Goal: Complete application form: Complete application form

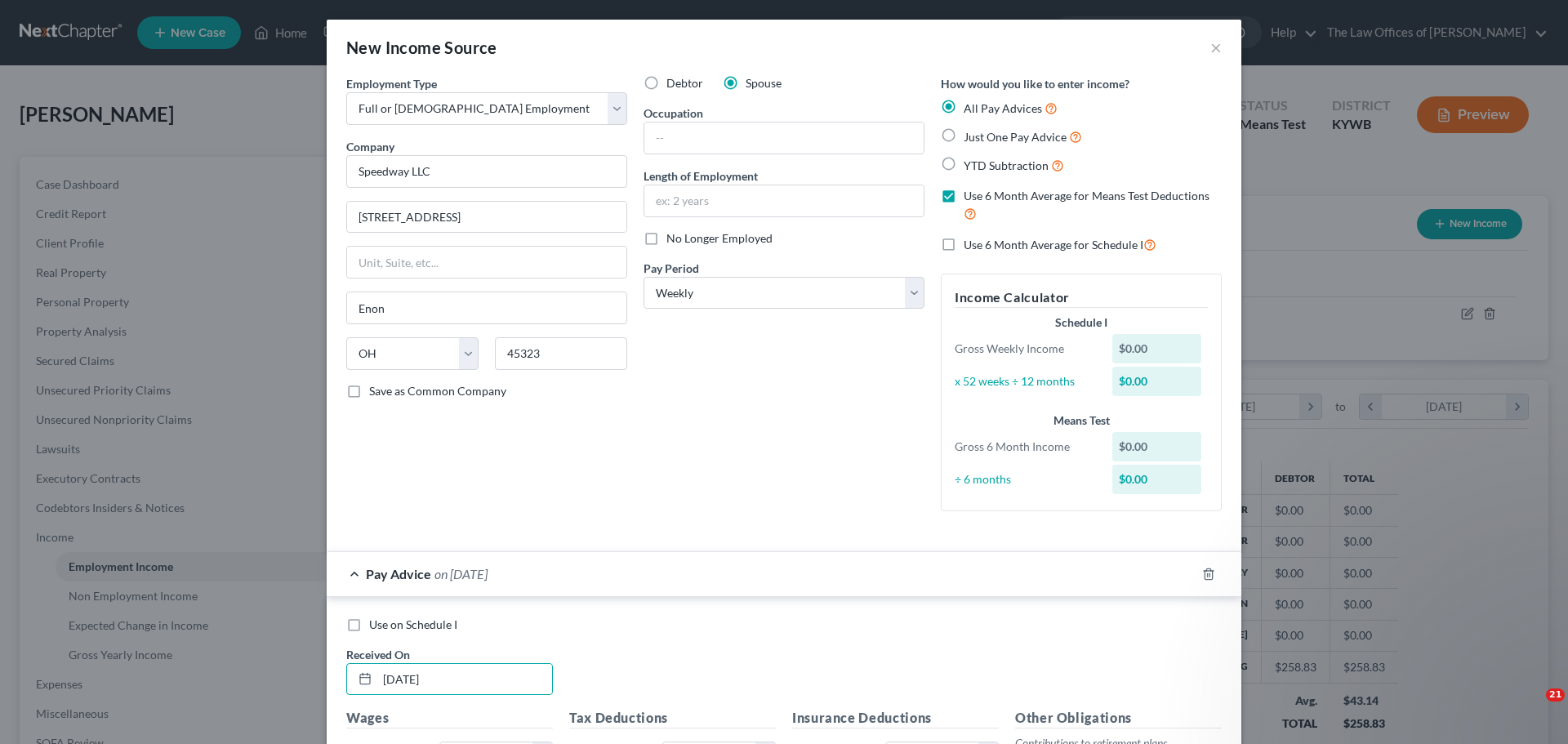
select select "0"
select select "36"
select select "3"
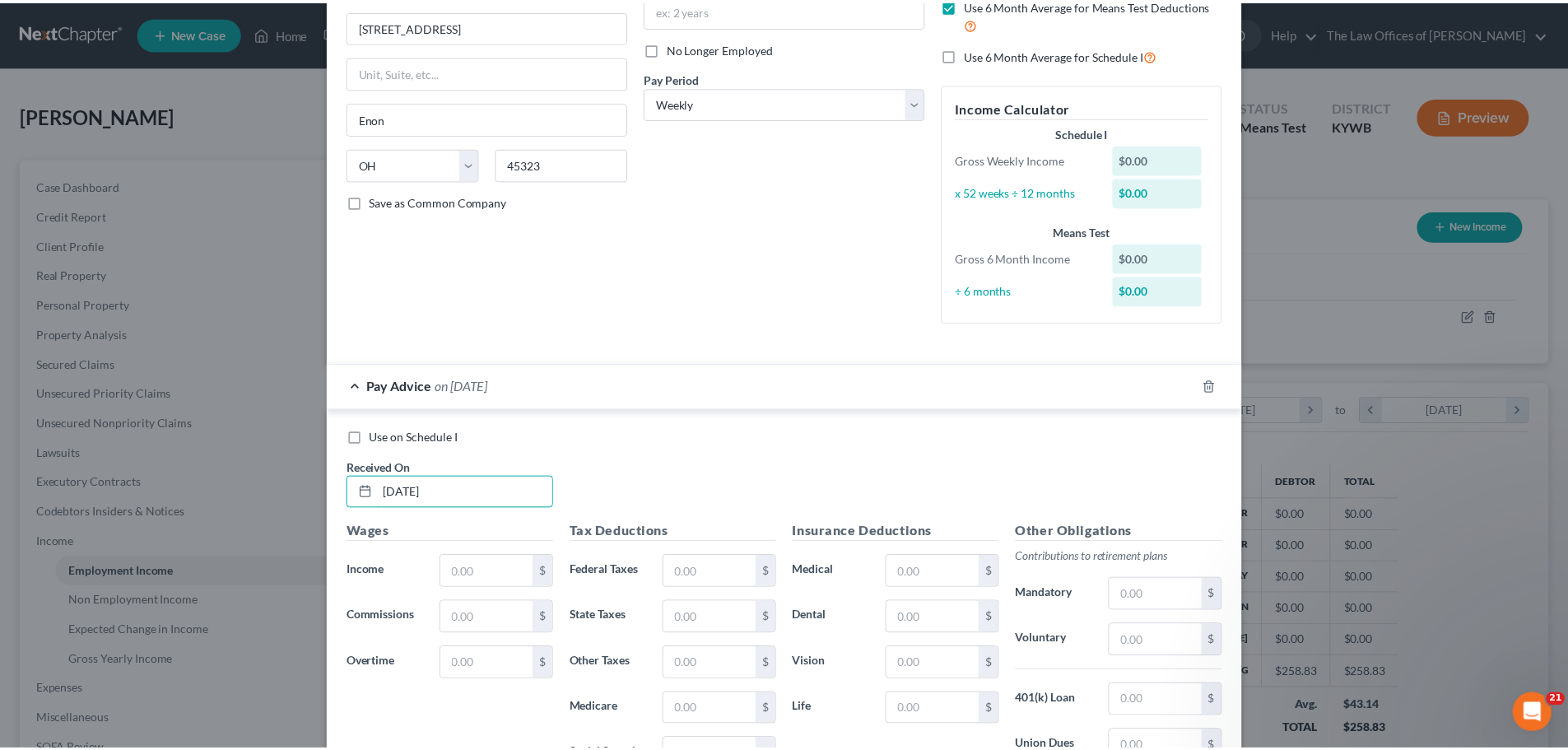
scroll to position [437, 0]
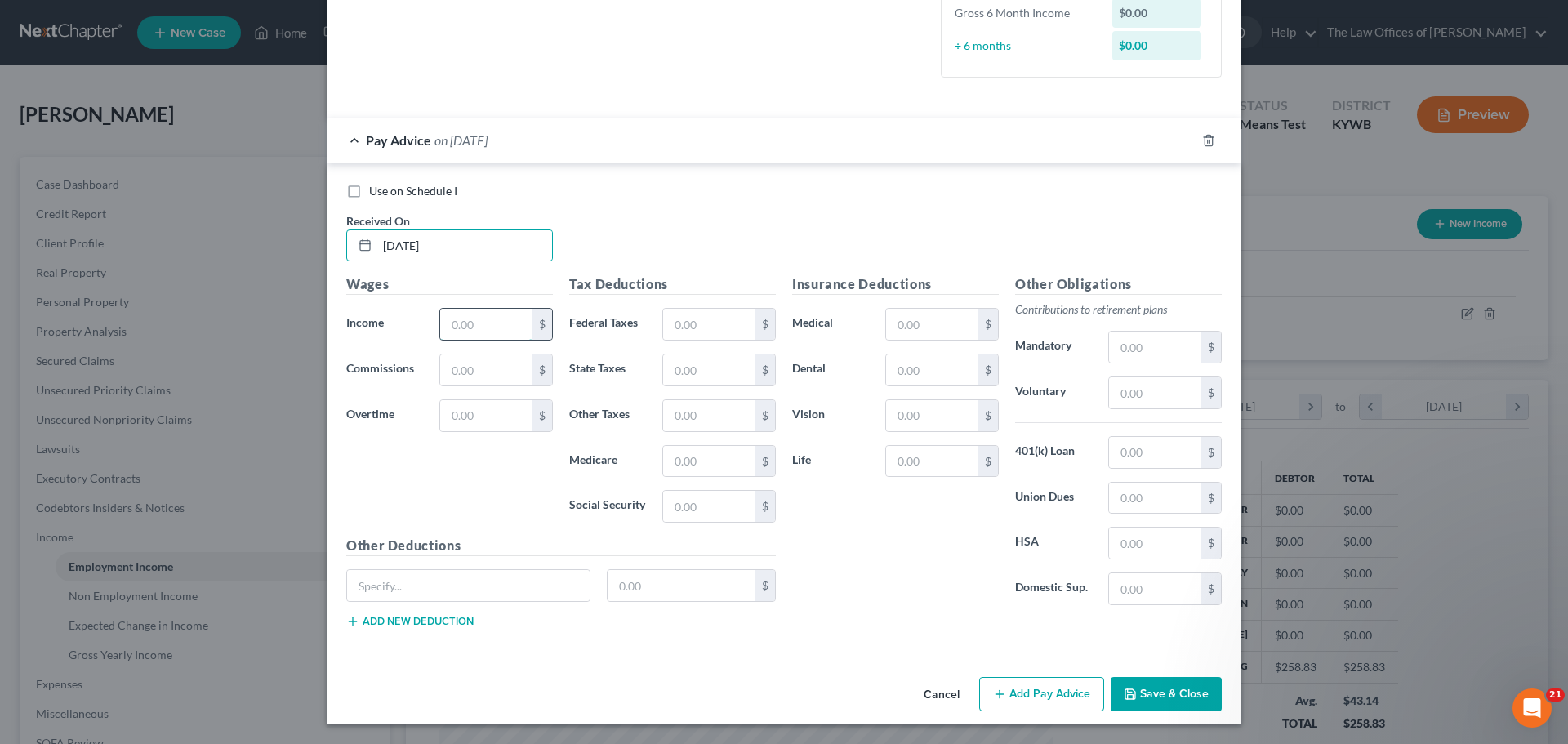
click at [443, 318] on input "text" at bounding box center [486, 324] width 93 height 31
type input "309.41"
type input "4.48"
type input "19.19"
click at [718, 408] on input "text" at bounding box center [709, 416] width 93 height 31
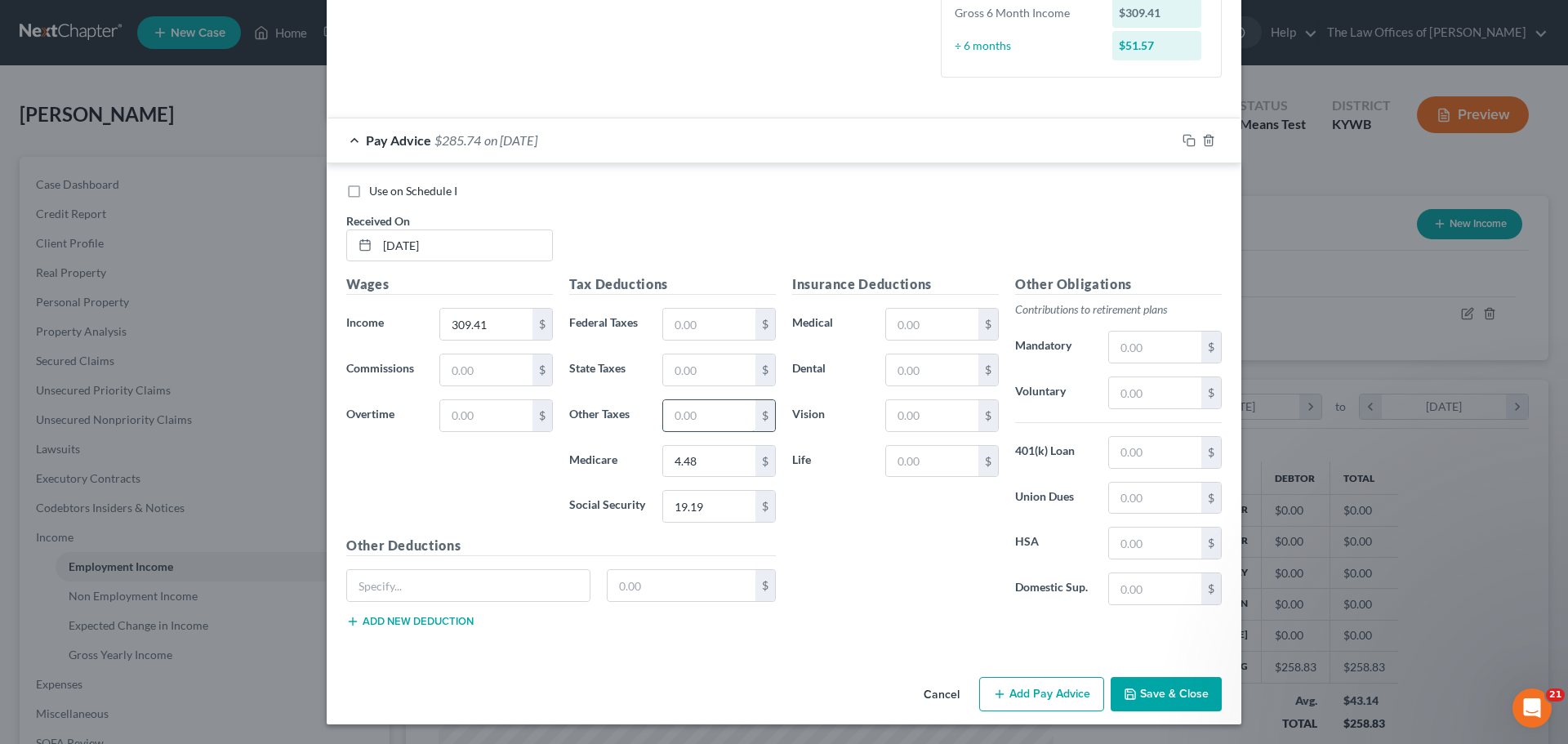
click at [684, 412] on input "text" at bounding box center [709, 416] width 93 height 31
type input "6.81"
click at [1155, 504] on input "text" at bounding box center [1155, 498] width 93 height 31
type input "112.63"
click at [1187, 691] on button "Save & Close" at bounding box center [1165, 694] width 111 height 34
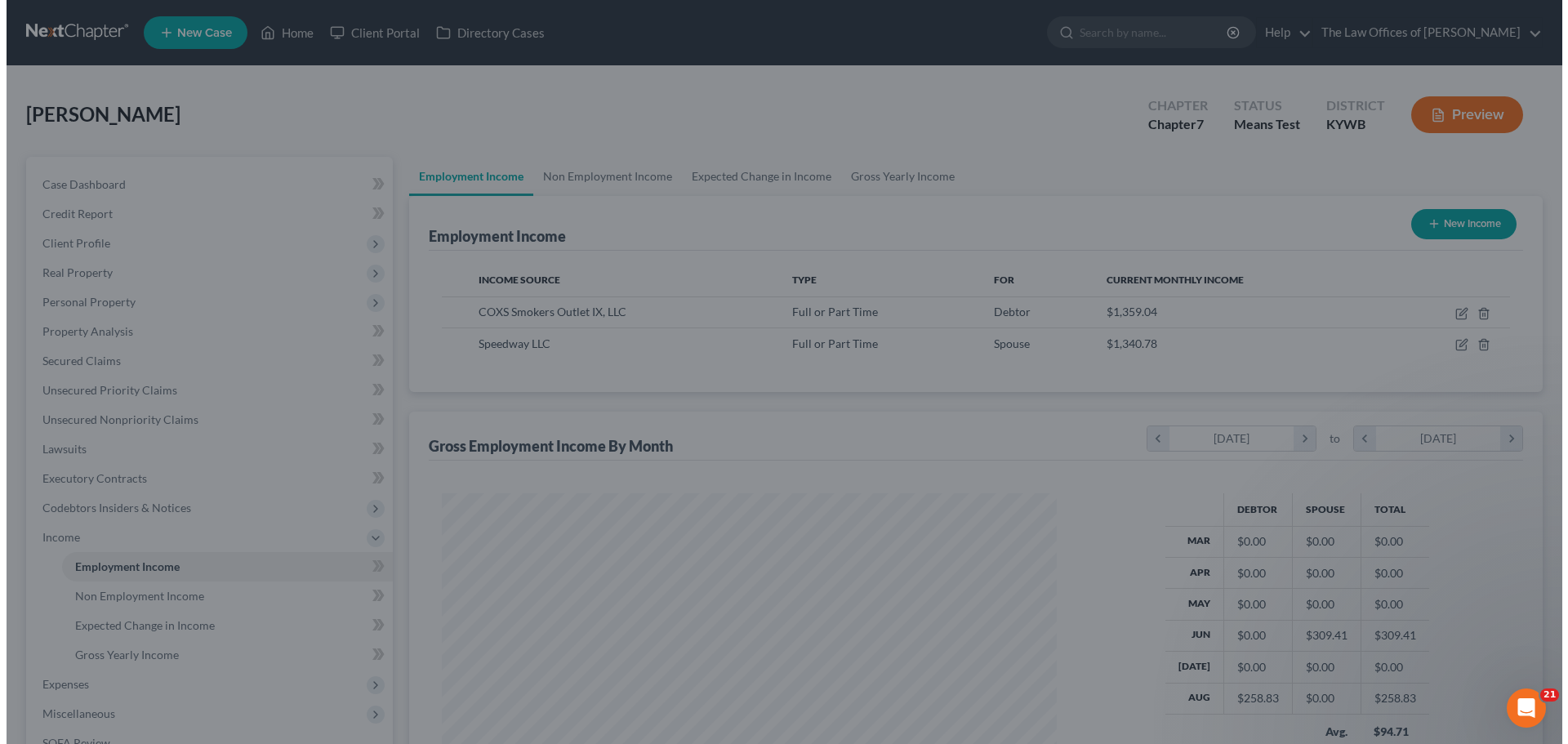
scroll to position [816360, 815821]
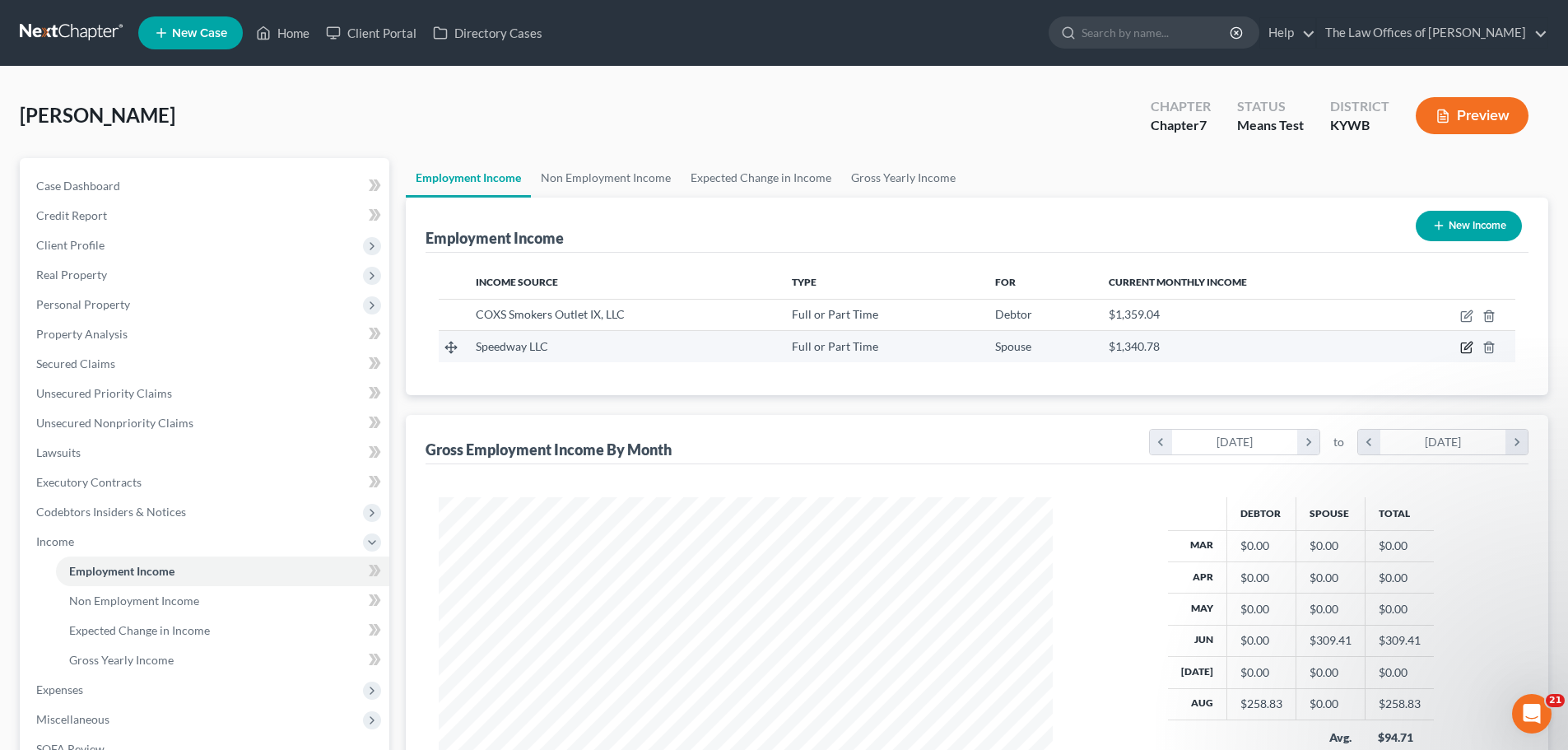
click at [1467, 350] on icon "button" at bounding box center [1466, 347] width 13 height 13
select select "0"
select select "36"
select select "3"
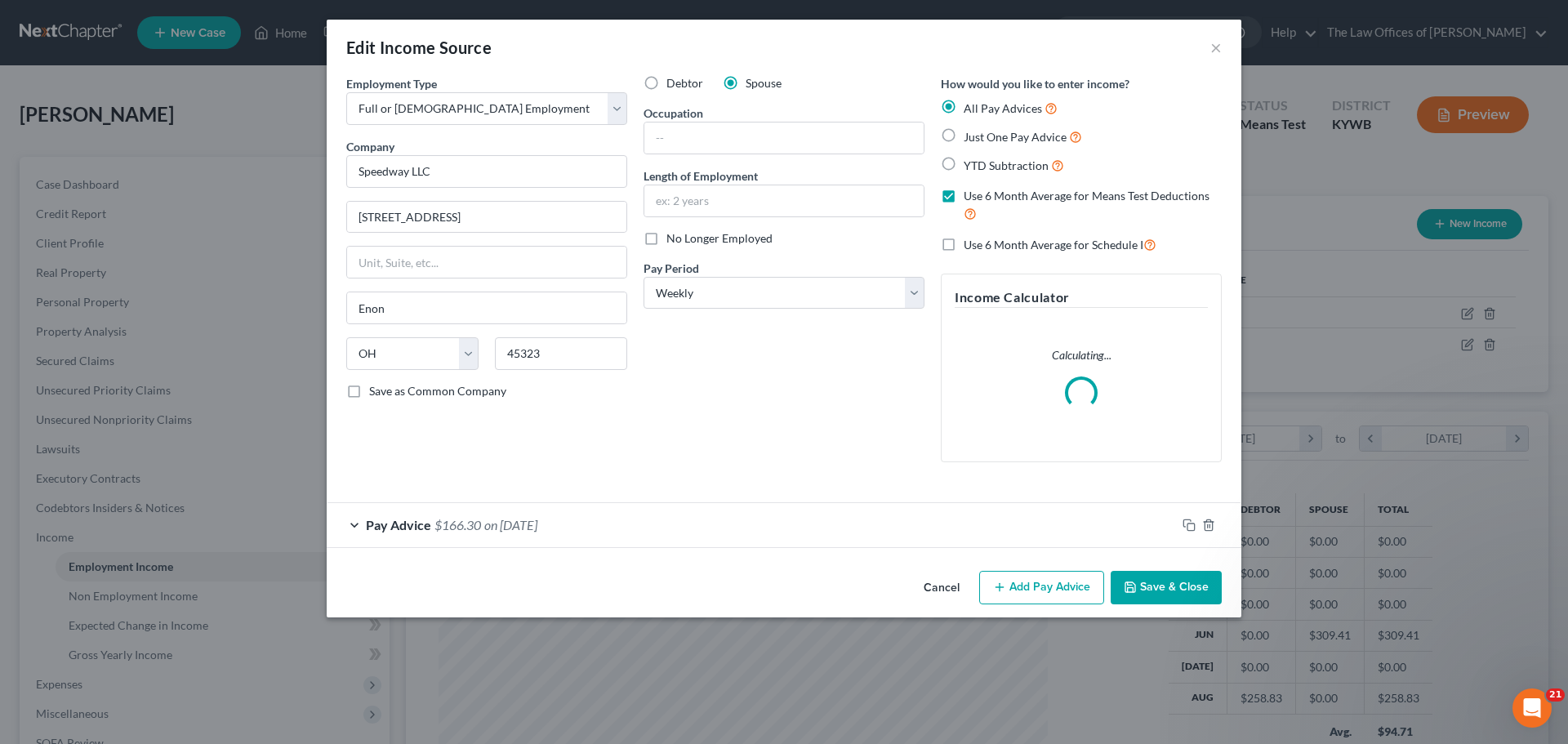
scroll to position [307, 647]
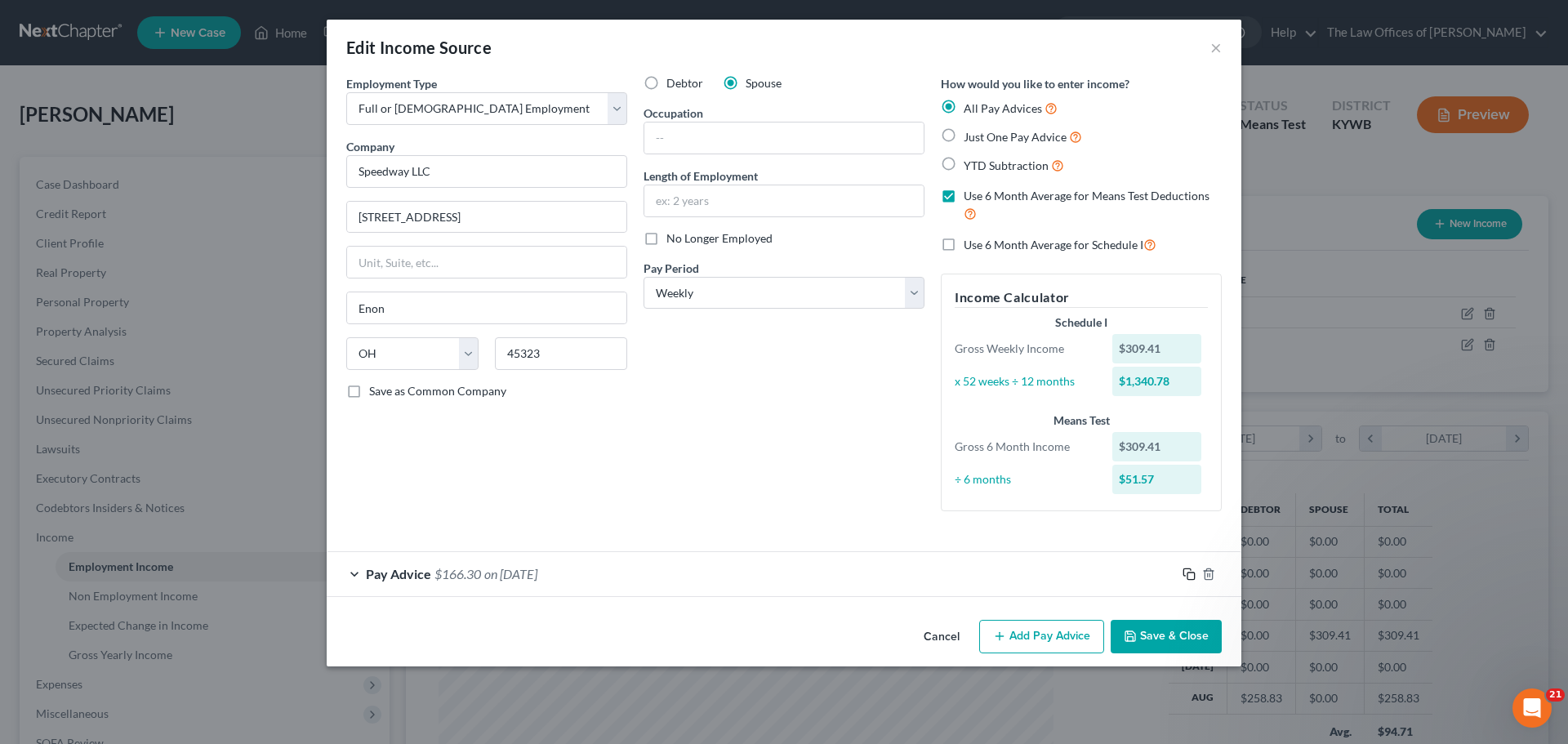
click at [1187, 574] on icon "button" at bounding box center [1189, 574] width 13 height 13
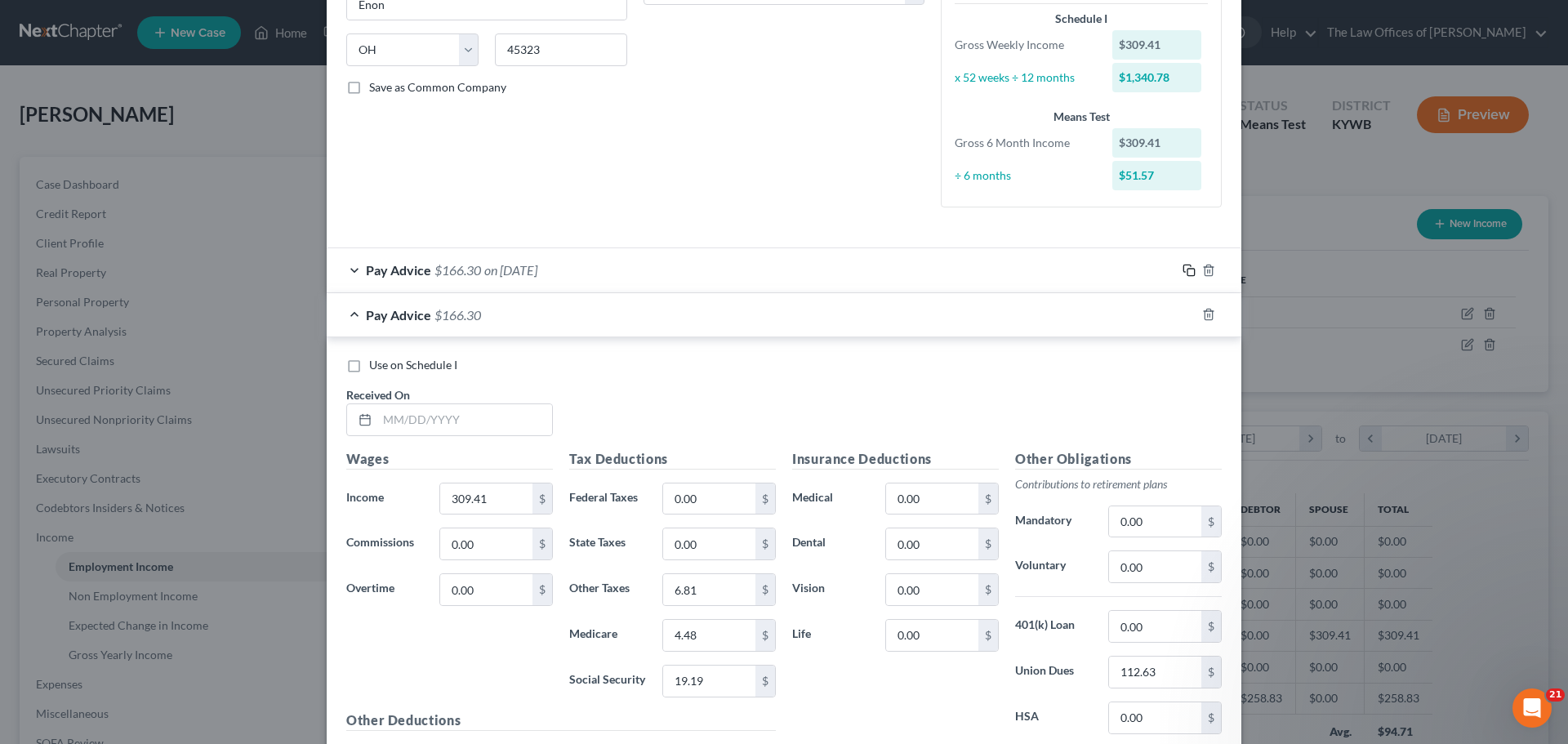
scroll to position [477, 0]
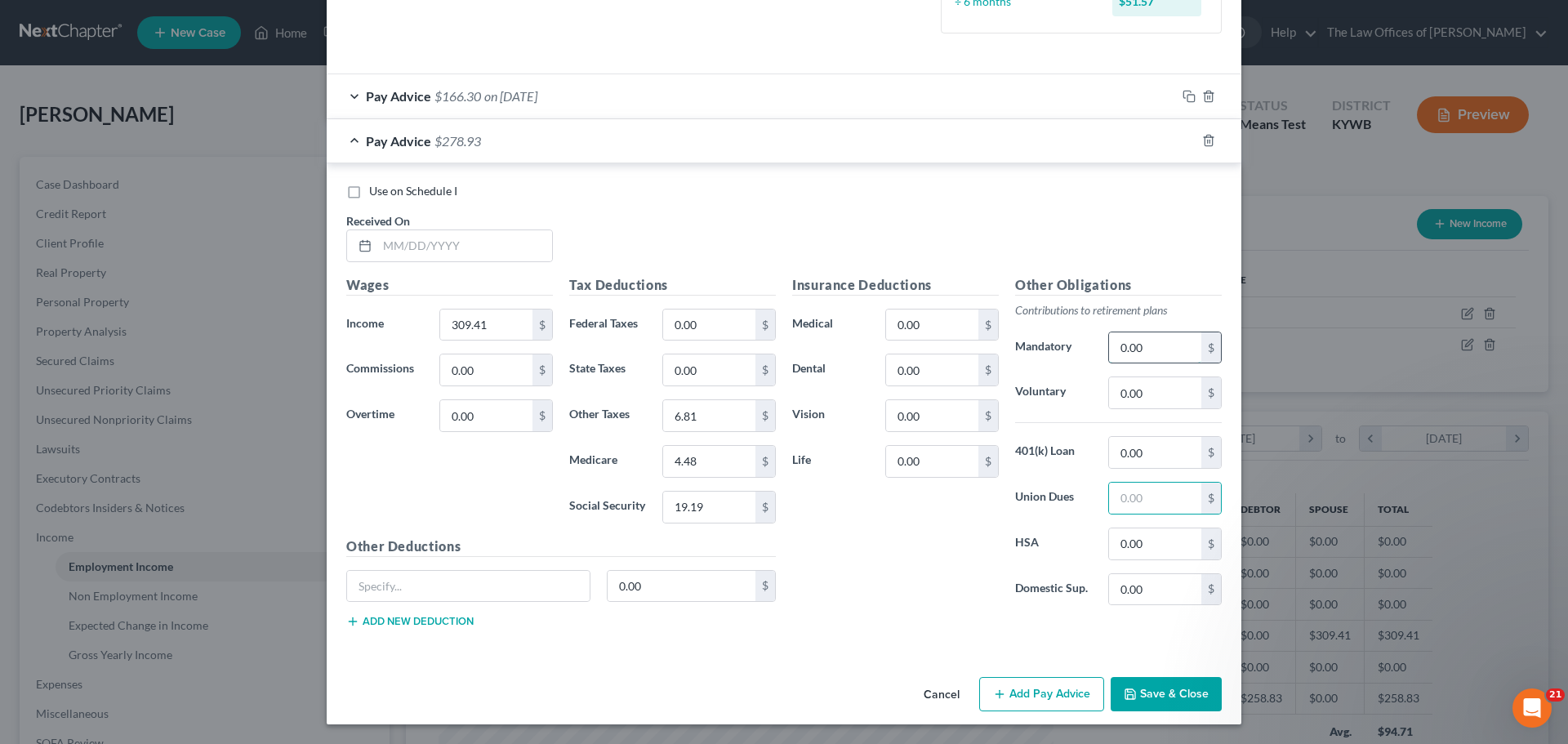
click at [1150, 348] on input "0.00" at bounding box center [1155, 348] width 93 height 31
click at [1158, 592] on input "0.00" at bounding box center [1155, 590] width 93 height 31
paste input "112.63"
type input "112.63"
click at [1183, 94] on icon "button" at bounding box center [1189, 97] width 13 height 13
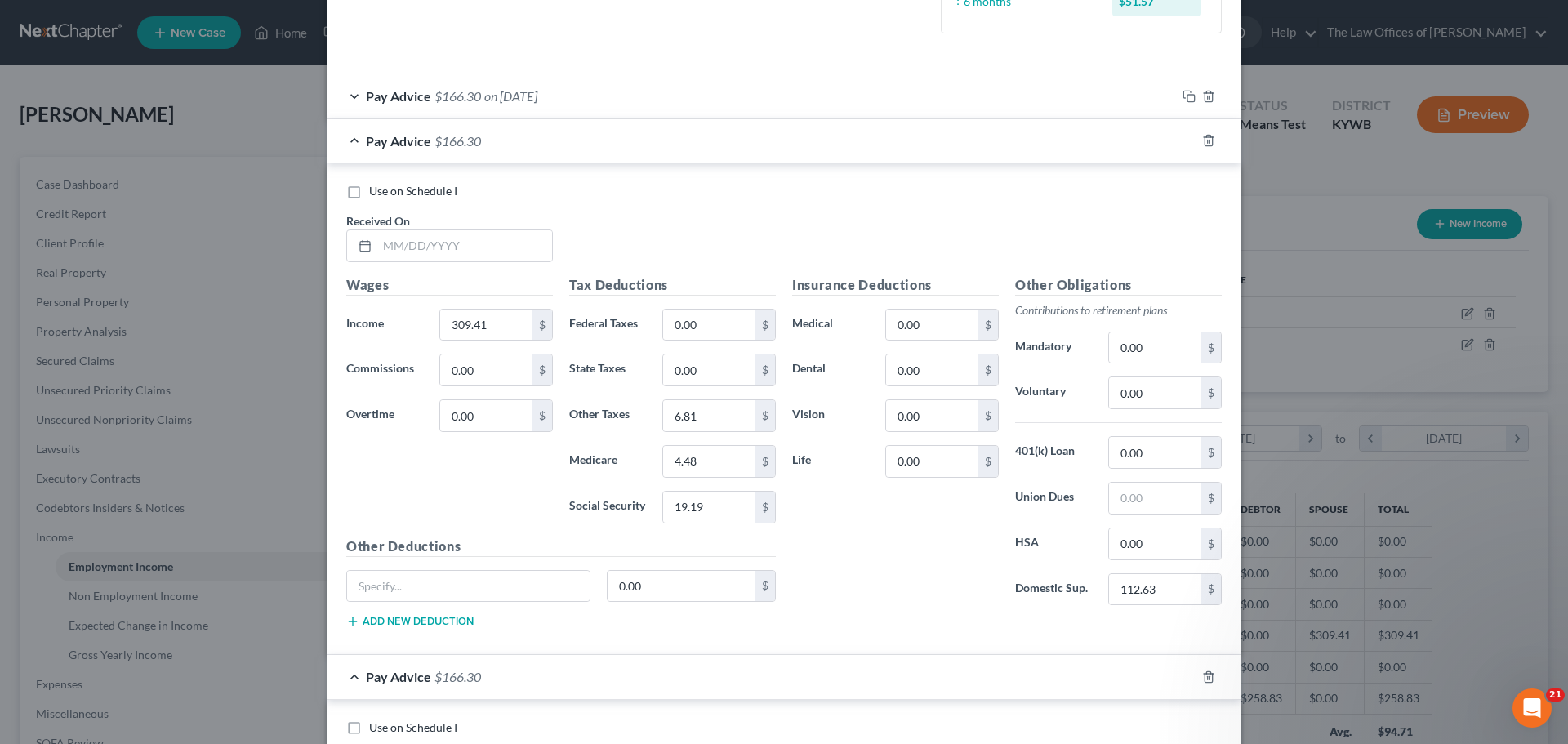
click at [803, 99] on div "Pay Advice $166.30 on [DATE]" at bounding box center [750, 96] width 849 height 43
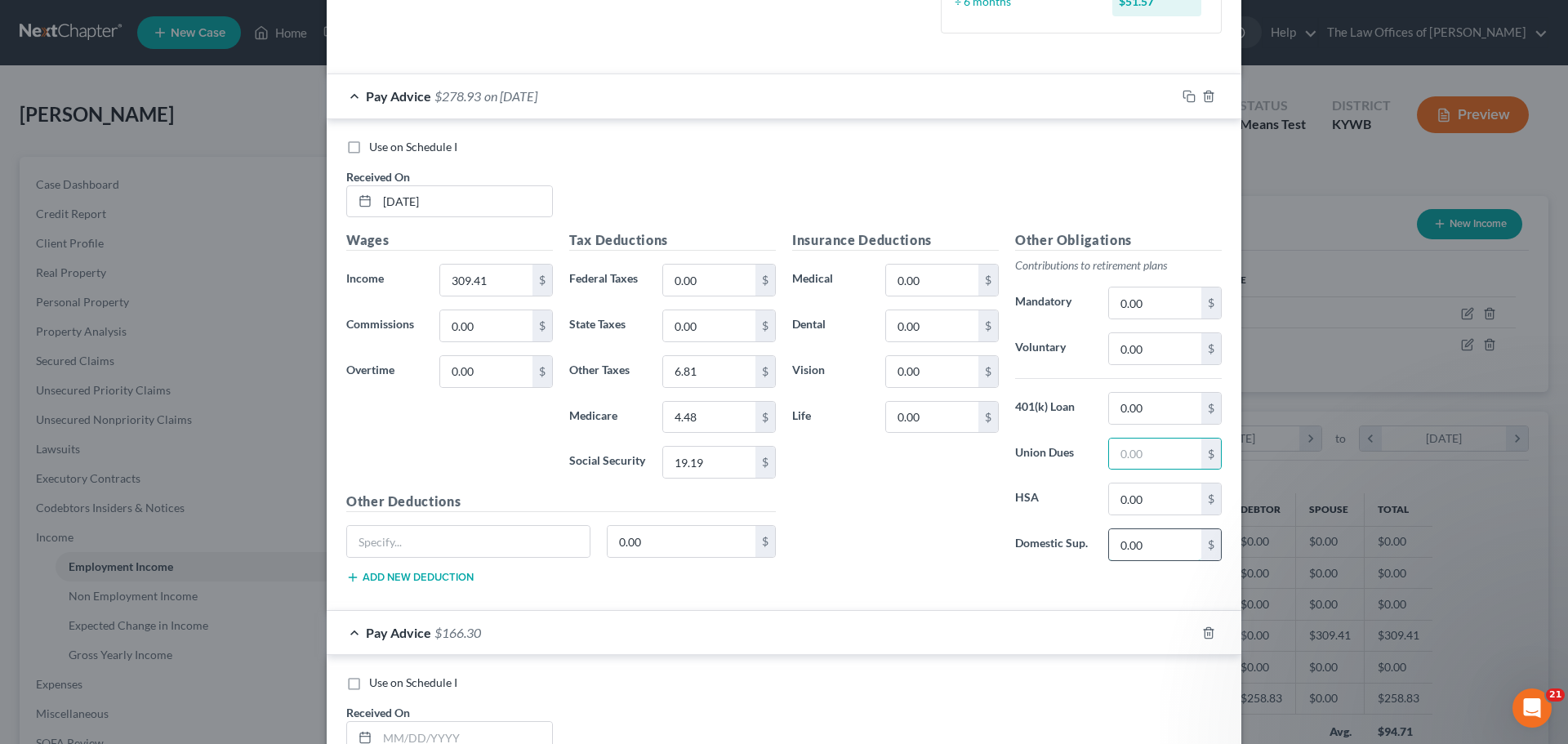
click at [1137, 533] on input "0.00" at bounding box center [1155, 545] width 93 height 31
paste input "112.63"
type input "112.63"
click at [351, 96] on div "Pay Advice $166.30 on [DATE]" at bounding box center [750, 96] width 849 height 43
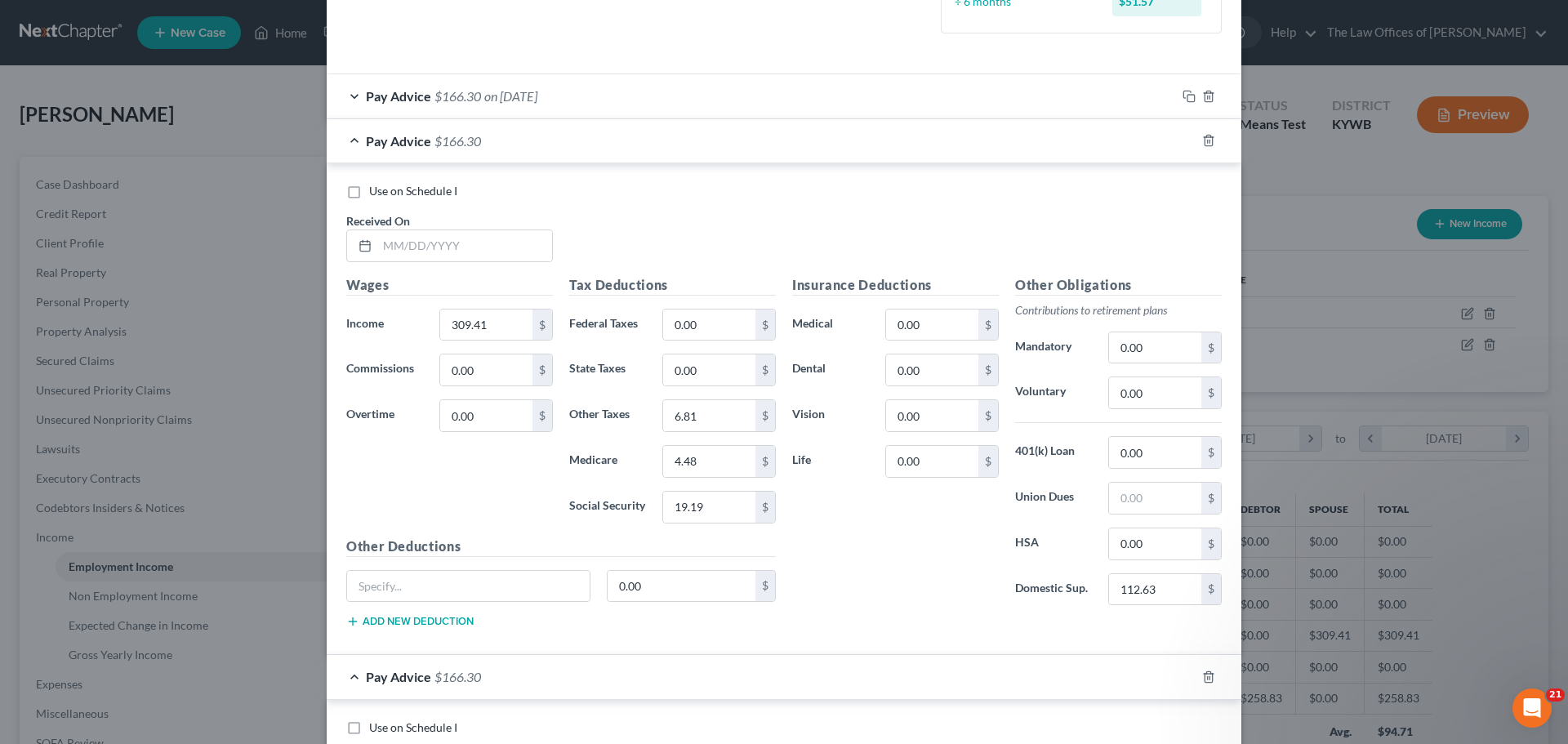
click at [344, 143] on div "Pay Advice $166.30" at bounding box center [760, 140] width 868 height 43
click at [349, 143] on div "Pay Advice $166.30" at bounding box center [760, 140] width 868 height 43
click at [347, 139] on div "Pay Advice $166.30" at bounding box center [760, 140] width 868 height 43
click at [1209, 142] on line "button" at bounding box center [1209, 142] width 0 height 3
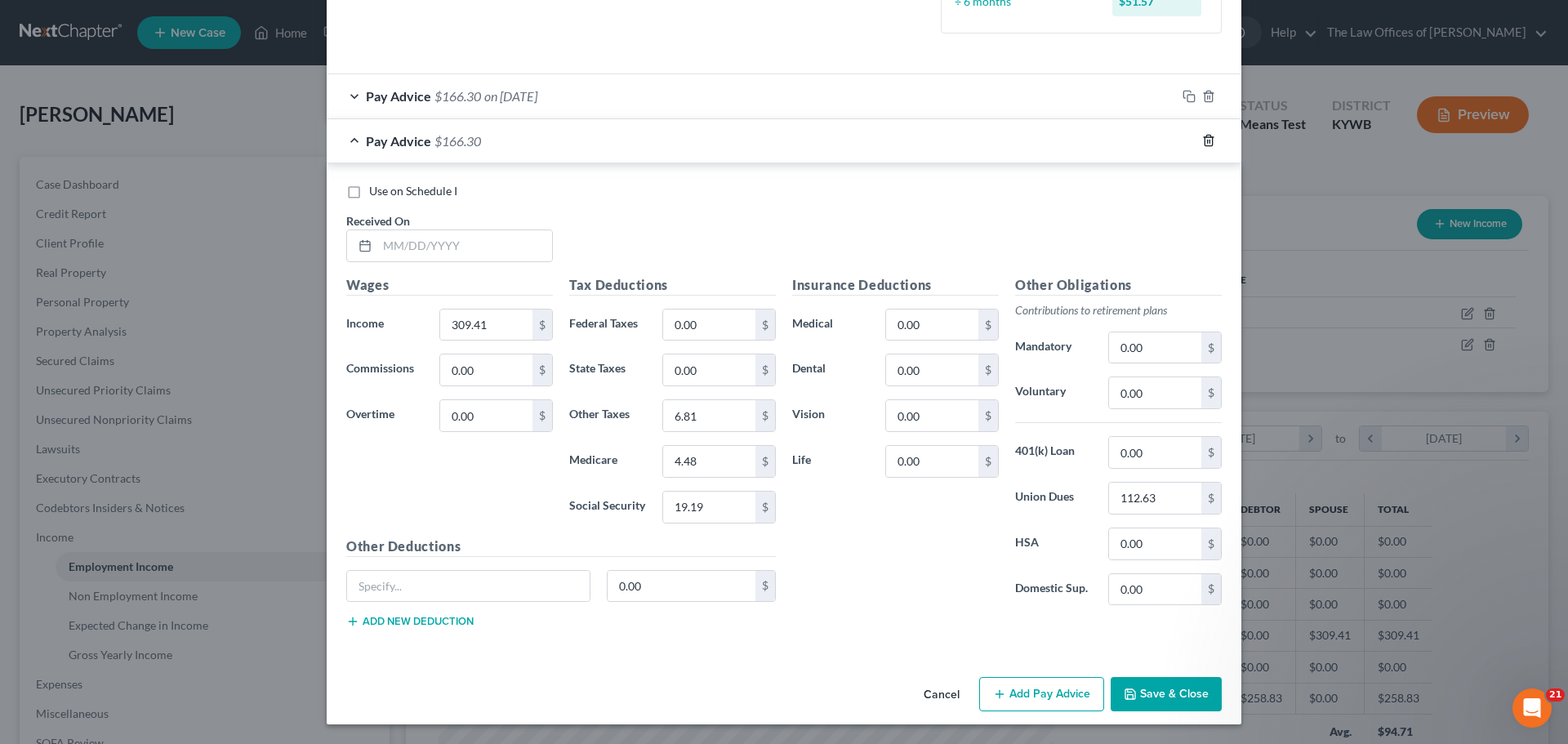
click at [1206, 146] on icon "button" at bounding box center [1209, 140] width 13 height 13
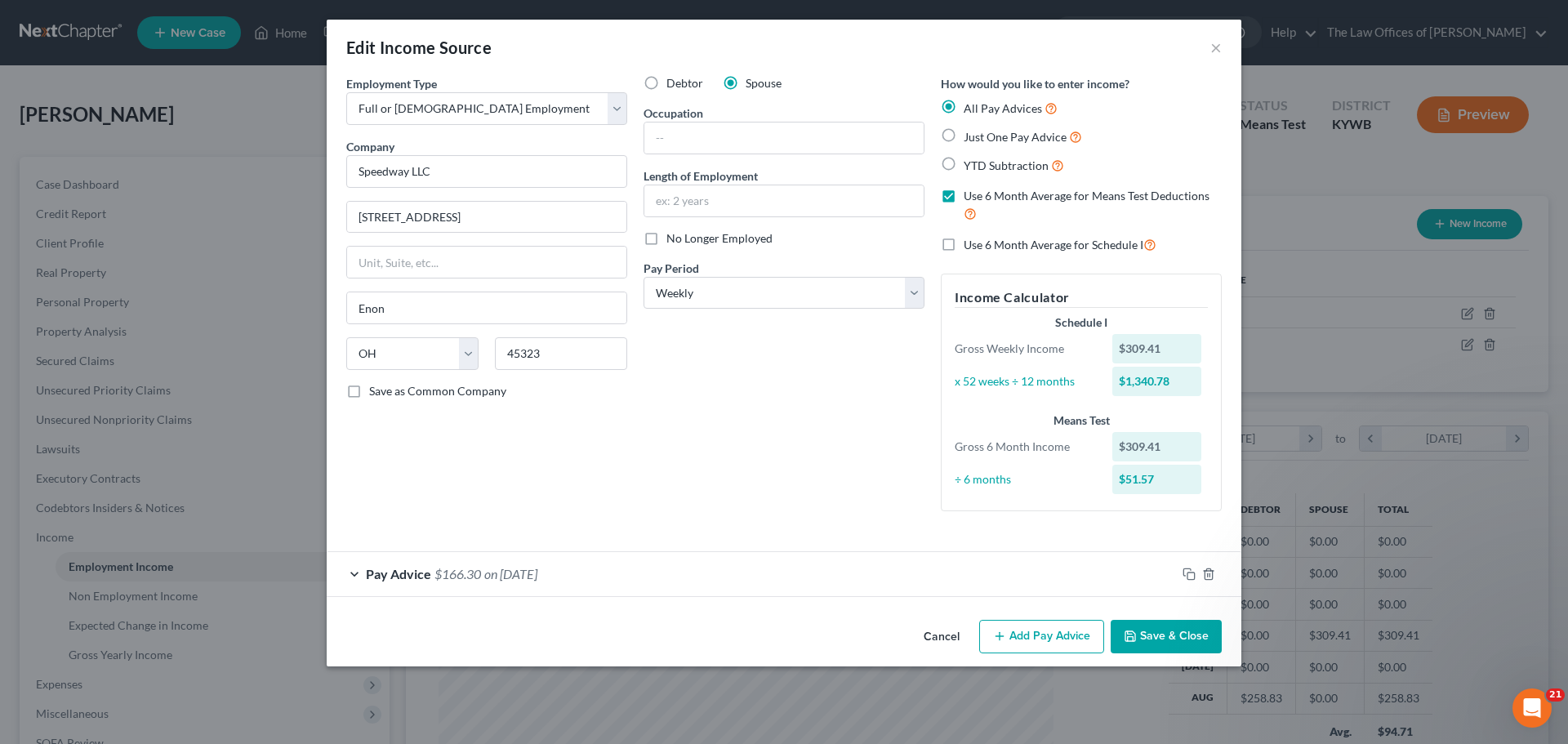
scroll to position [0, 0]
click at [1148, 575] on div "Pay Advice $166.30 on [DATE]" at bounding box center [750, 573] width 849 height 43
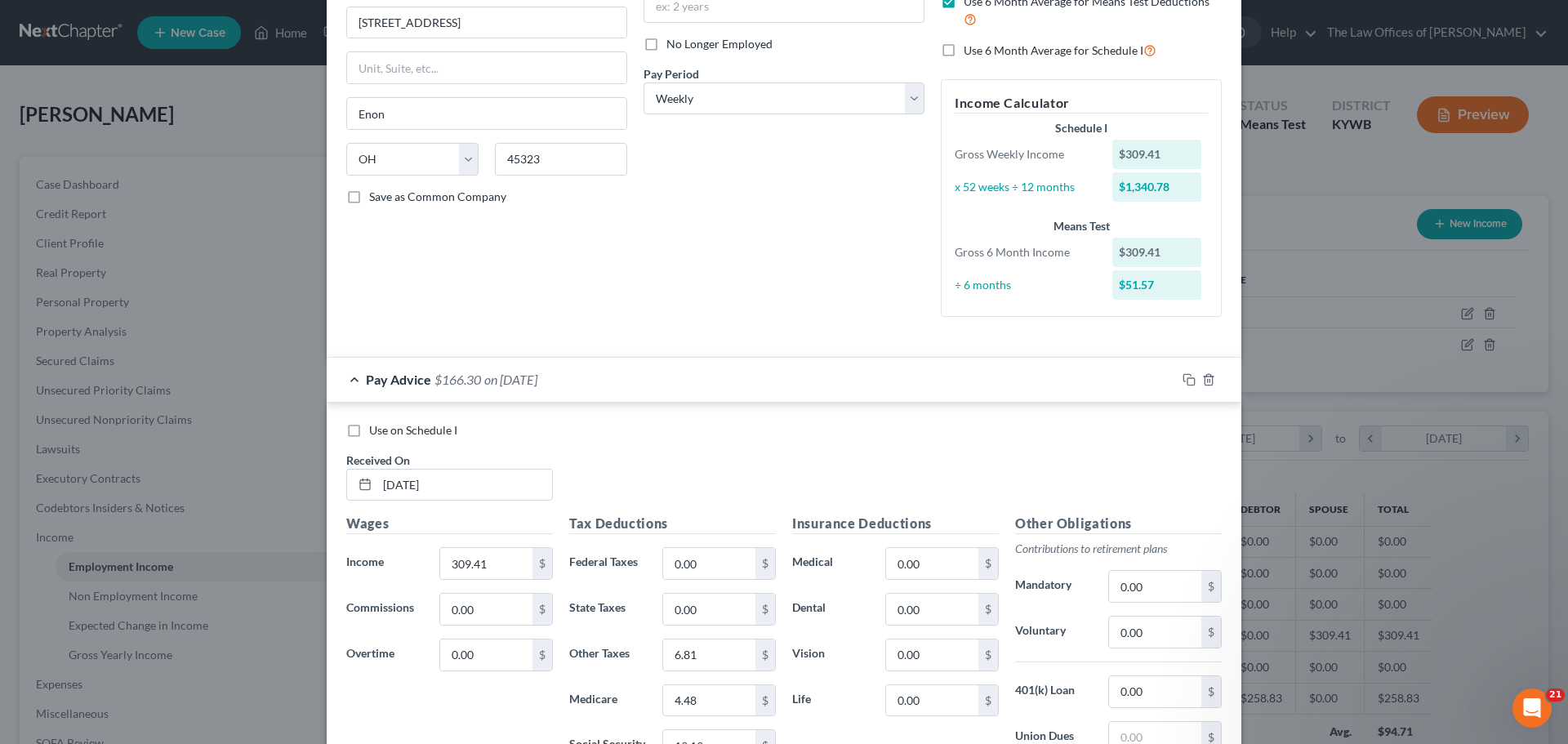
scroll to position [434, 0]
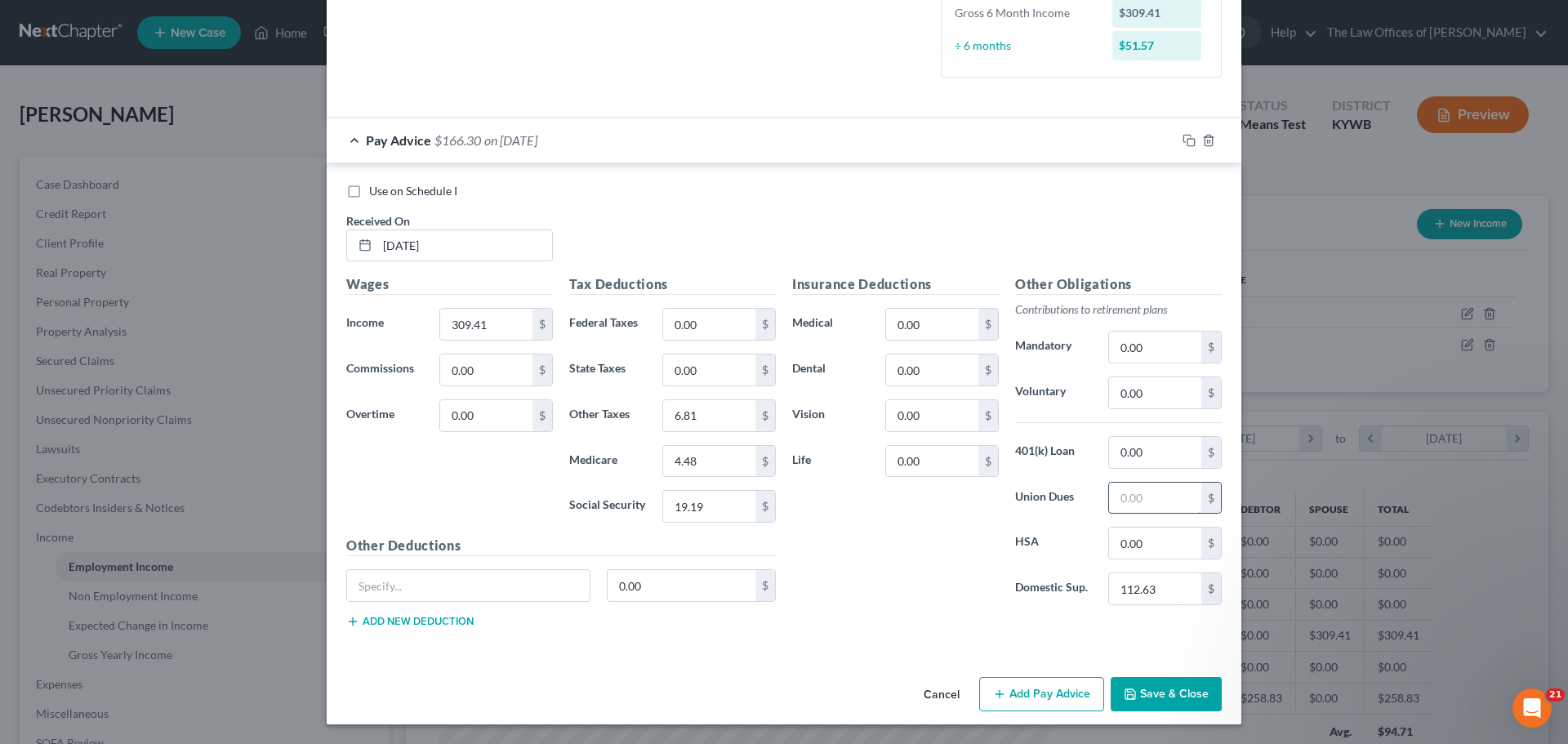
click at [1155, 505] on input "text" at bounding box center [1155, 498] width 93 height 31
type input "0.00"
click at [1184, 143] on icon "button" at bounding box center [1189, 140] width 13 height 13
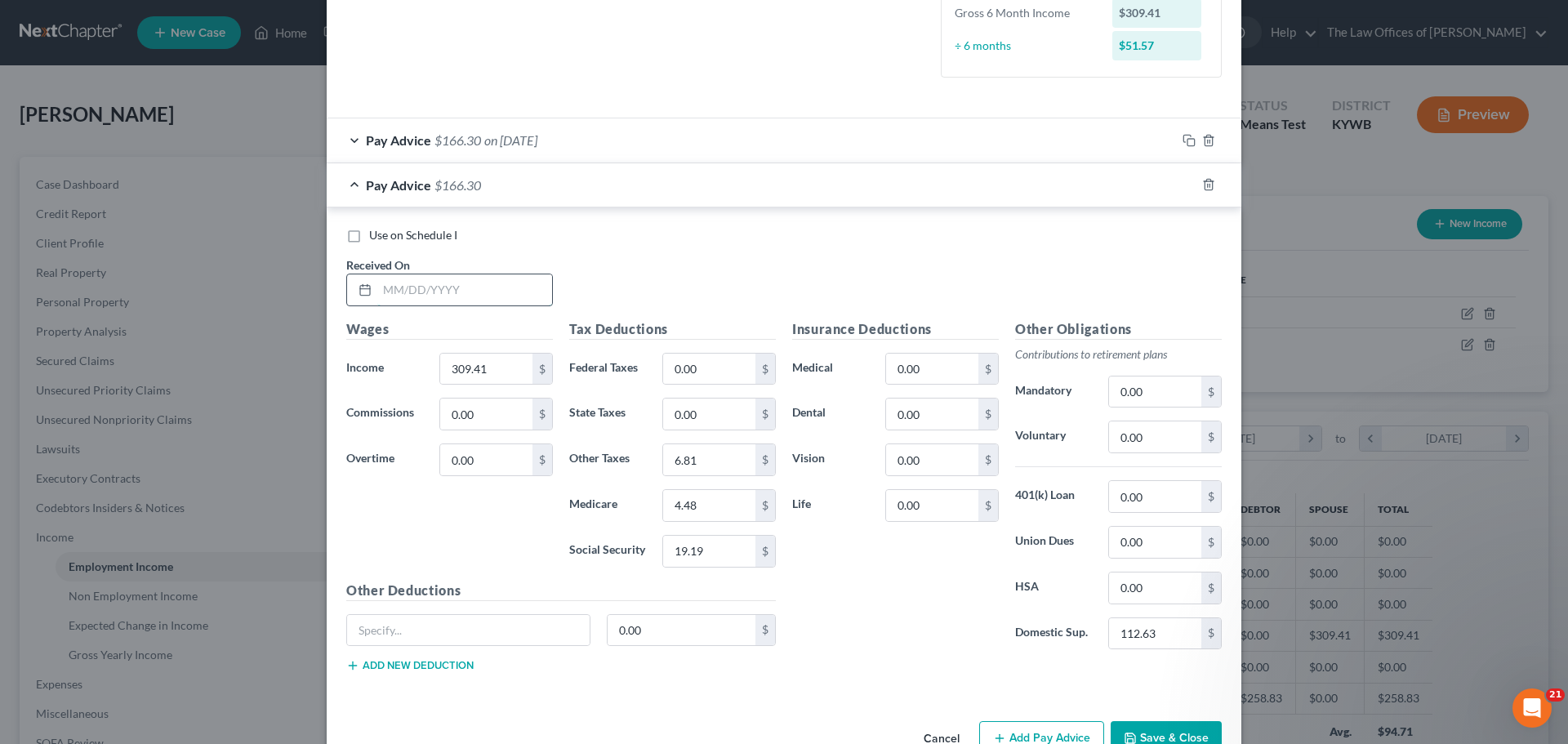
click at [384, 292] on input "text" at bounding box center [464, 290] width 175 height 31
click at [388, 290] on input "text" at bounding box center [464, 290] width 175 height 31
type input "[DATE]"
type input "532.26"
type input "7.72"
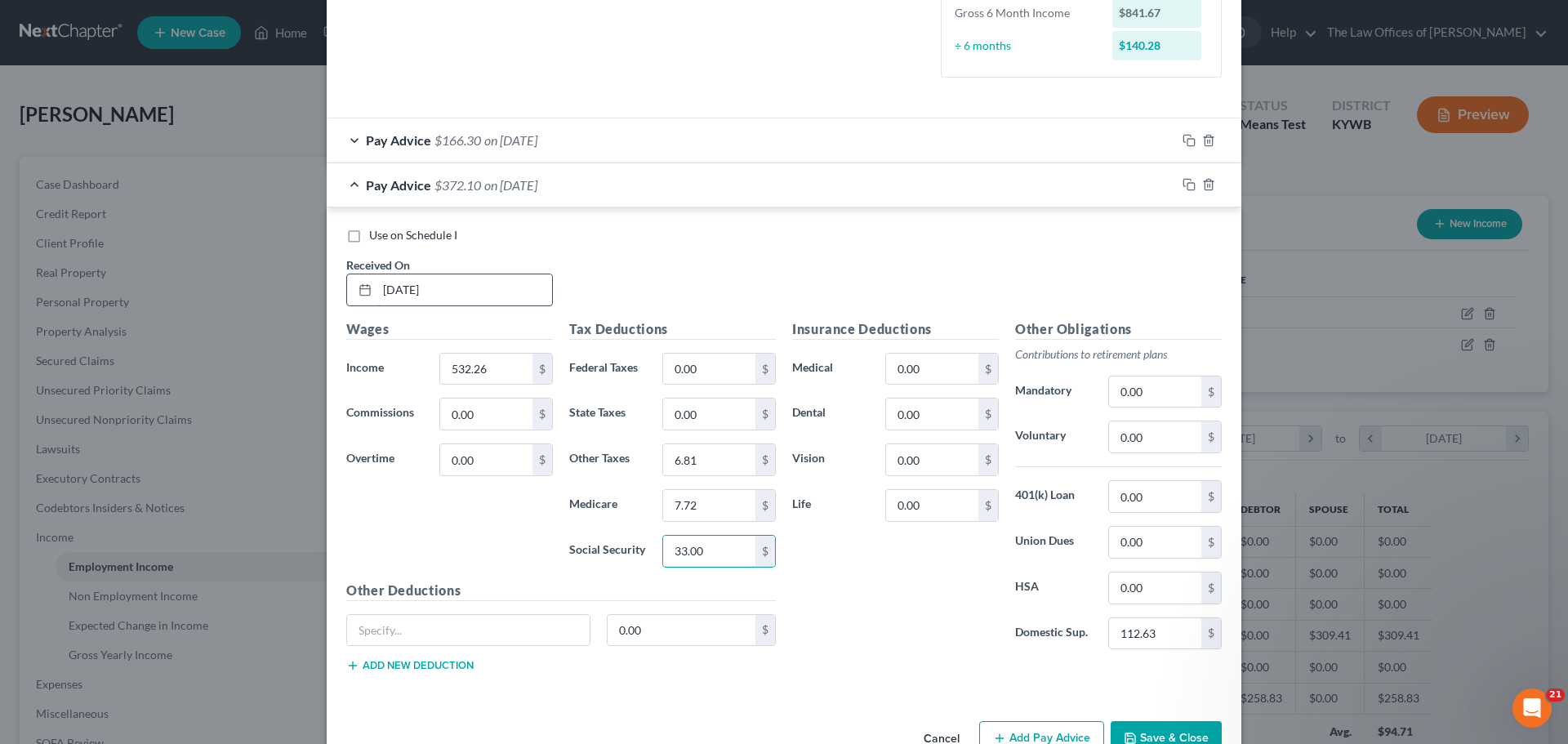
type input "33.00"
click at [722, 465] on input "6.81" at bounding box center [709, 460] width 93 height 31
type input "11.71"
click at [1183, 185] on icon "button" at bounding box center [1189, 185] width 13 height 13
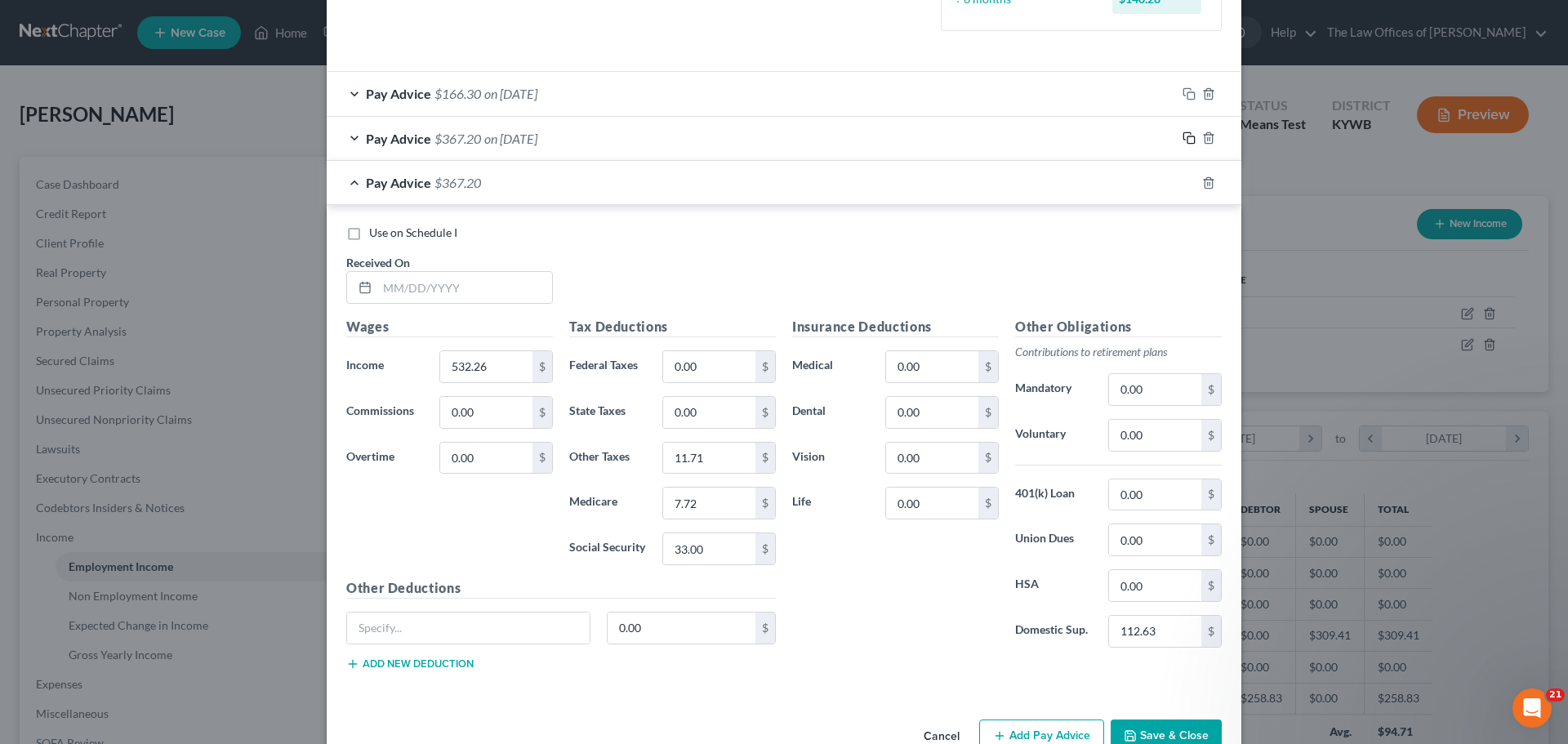
scroll to position [522, 0]
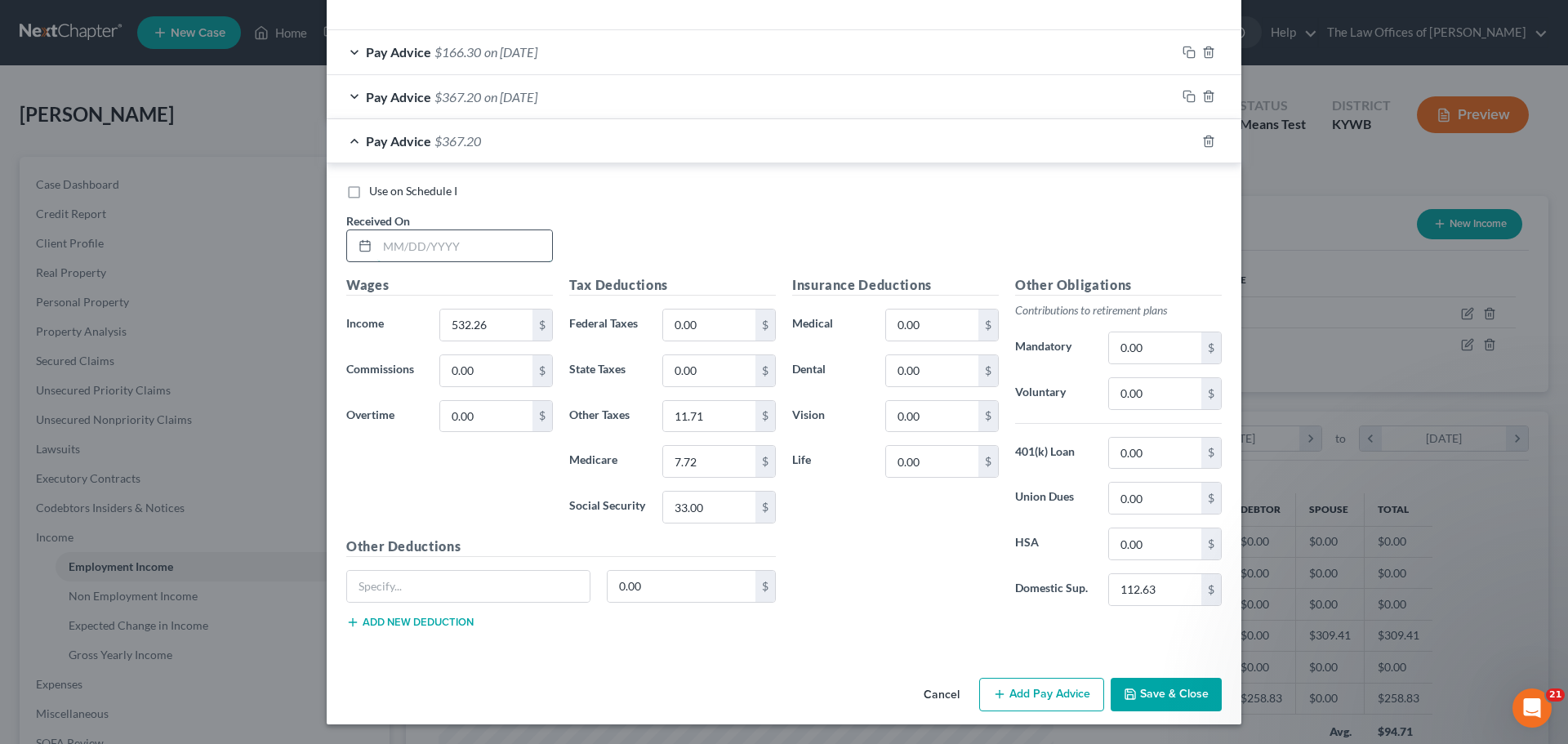
click at [390, 248] on input "text" at bounding box center [464, 246] width 175 height 31
type input "[DATE]"
click at [514, 323] on input "532.26" at bounding box center [486, 325] width 93 height 31
type input "508.44"
type input "7.37"
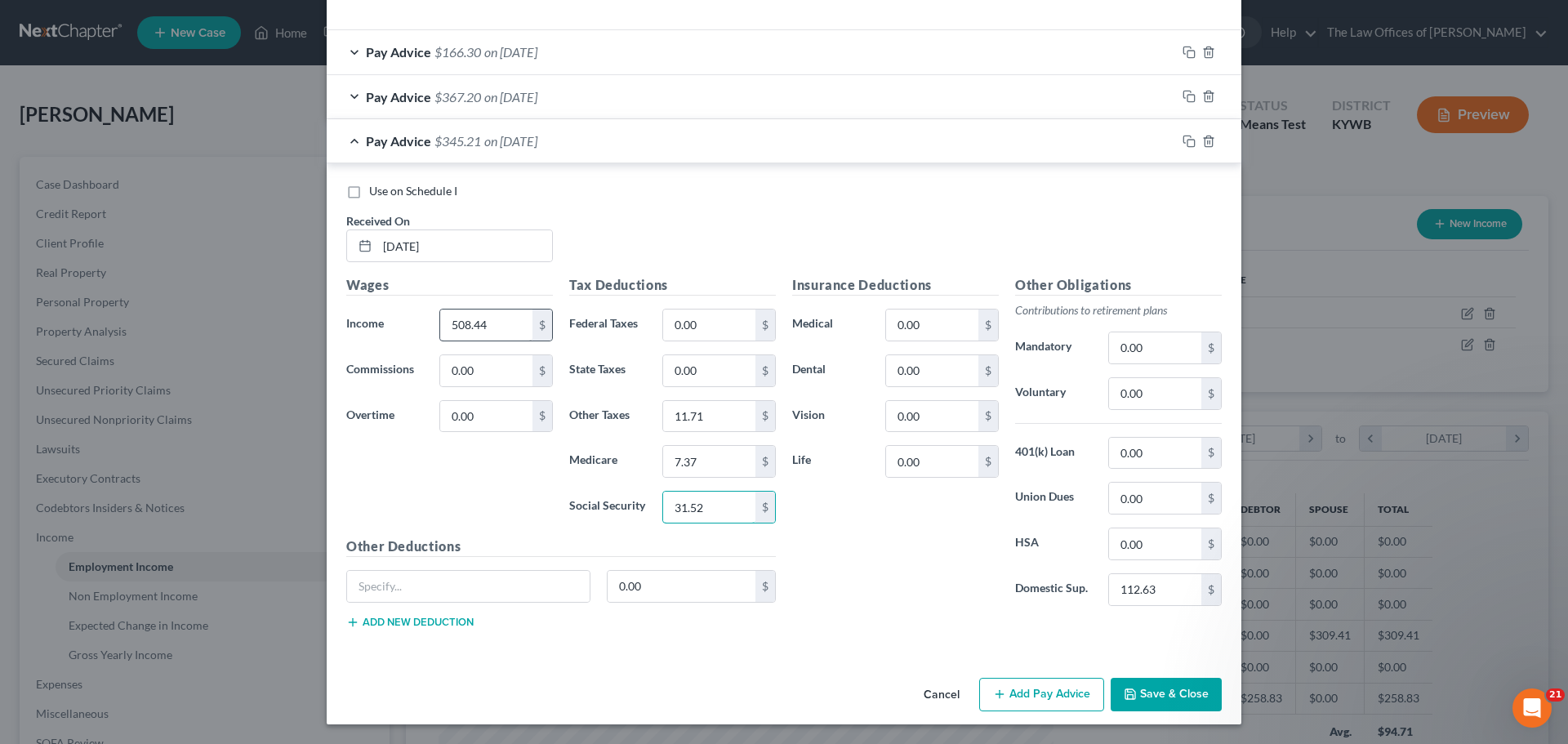
type input "31.52"
click at [714, 422] on input "11.71" at bounding box center [709, 417] width 93 height 31
type input "11.18"
click at [1183, 144] on icon "button" at bounding box center [1189, 141] width 13 height 13
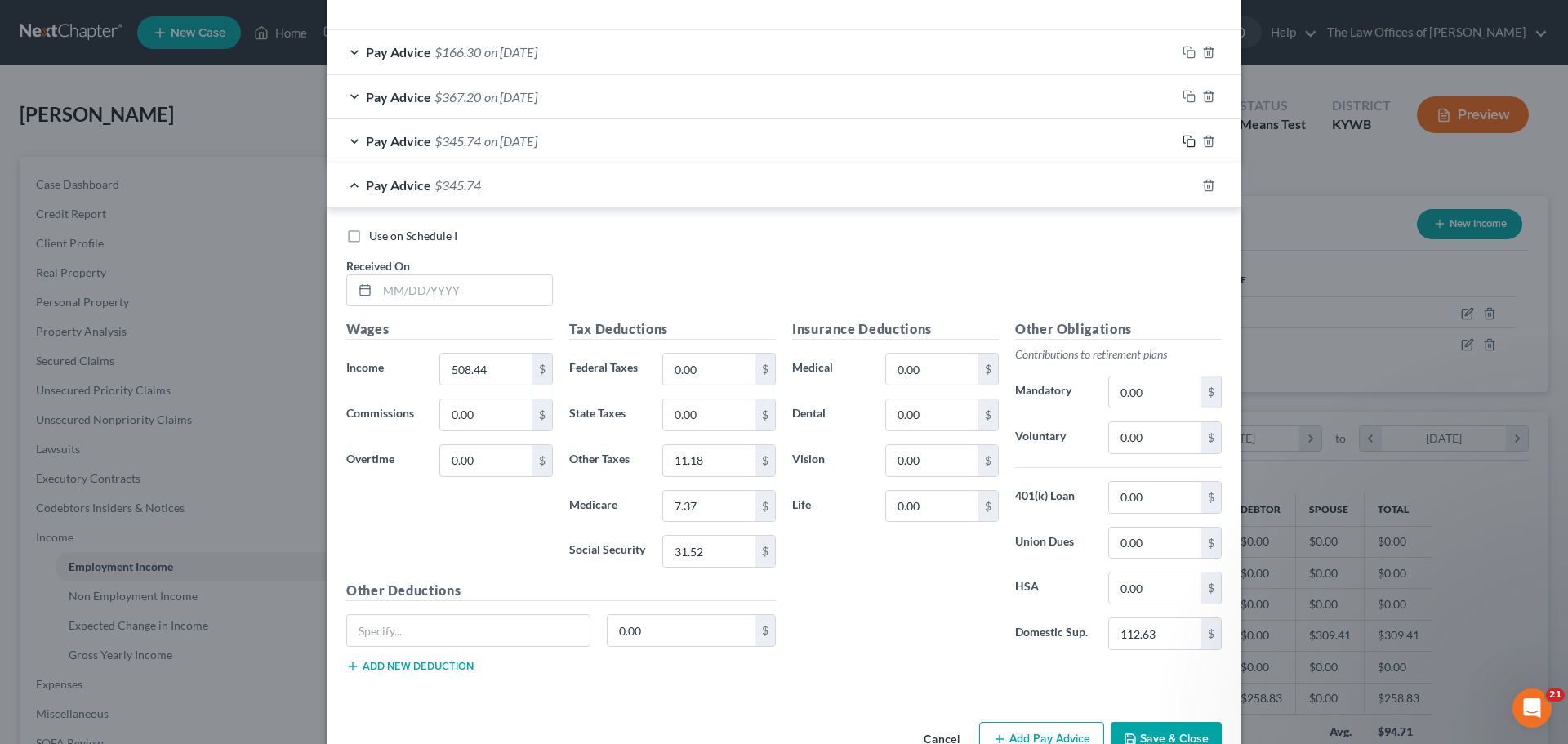
scroll to position [567, 0]
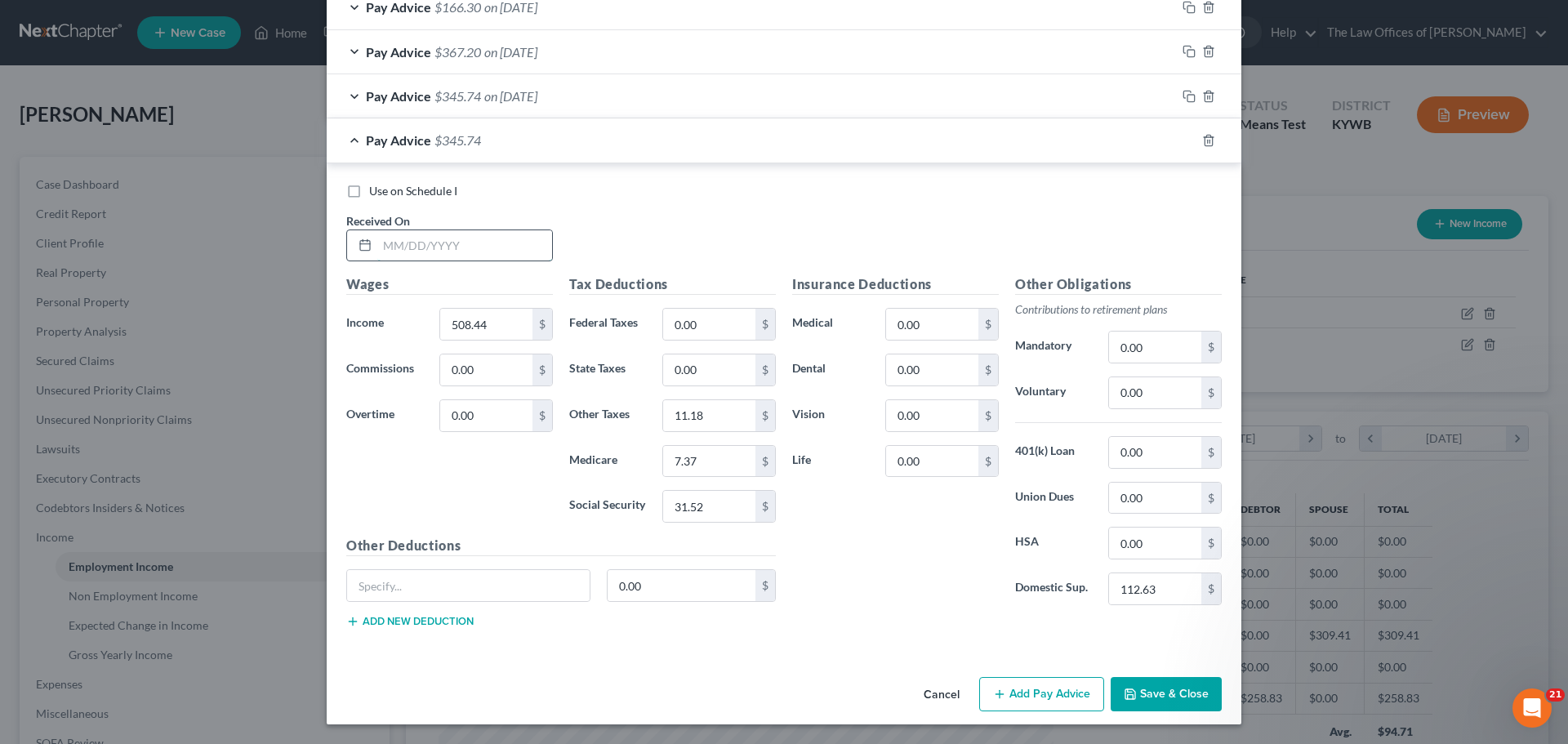
click at [392, 251] on input "text" at bounding box center [464, 246] width 175 height 31
type input "[DATE]"
type input "409.50"
type input "5.94"
type input "25.39"
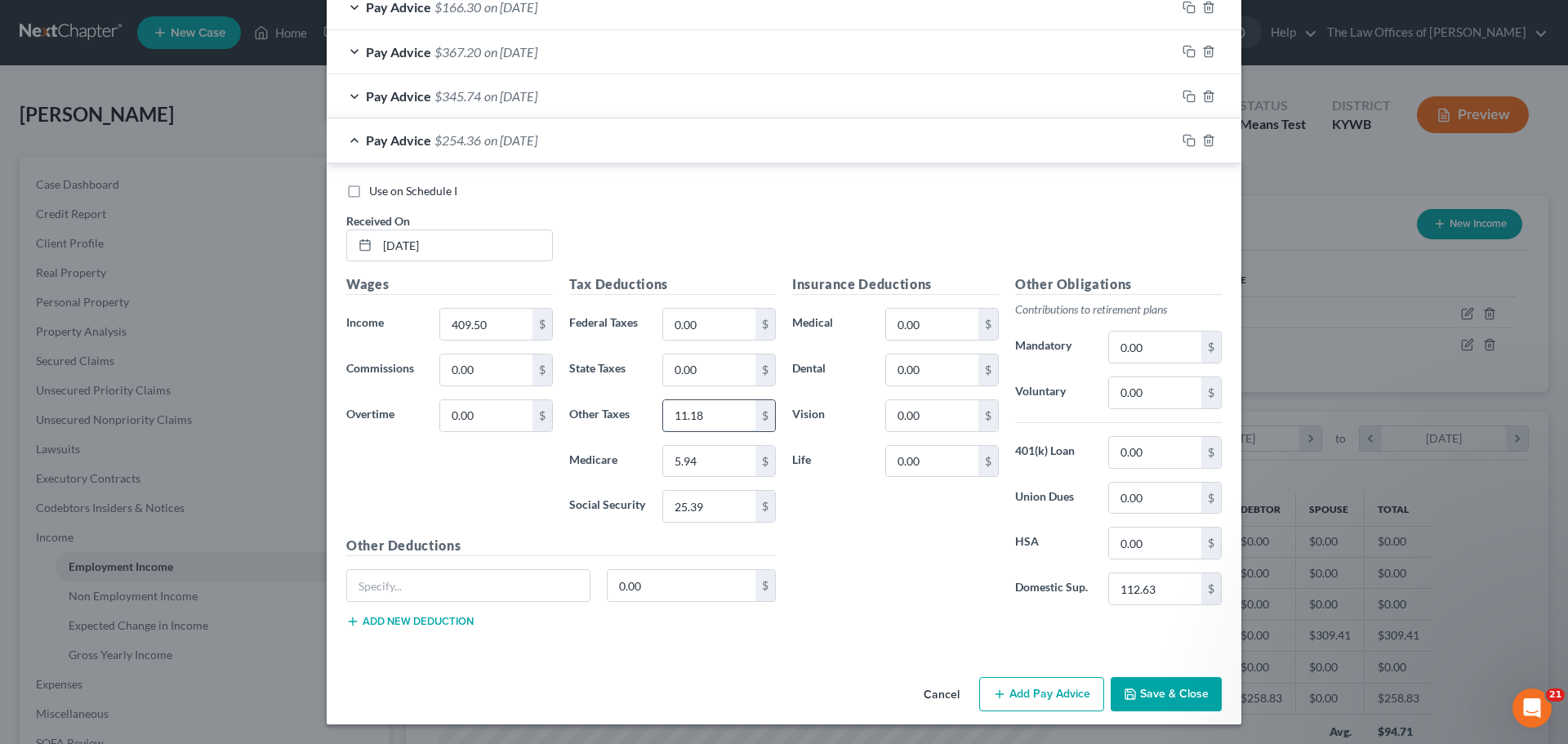
click at [703, 416] on input "11.18" at bounding box center [709, 416] width 93 height 31
type input "9.01"
click at [844, 215] on div "Use on Schedule I Received On * [DATE]" at bounding box center [783, 229] width 891 height 93
click at [1183, 140] on icon "button" at bounding box center [1189, 140] width 13 height 13
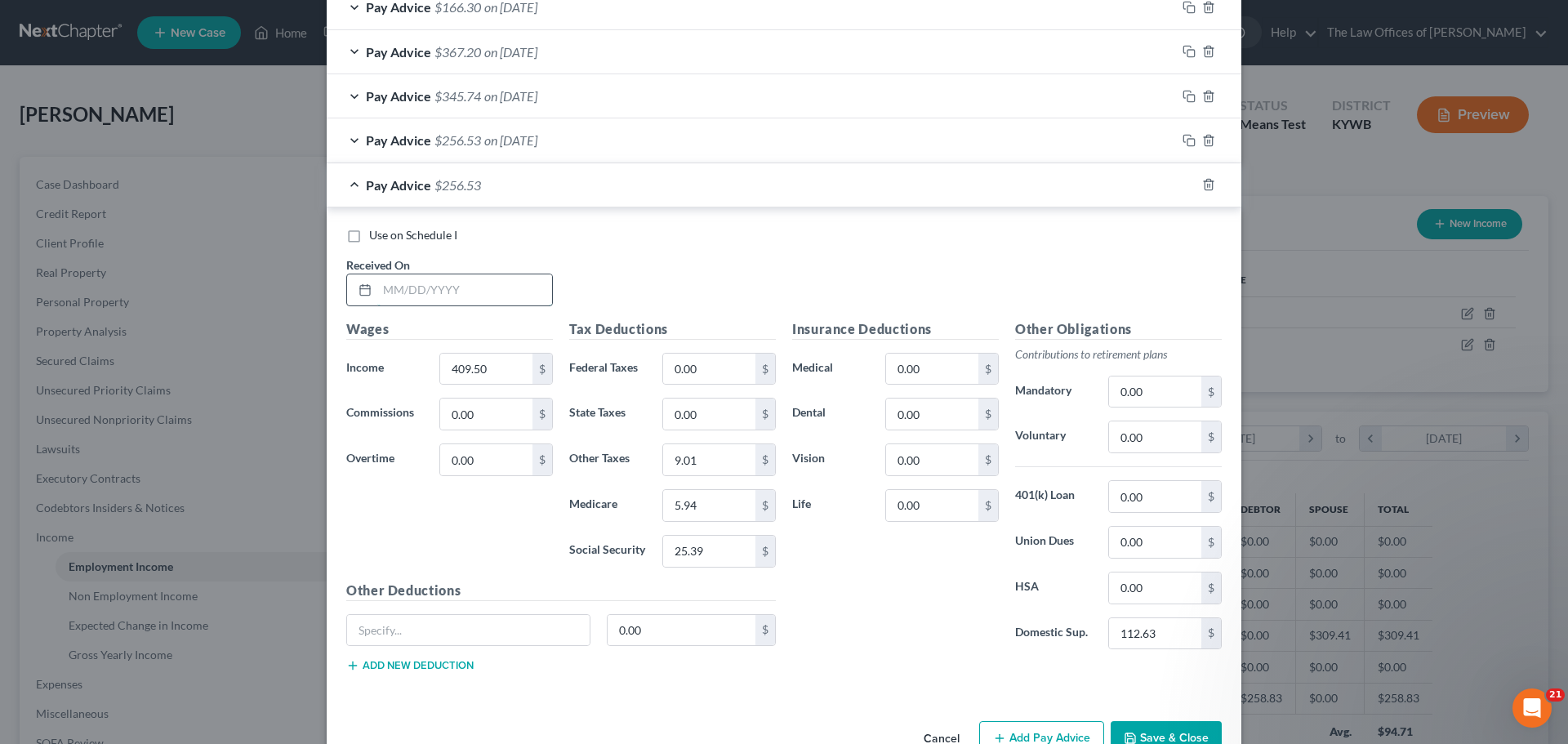
click at [382, 294] on input "text" at bounding box center [464, 290] width 175 height 31
type input "[DATE]"
type input "396.90"
type input "5.76"
type input "24.61"
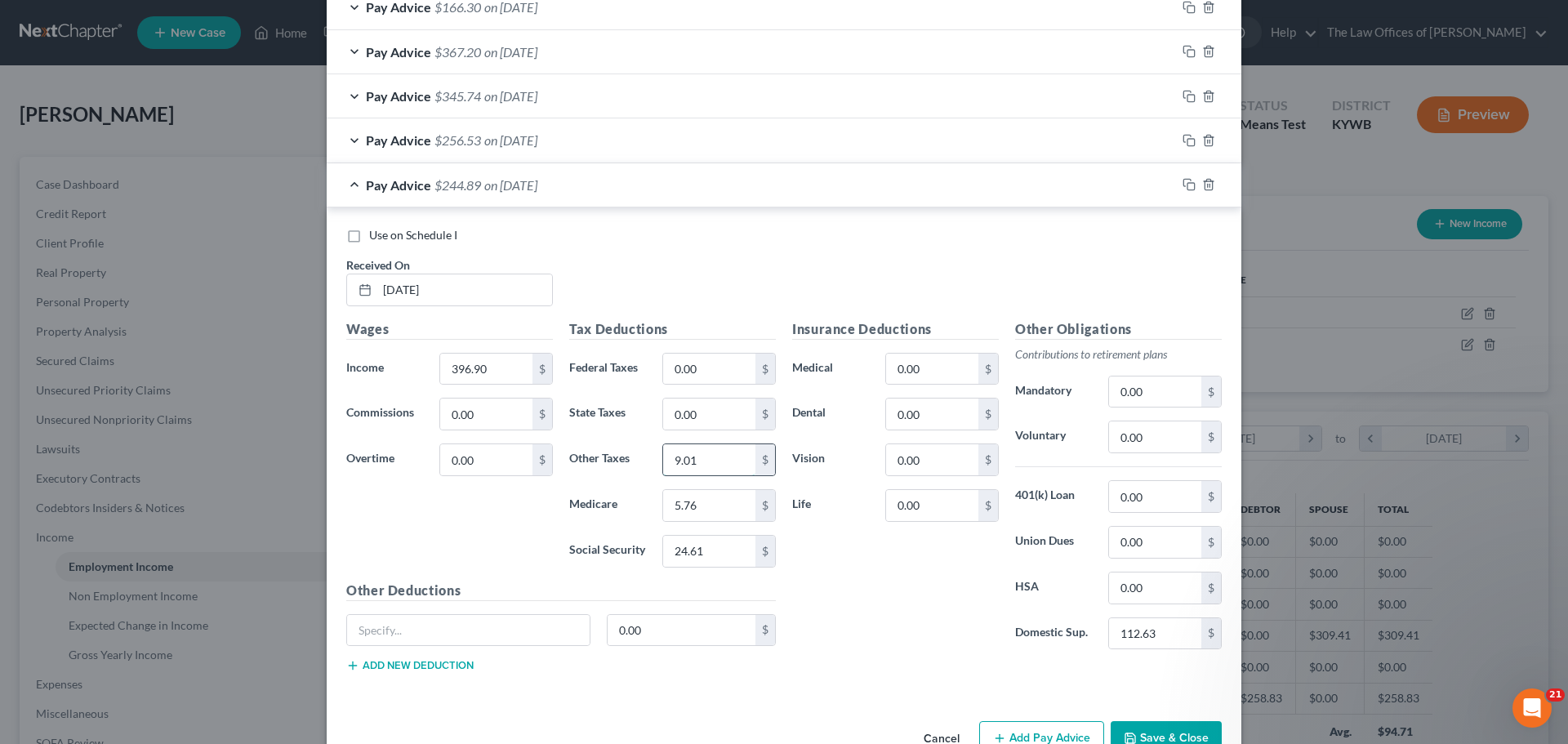
click at [725, 455] on input "9.01" at bounding box center [709, 460] width 93 height 31
type input "8.74"
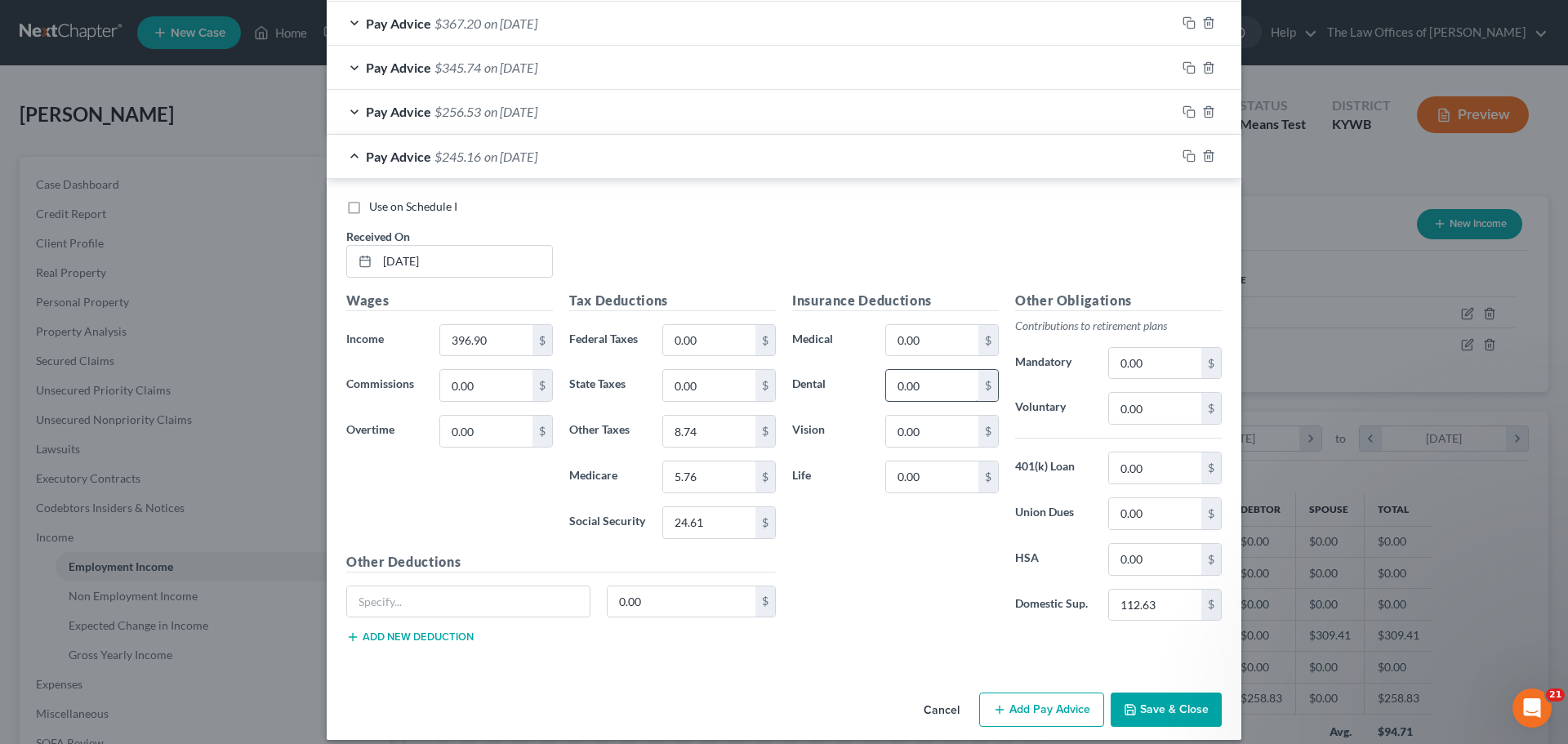
scroll to position [611, 0]
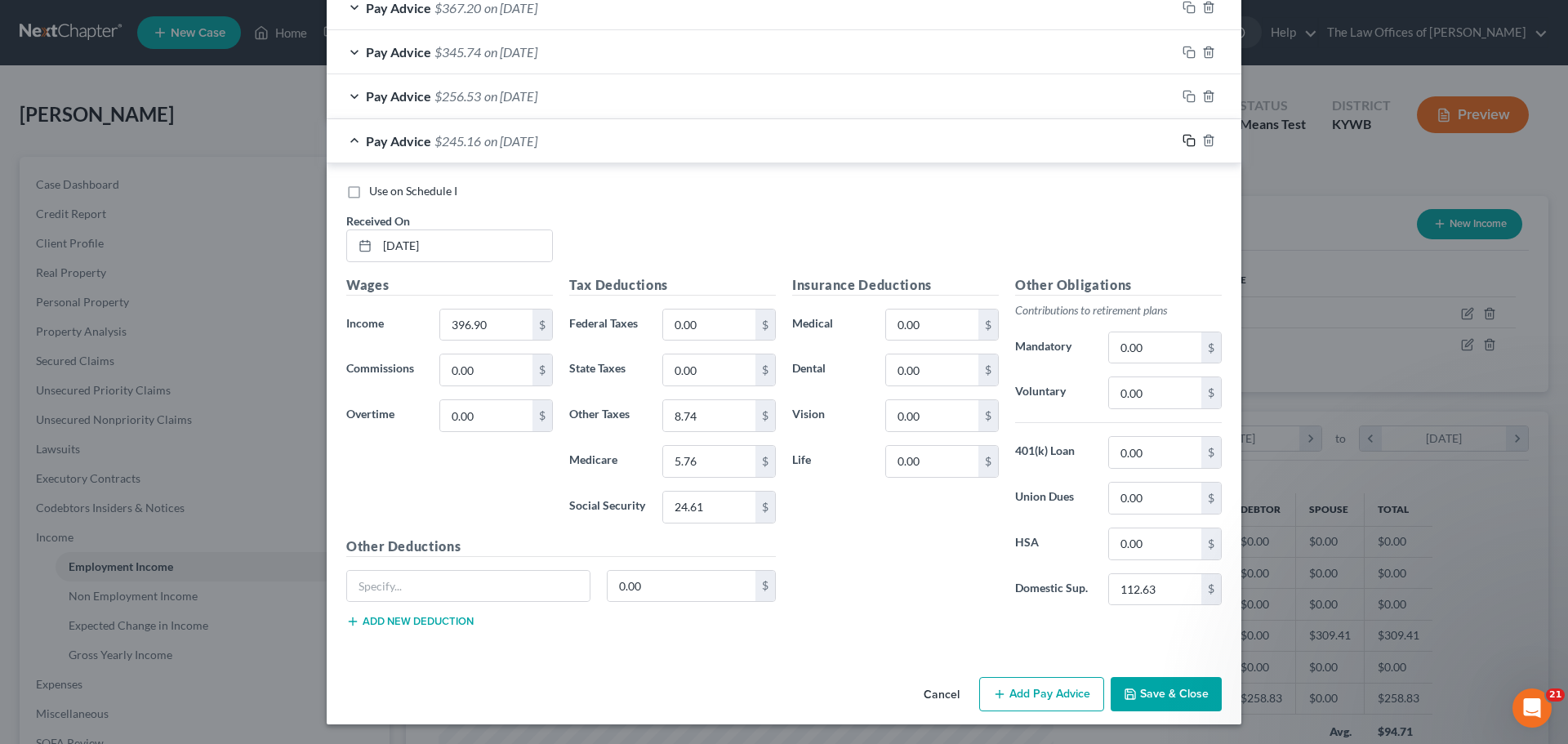
drag, startPoint x: 1184, startPoint y: 141, endPoint x: 1154, endPoint y: 157, distance: 34.0
click at [1184, 141] on icon "button" at bounding box center [1189, 140] width 13 height 13
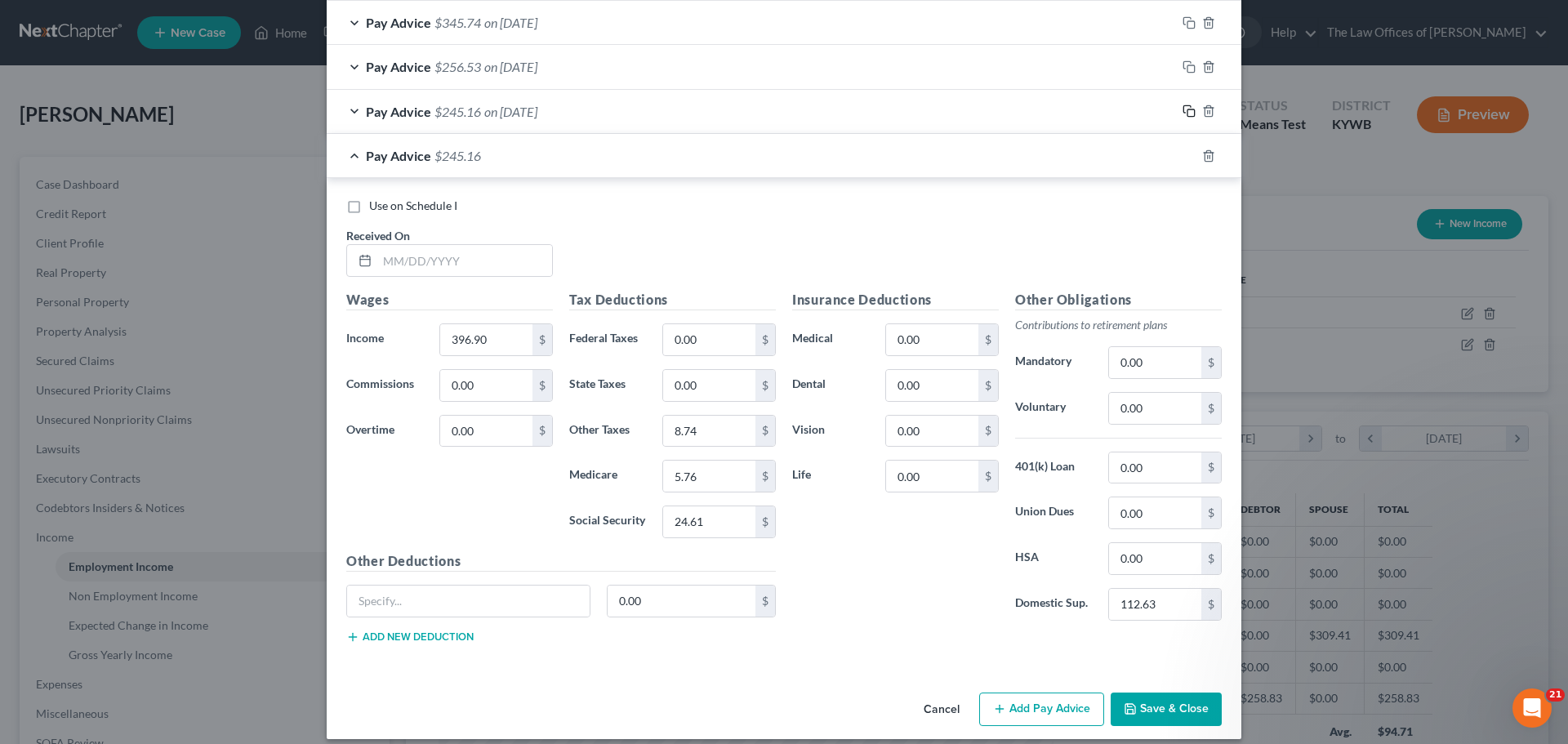
scroll to position [655, 0]
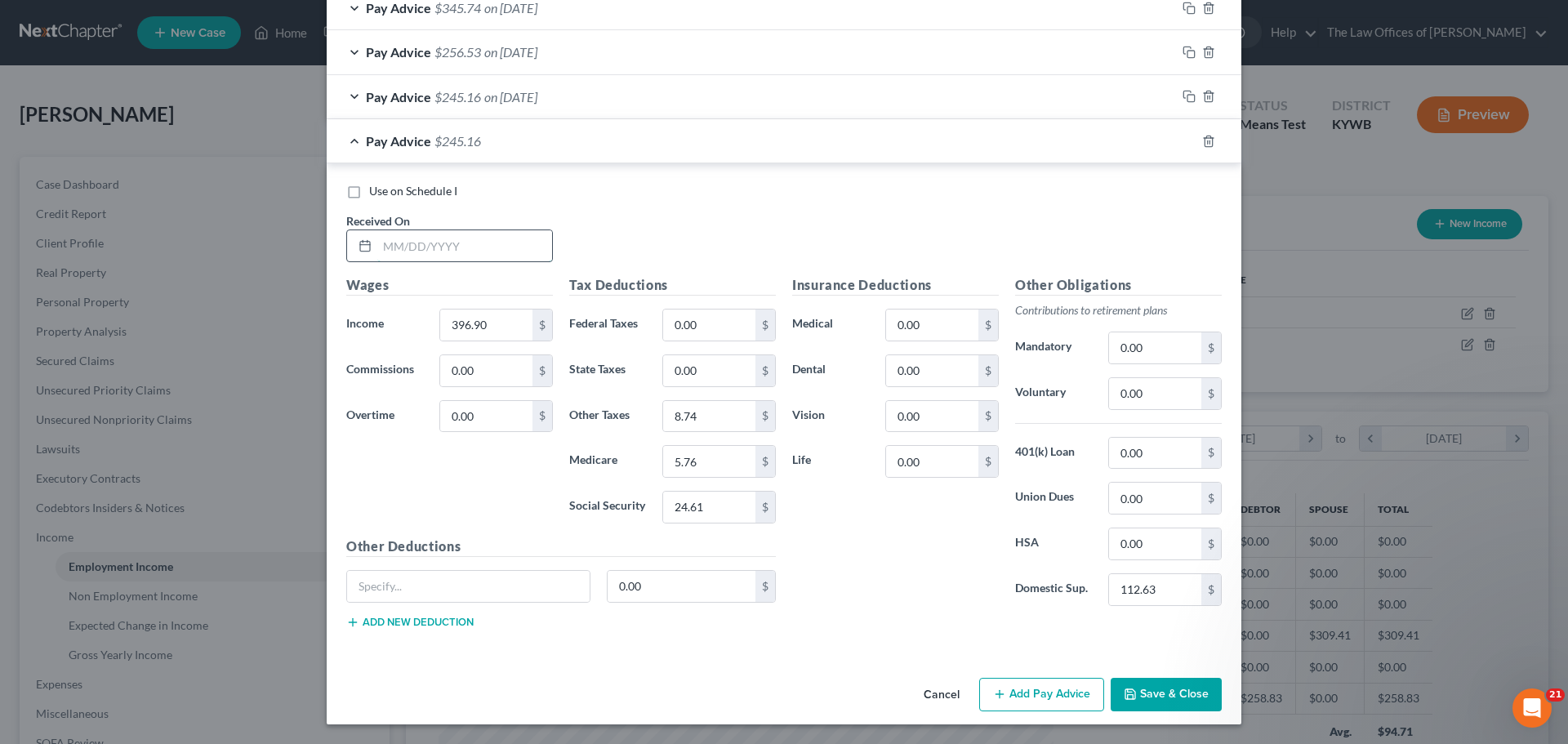
click at [394, 248] on input "text" at bounding box center [464, 246] width 175 height 31
type input "[DATE]"
type input "438.67"
click at [718, 421] on input "8.74" at bounding box center [709, 417] width 93 height 31
type input "9.65"
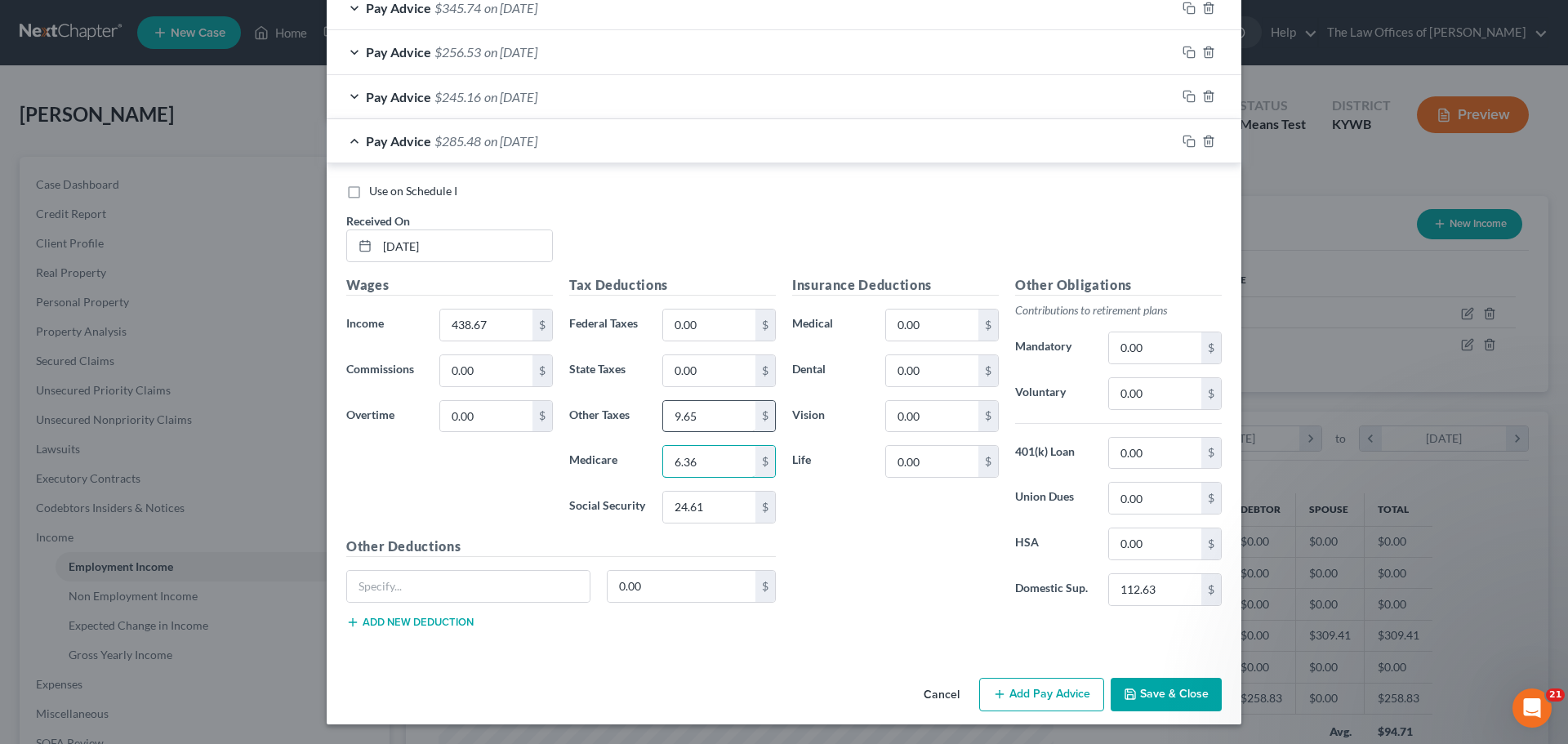
type input "6.36"
type input "27.20"
click at [1184, 138] on icon "button" at bounding box center [1189, 141] width 13 height 13
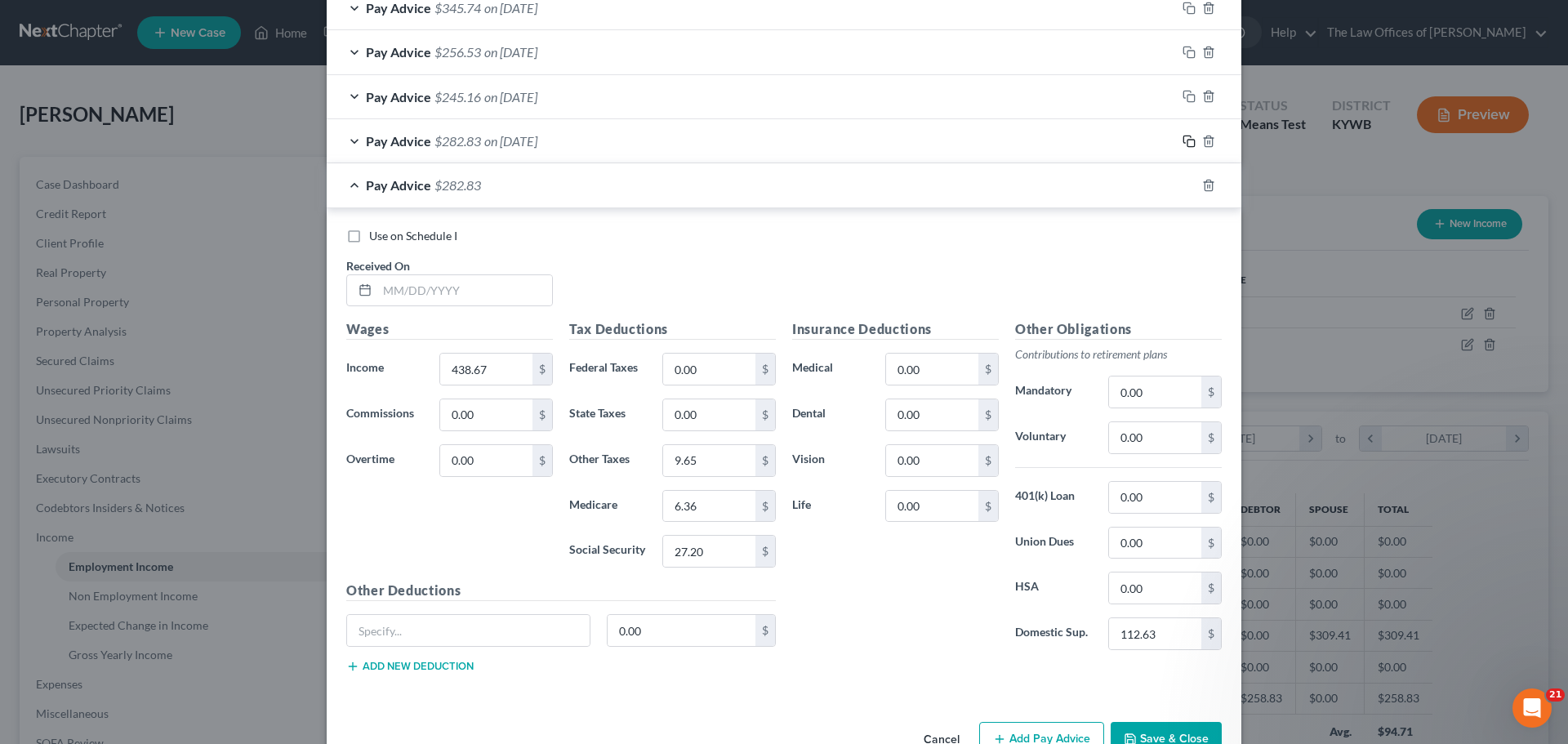
scroll to position [700, 0]
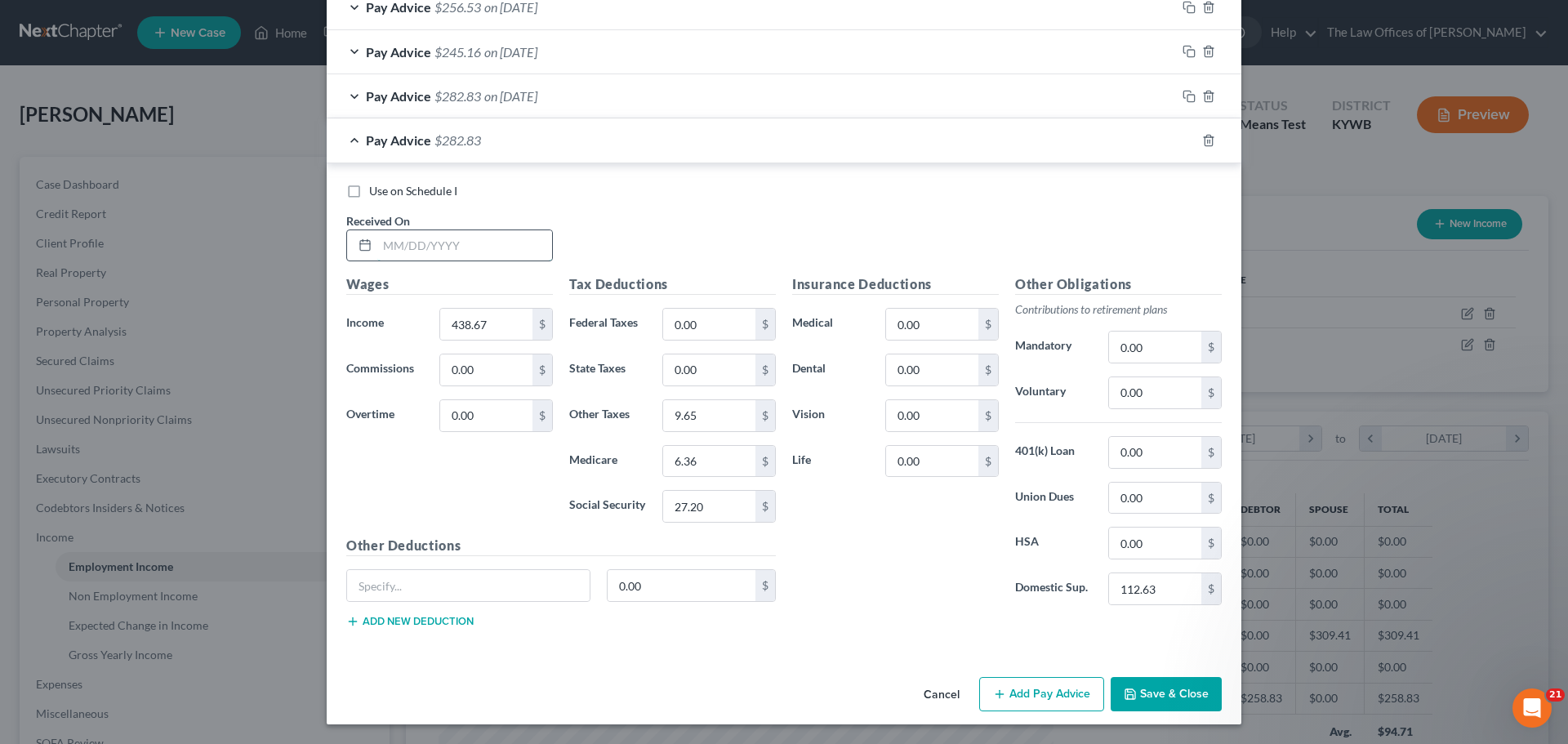
click at [381, 248] on input "text" at bounding box center [464, 246] width 175 height 31
type input "0"
type input "[DATE]"
type input "447.35"
click at [707, 417] on input "9.65" at bounding box center [709, 416] width 93 height 31
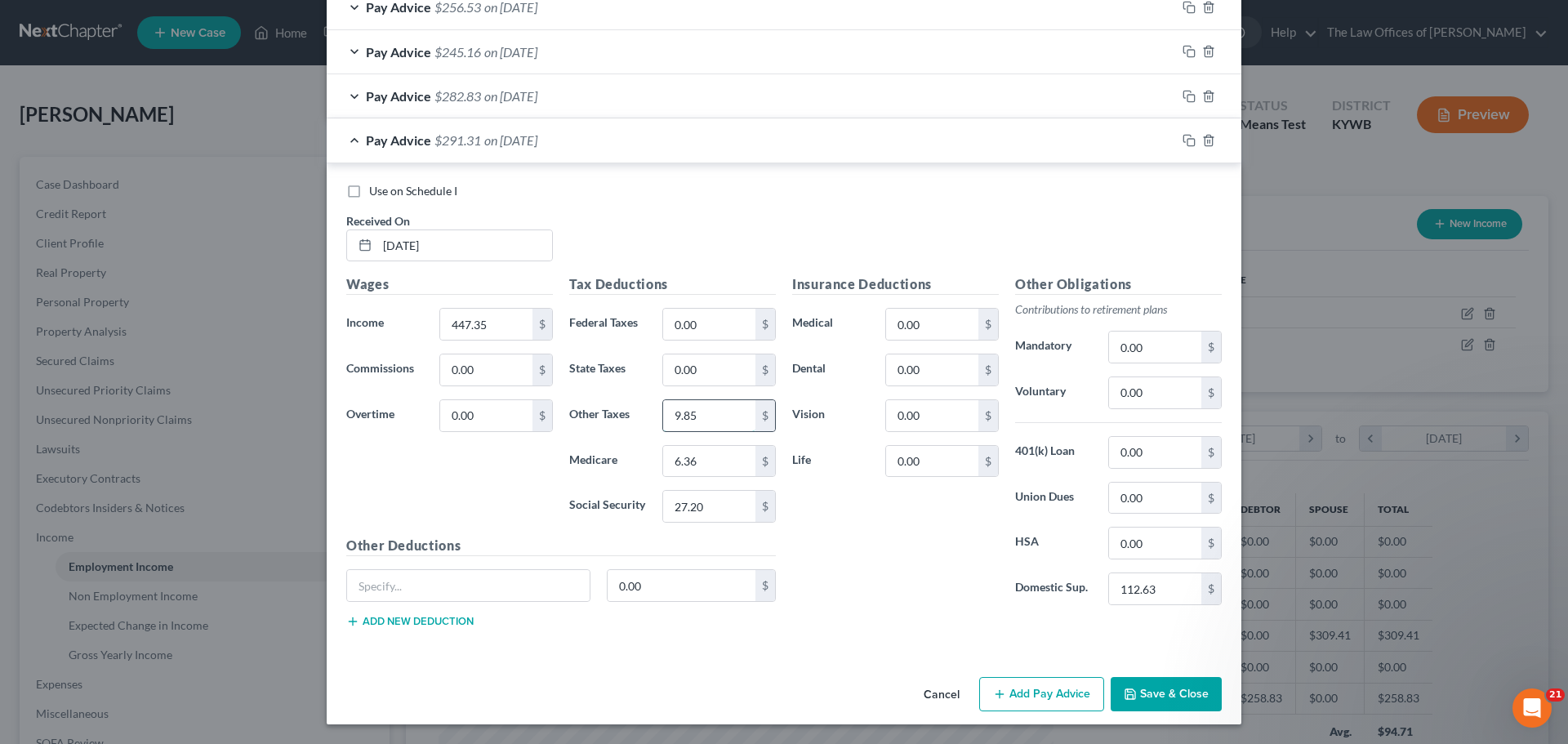
type input "9.85"
type input "6.48"
type input "27.73"
click at [1183, 143] on icon "button" at bounding box center [1189, 140] width 13 height 13
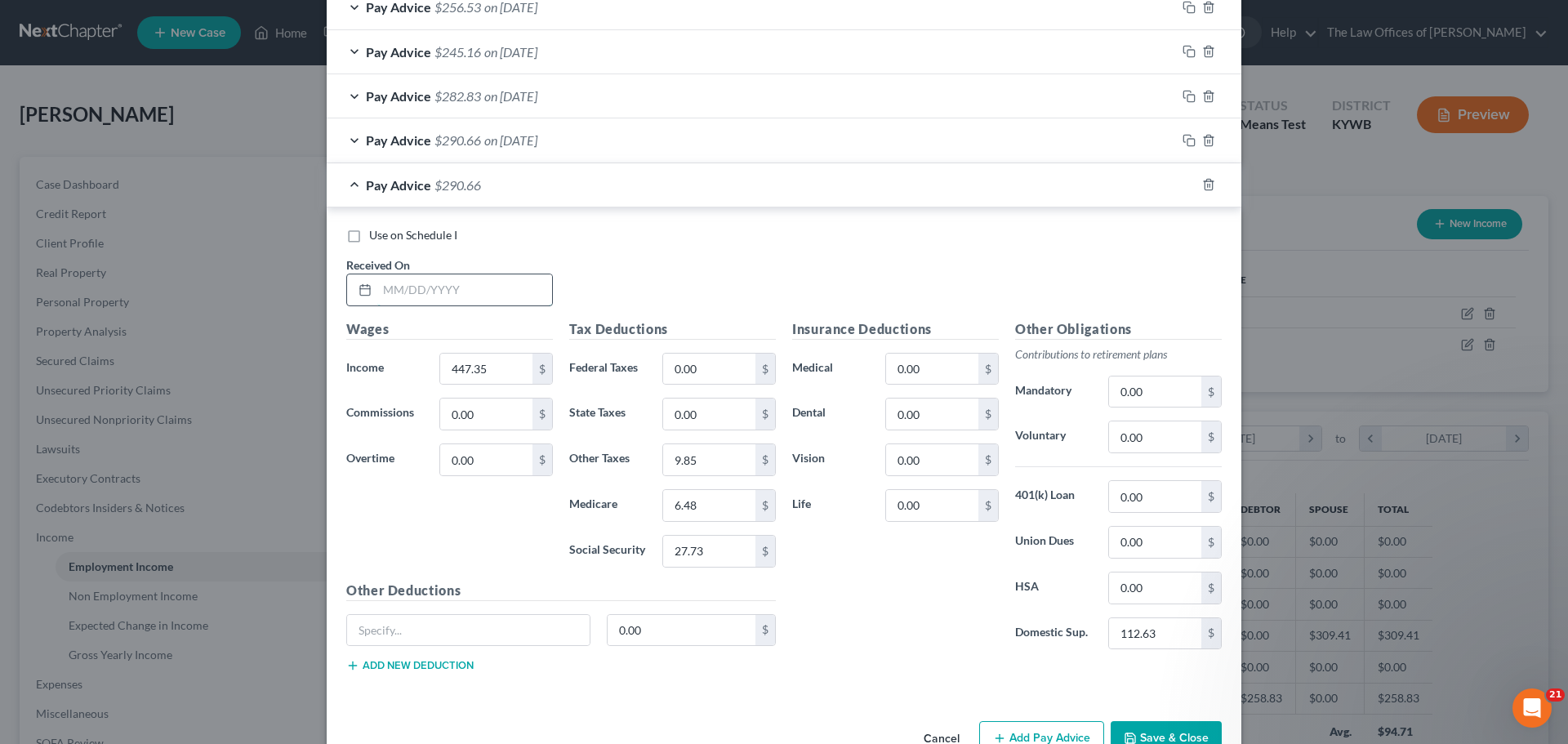
click at [392, 292] on input "text" at bounding box center [464, 290] width 175 height 31
type input "[DATE]"
type input "441.70"
click at [681, 463] on input "9.85" at bounding box center [709, 460] width 93 height 31
type input "9"
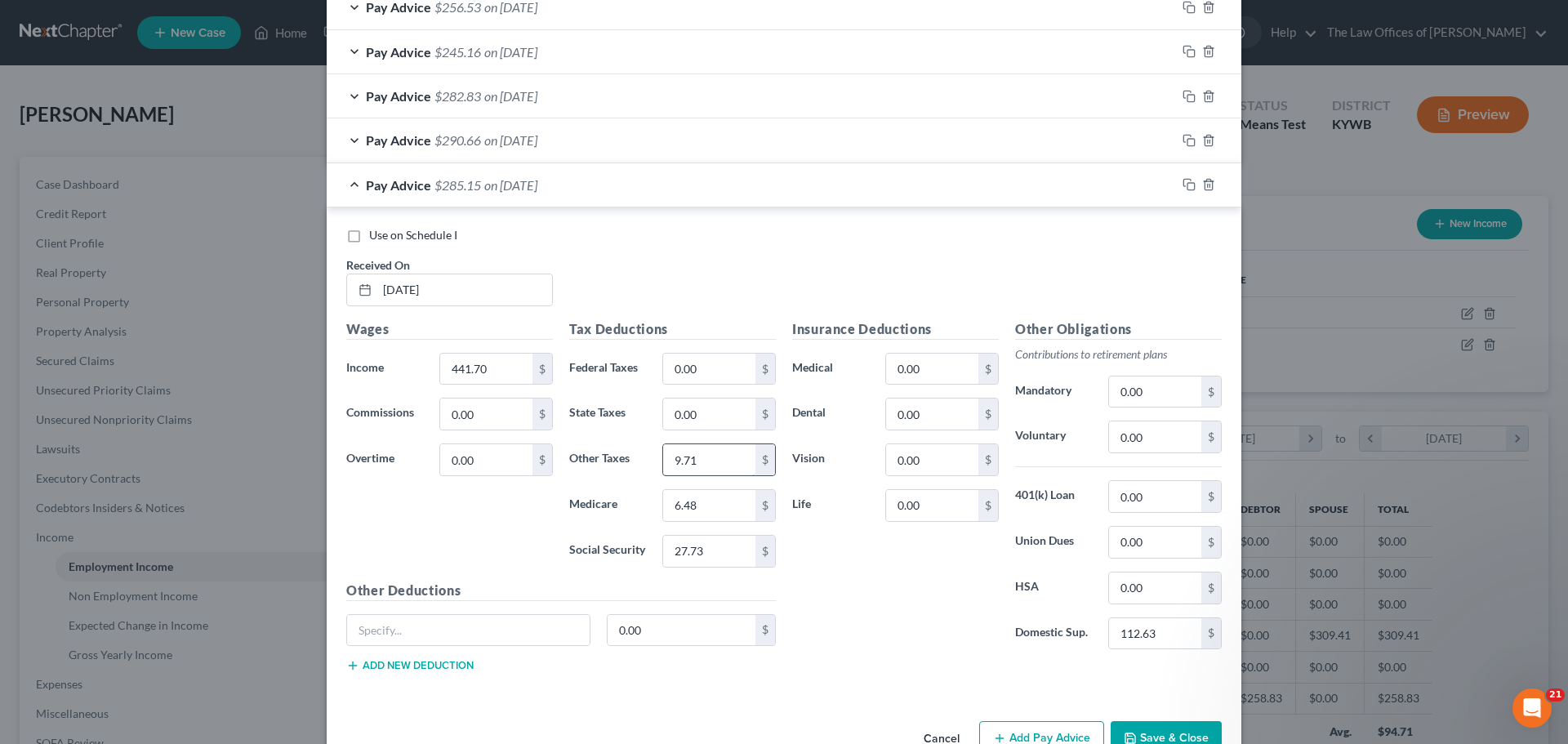
type input "9.71"
type input "6.41"
type input "27.39"
click at [907, 619] on div "Insurance Deductions Medical 0.00 $ Dental 0.00 $ Vision 0.00 $ Life 0.00 $" at bounding box center [896, 491] width 223 height 344
drag, startPoint x: 1183, startPoint y: 187, endPoint x: 1153, endPoint y: 195, distance: 31.0
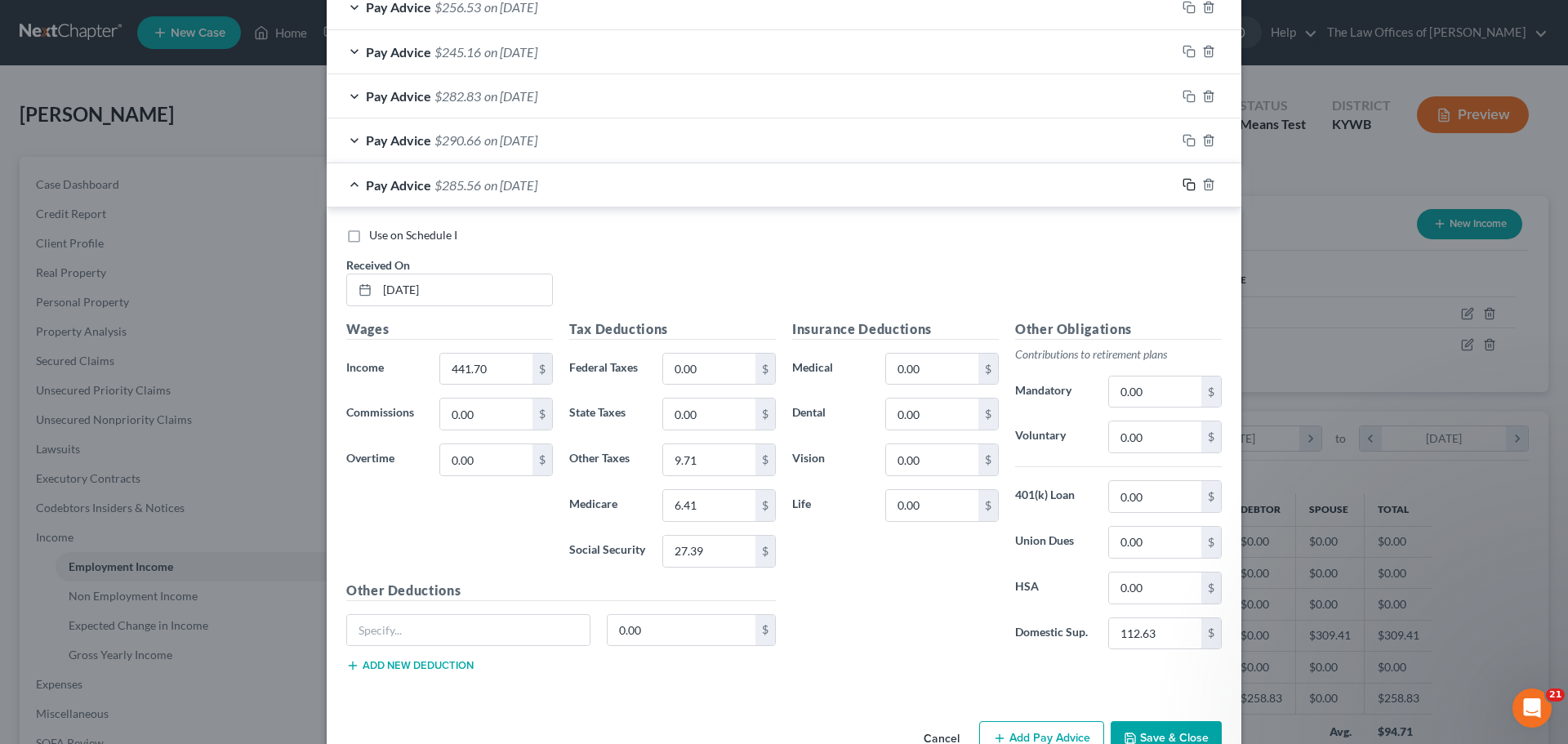
click at [1183, 187] on icon "button" at bounding box center [1189, 185] width 13 height 13
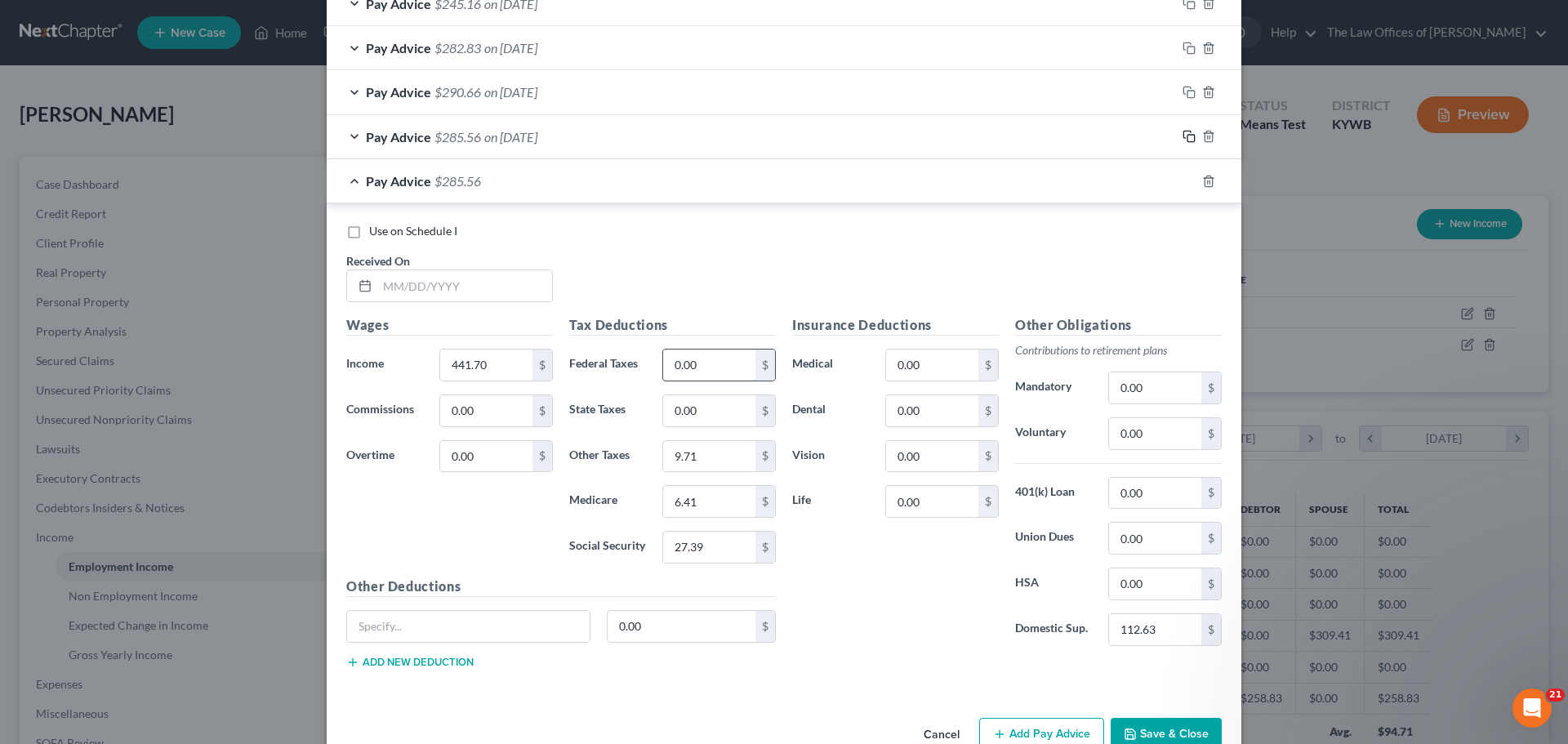
scroll to position [788, 0]
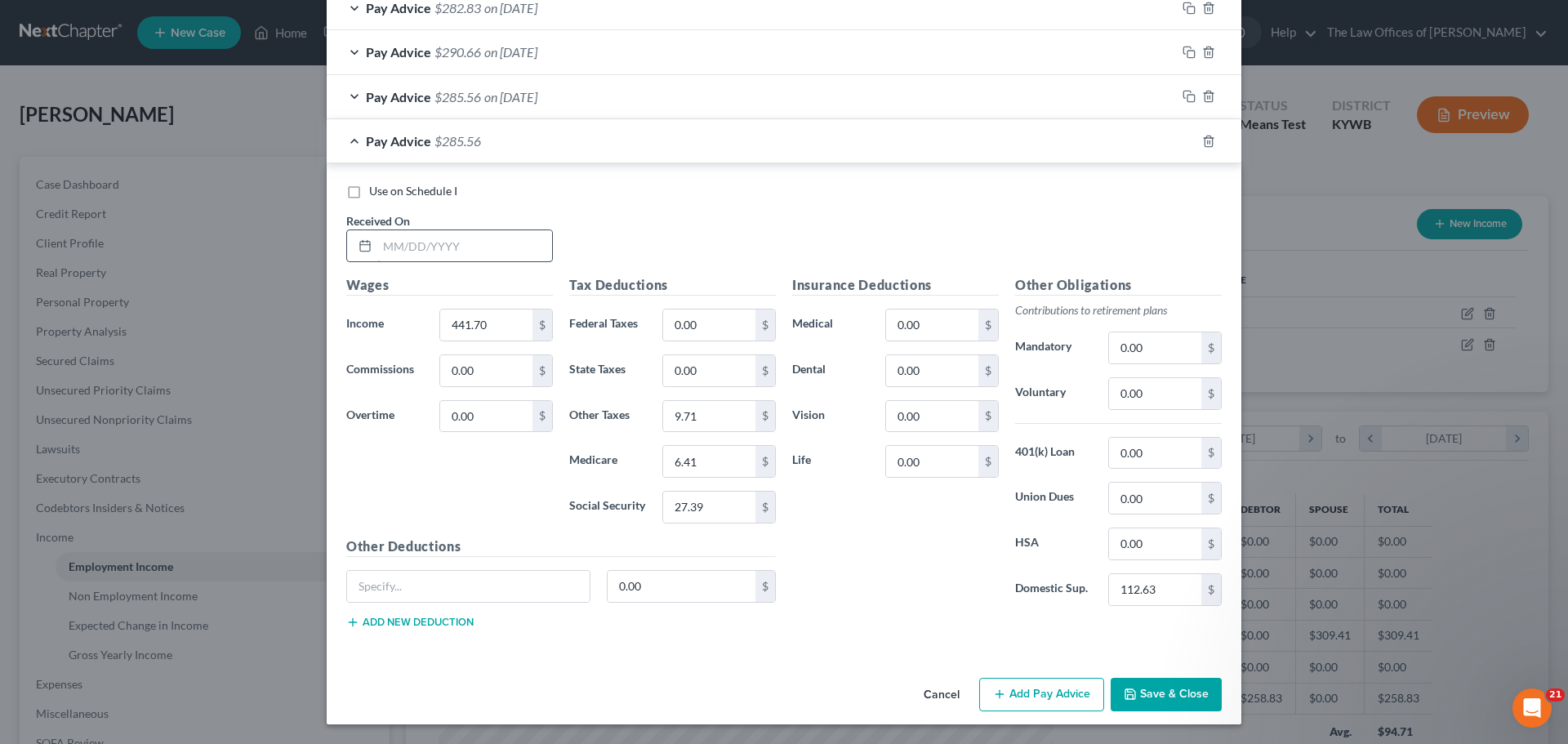
click at [377, 251] on input "text" at bounding box center [464, 246] width 175 height 31
type input "[DATE]"
type input "464.80"
type input "6.74"
type input "28.81"
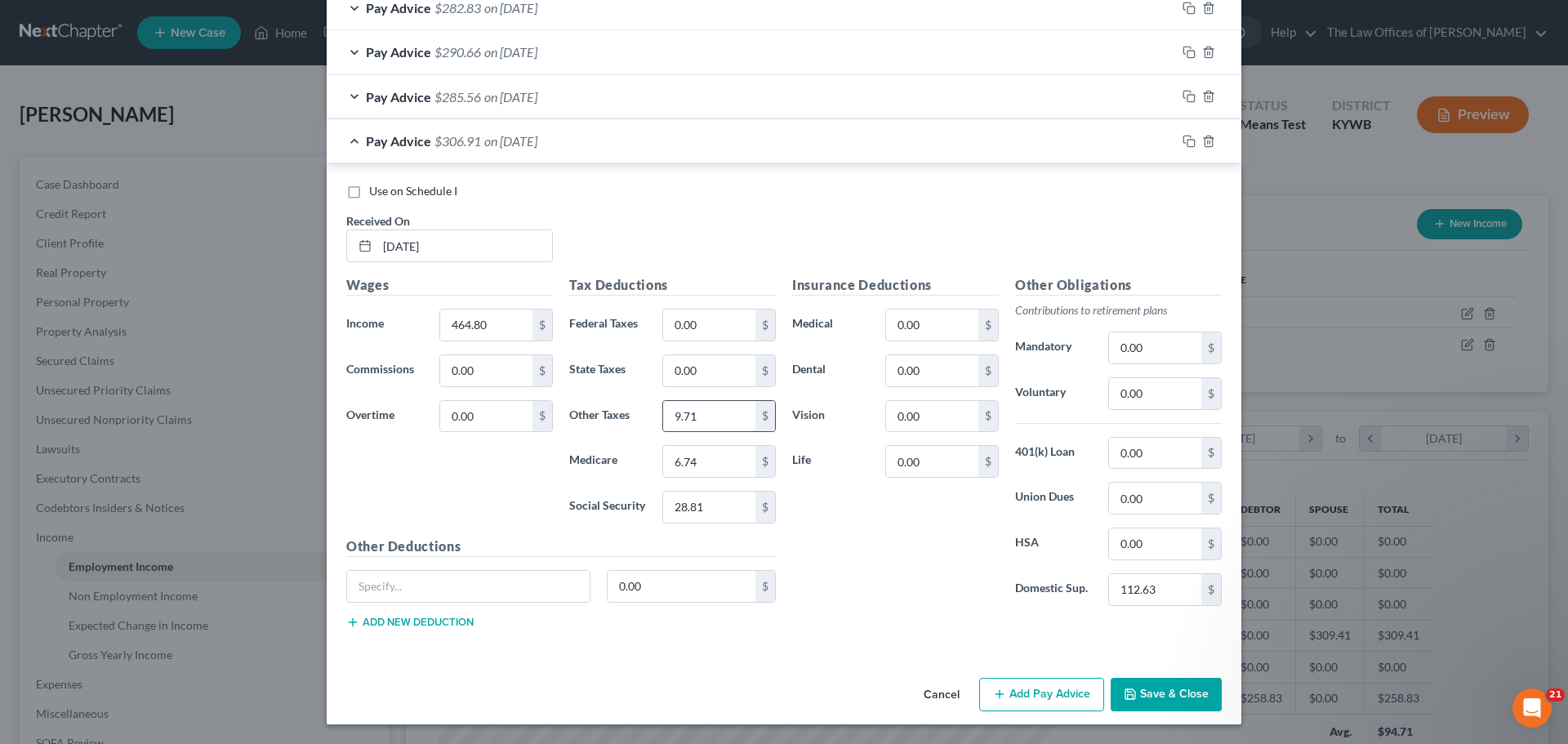
click at [686, 422] on input "9.71" at bounding box center [709, 417] width 93 height 31
type input "10.23"
click at [1183, 139] on icon "button" at bounding box center [1189, 141] width 13 height 13
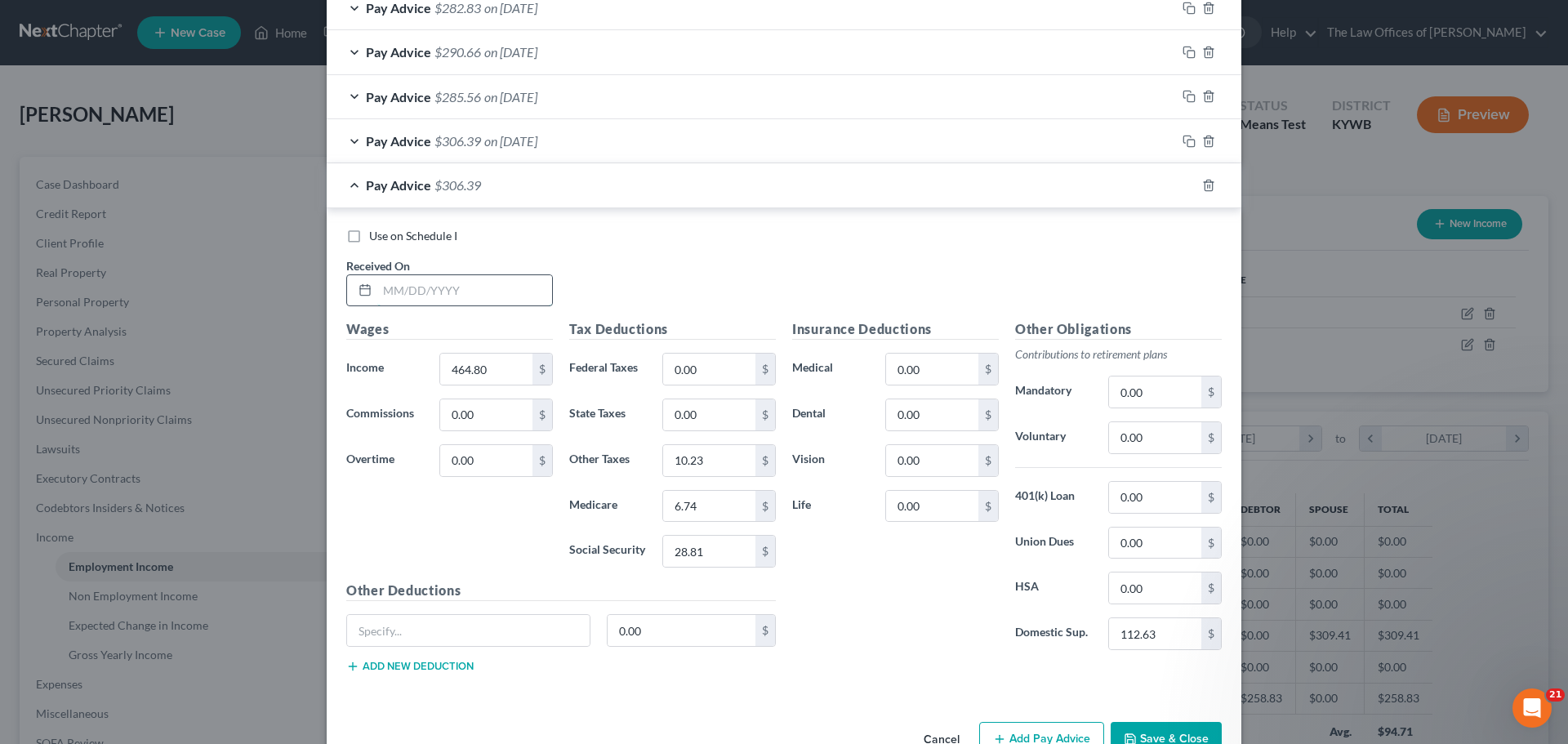
click at [388, 291] on input "text" at bounding box center [464, 291] width 175 height 31
type input "[DATE]"
type input "466.90"
type input "6.77"
type input "28.95"
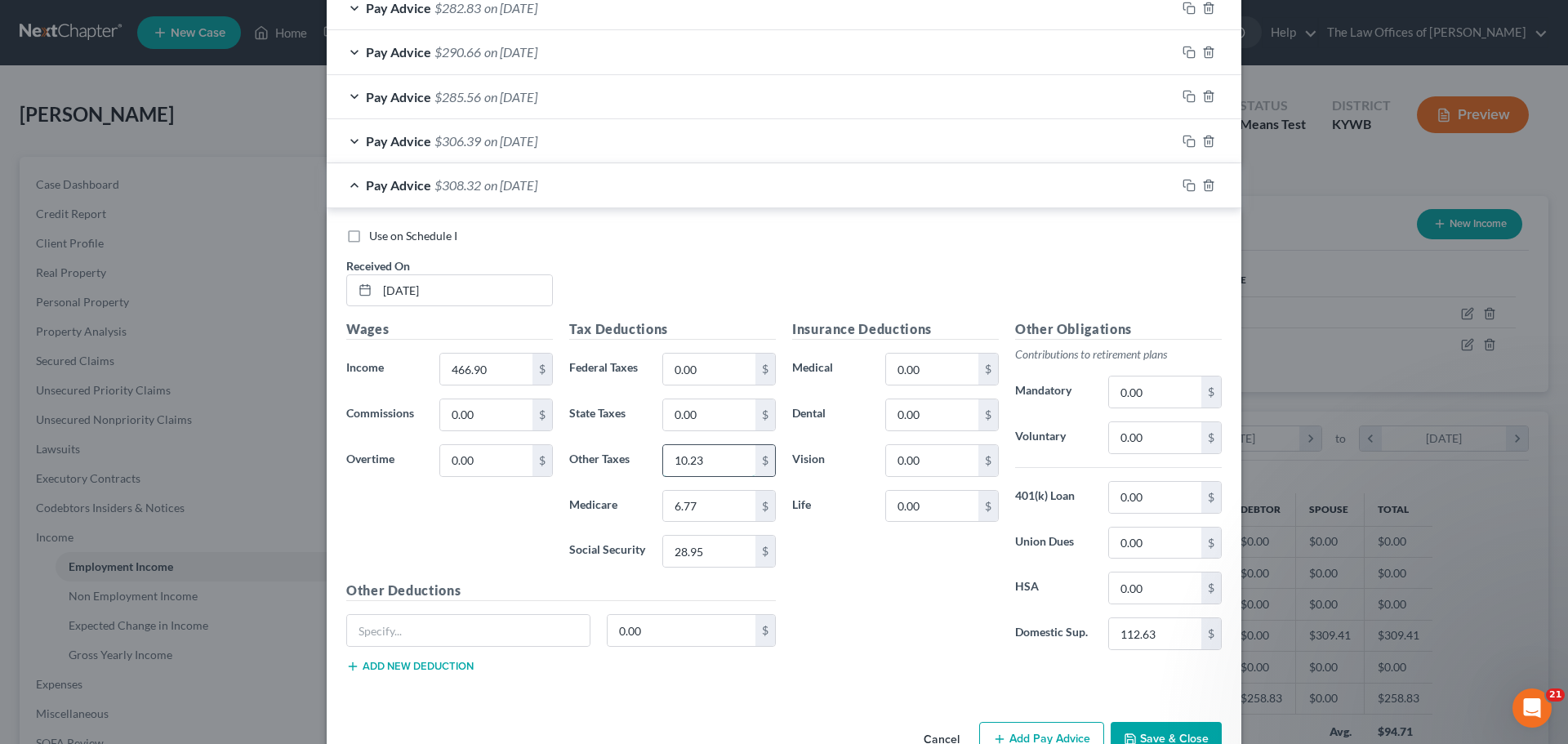
click at [721, 462] on input "10.23" at bounding box center [709, 461] width 93 height 31
type input "10.27"
click at [1183, 187] on icon "button" at bounding box center [1189, 185] width 13 height 13
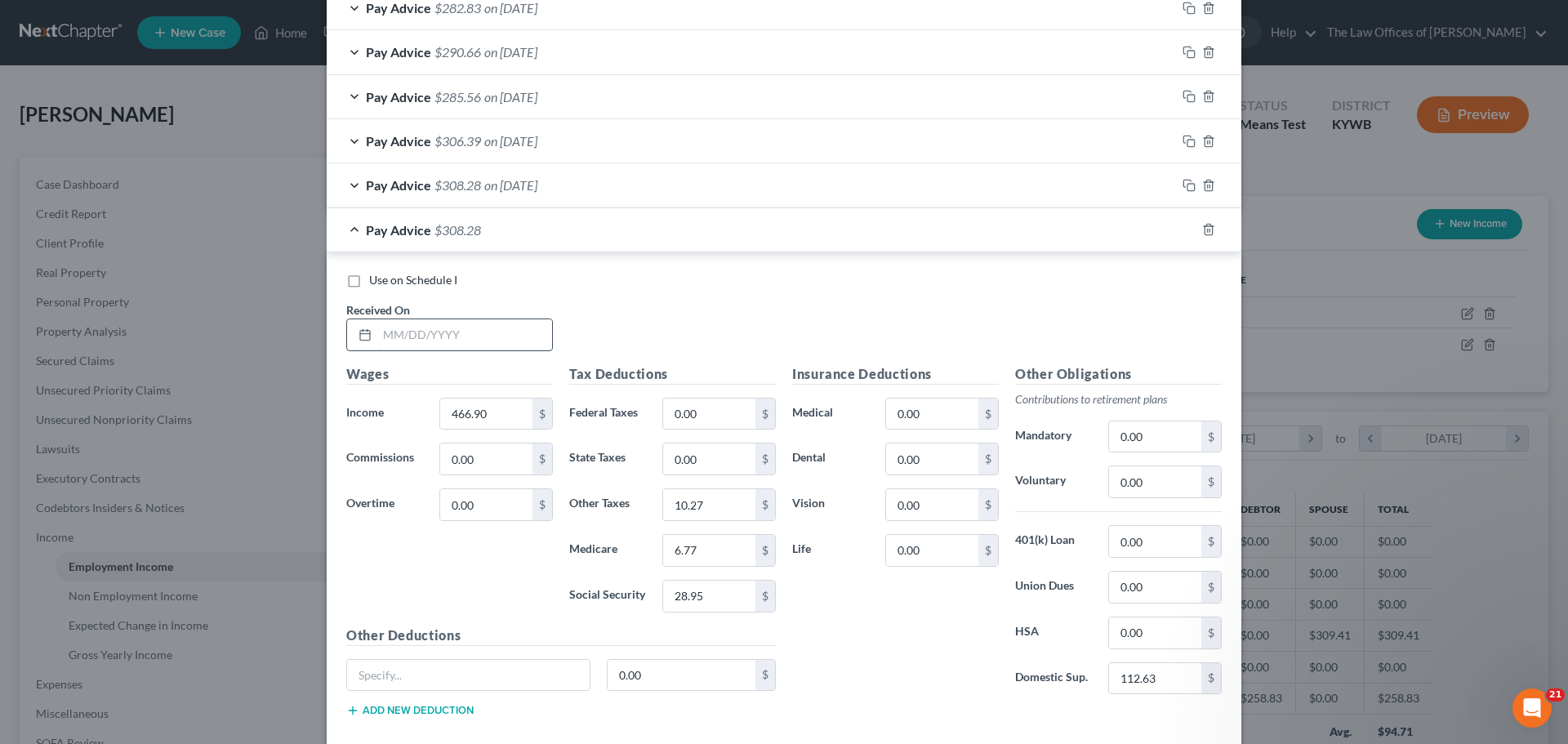
click at [400, 332] on input "text" at bounding box center [464, 335] width 175 height 31
type input "[DATE]"
type input "465.04"
type input "6.74"
type input "28.83"
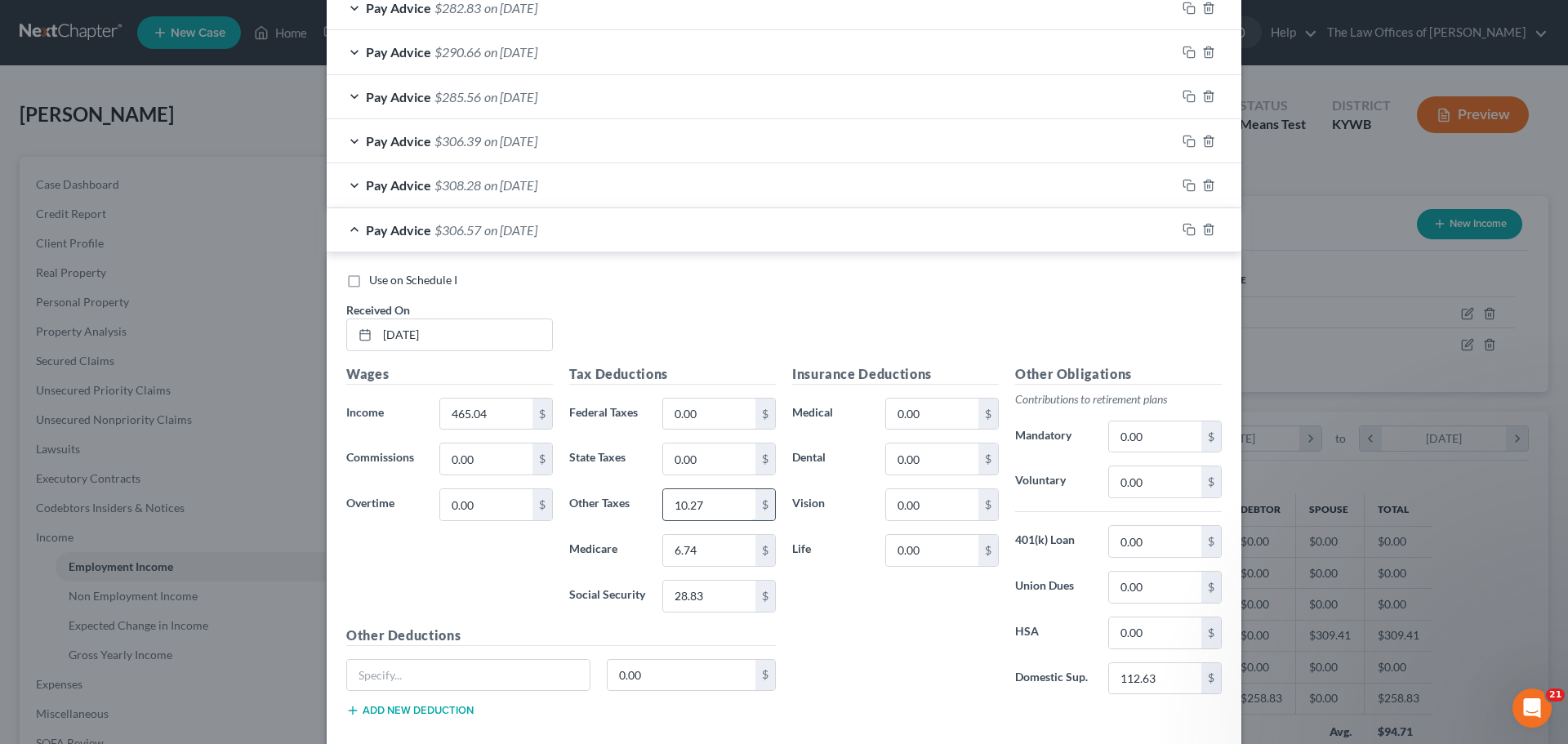
click at [704, 510] on input "10.27" at bounding box center [709, 504] width 93 height 31
type input "10.23"
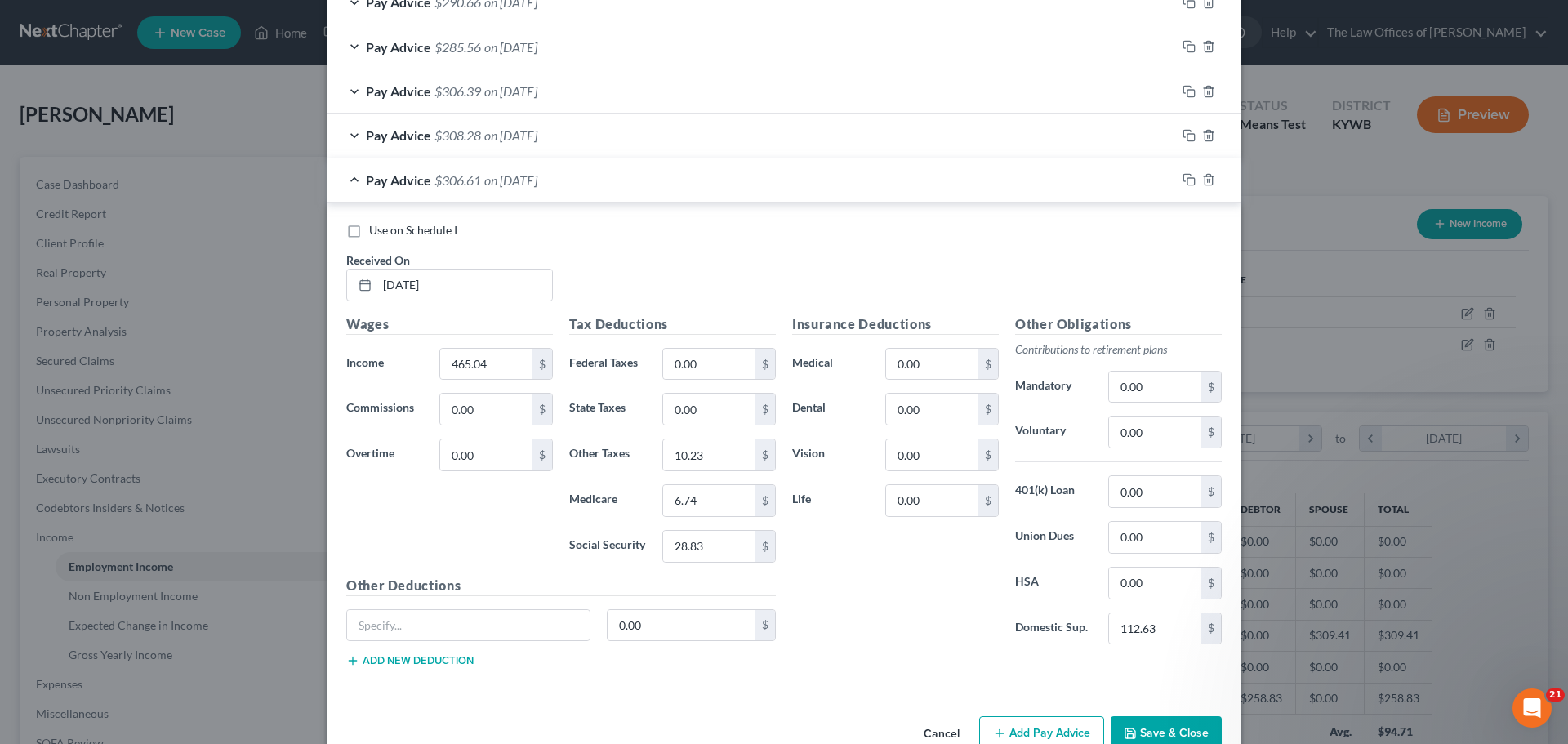
scroll to position [877, 0]
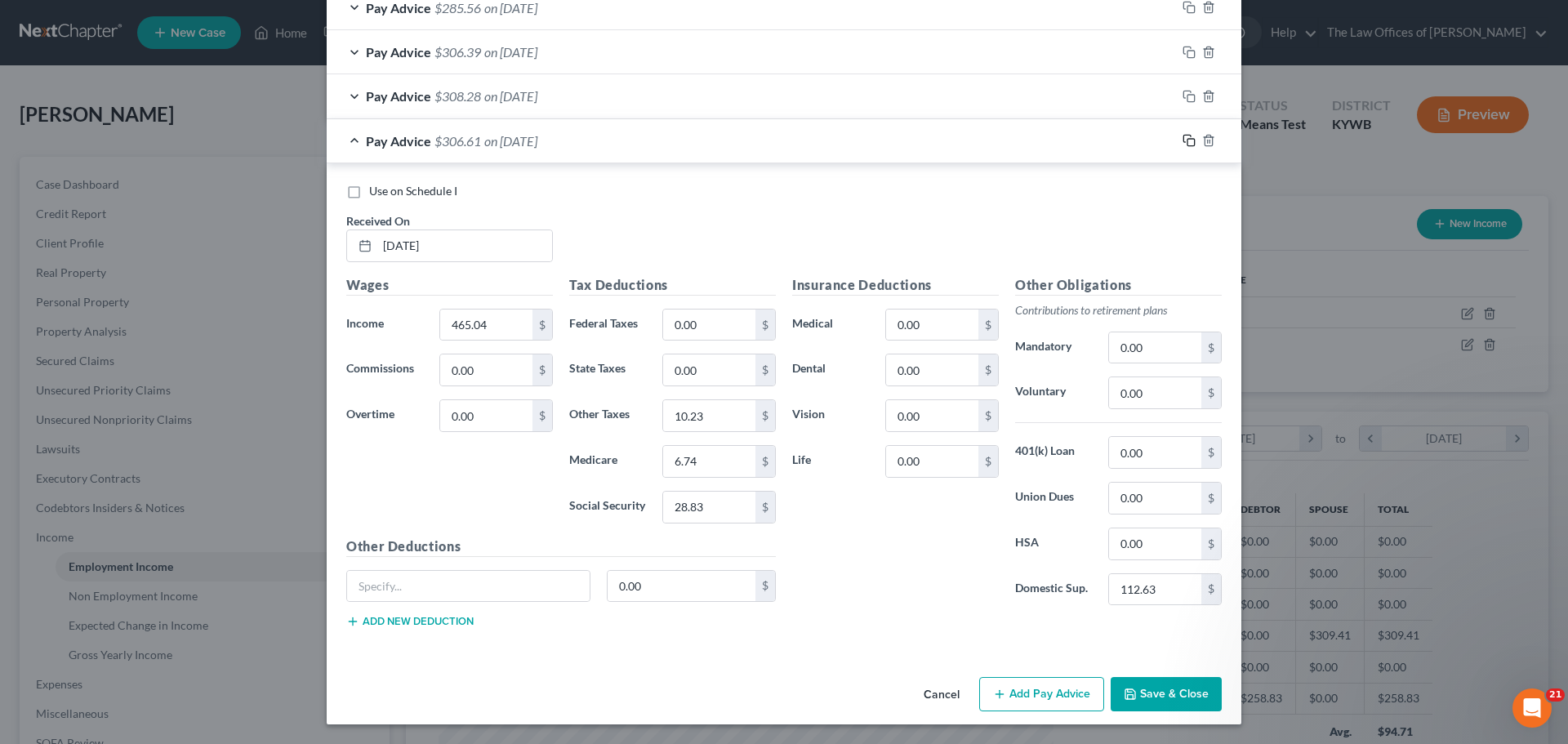
click at [1183, 135] on icon "button" at bounding box center [1187, 138] width 7 height 7
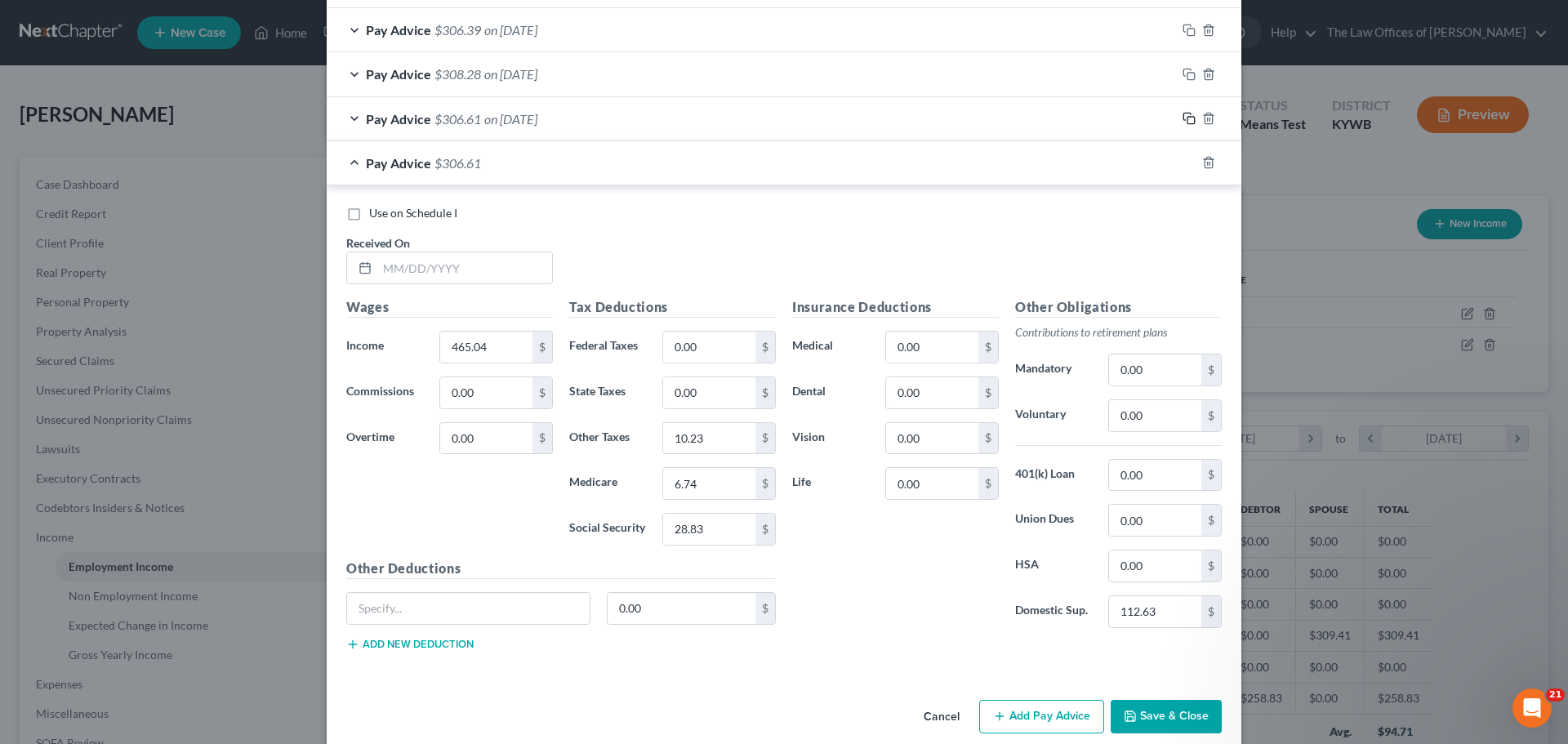
scroll to position [921, 0]
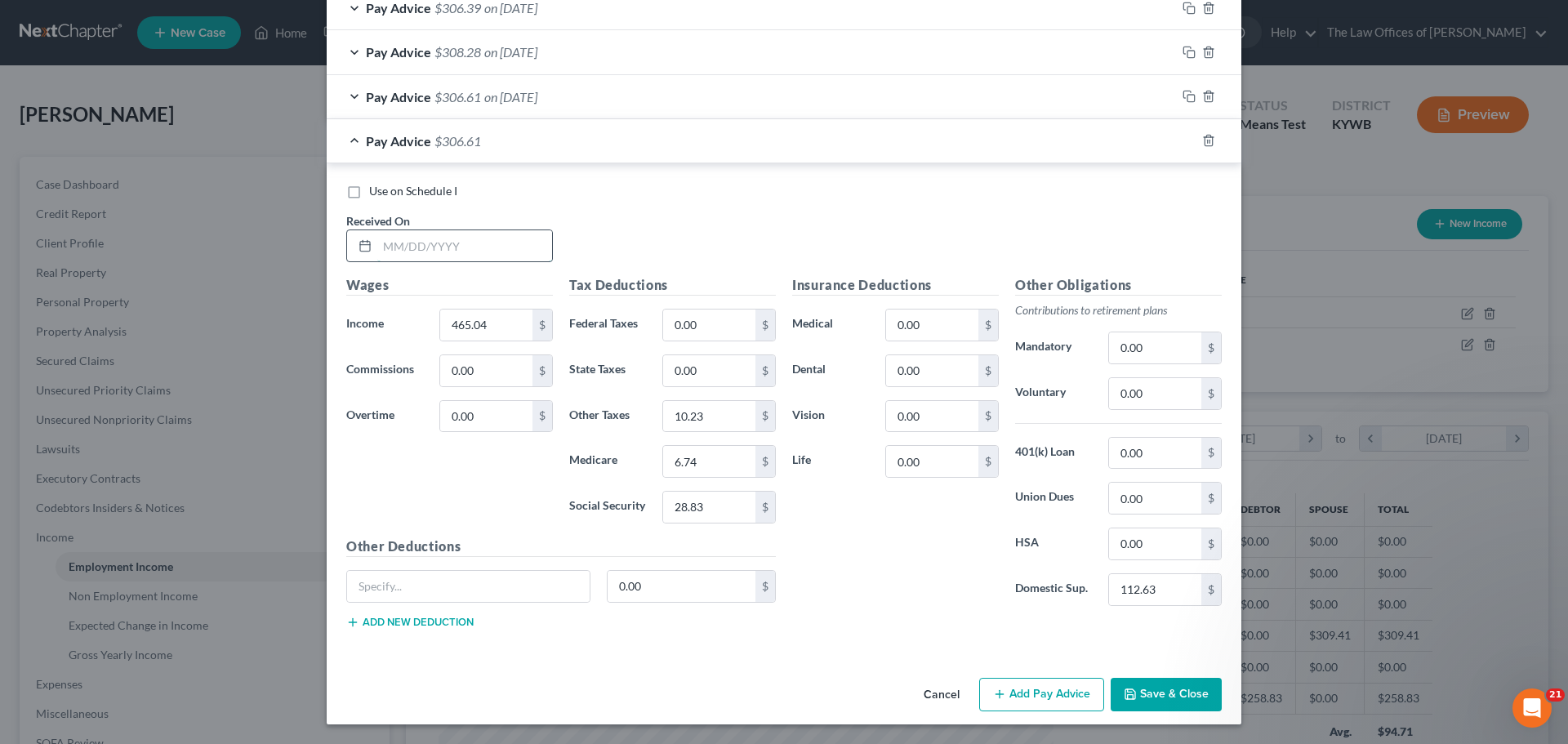
click at [390, 243] on input "text" at bounding box center [464, 246] width 175 height 31
type input "[DATE]"
type input "549.04"
type input "7.96"
type input "34.04"
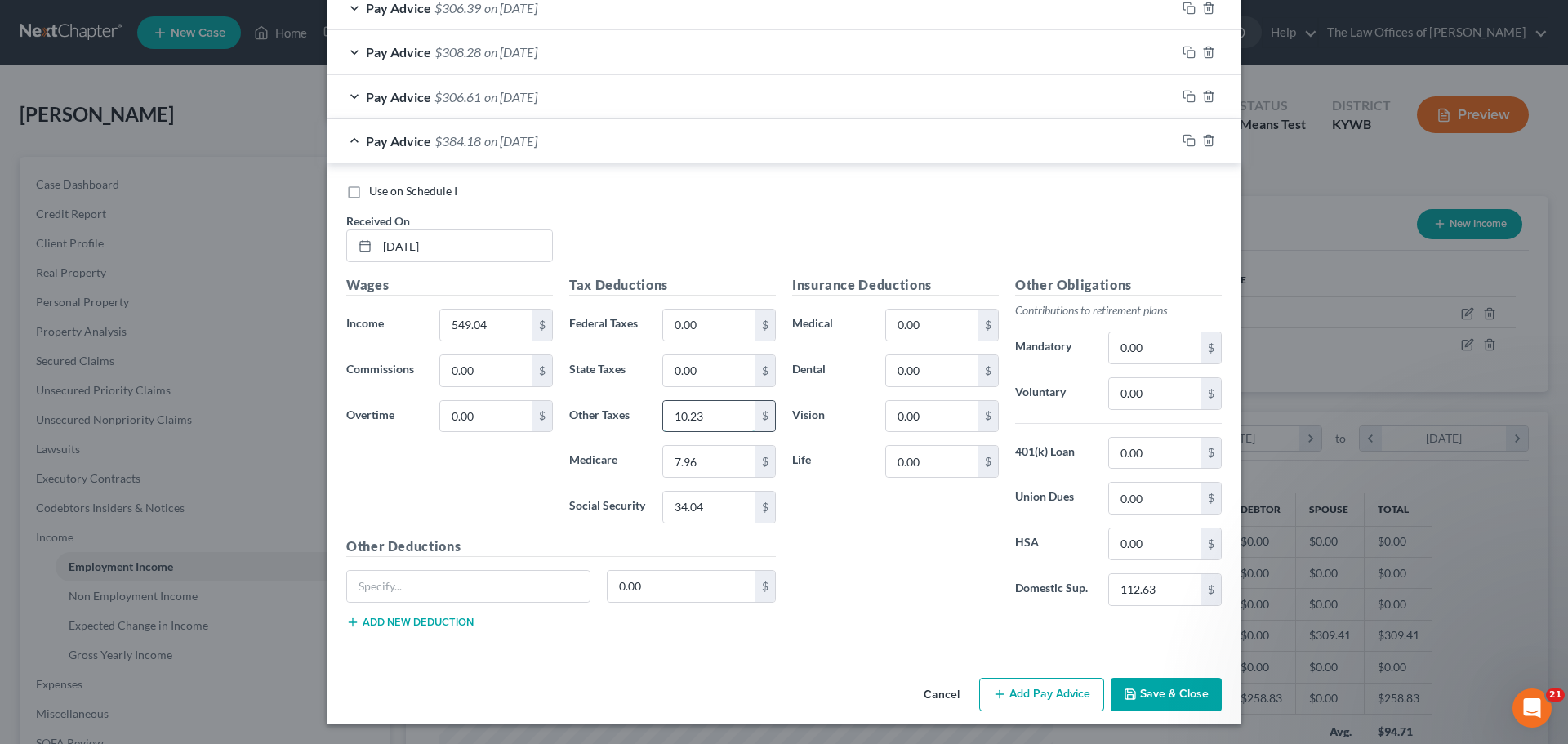
click at [703, 423] on input "10.23" at bounding box center [709, 417] width 93 height 31
type input "12.08"
drag, startPoint x: 1013, startPoint y: 215, endPoint x: 1031, endPoint y: 213, distance: 18.1
click at [1014, 215] on div "Use on Schedule I Received On * [DATE]" at bounding box center [783, 229] width 891 height 93
click at [1183, 143] on icon "button" at bounding box center [1189, 140] width 13 height 13
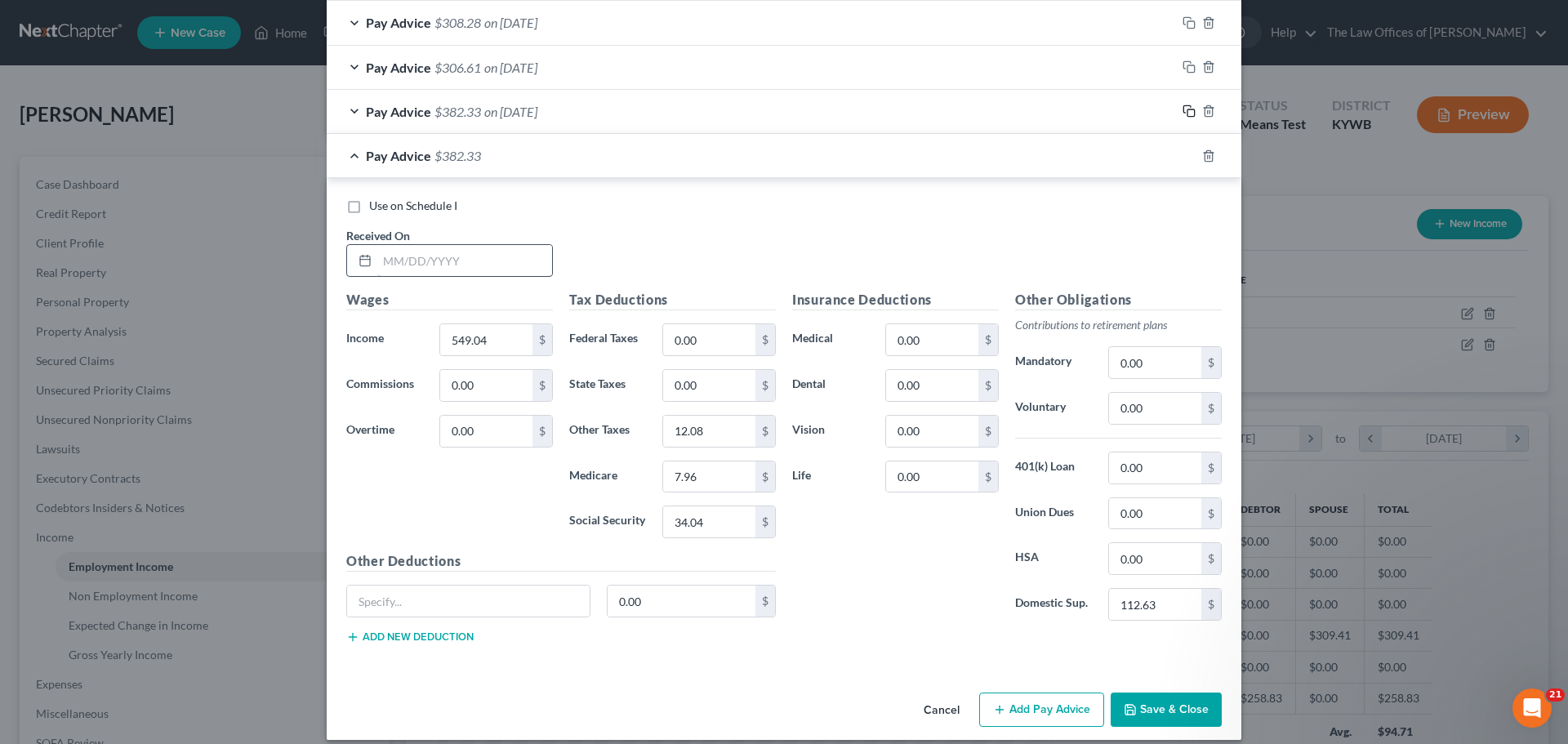
scroll to position [966, 0]
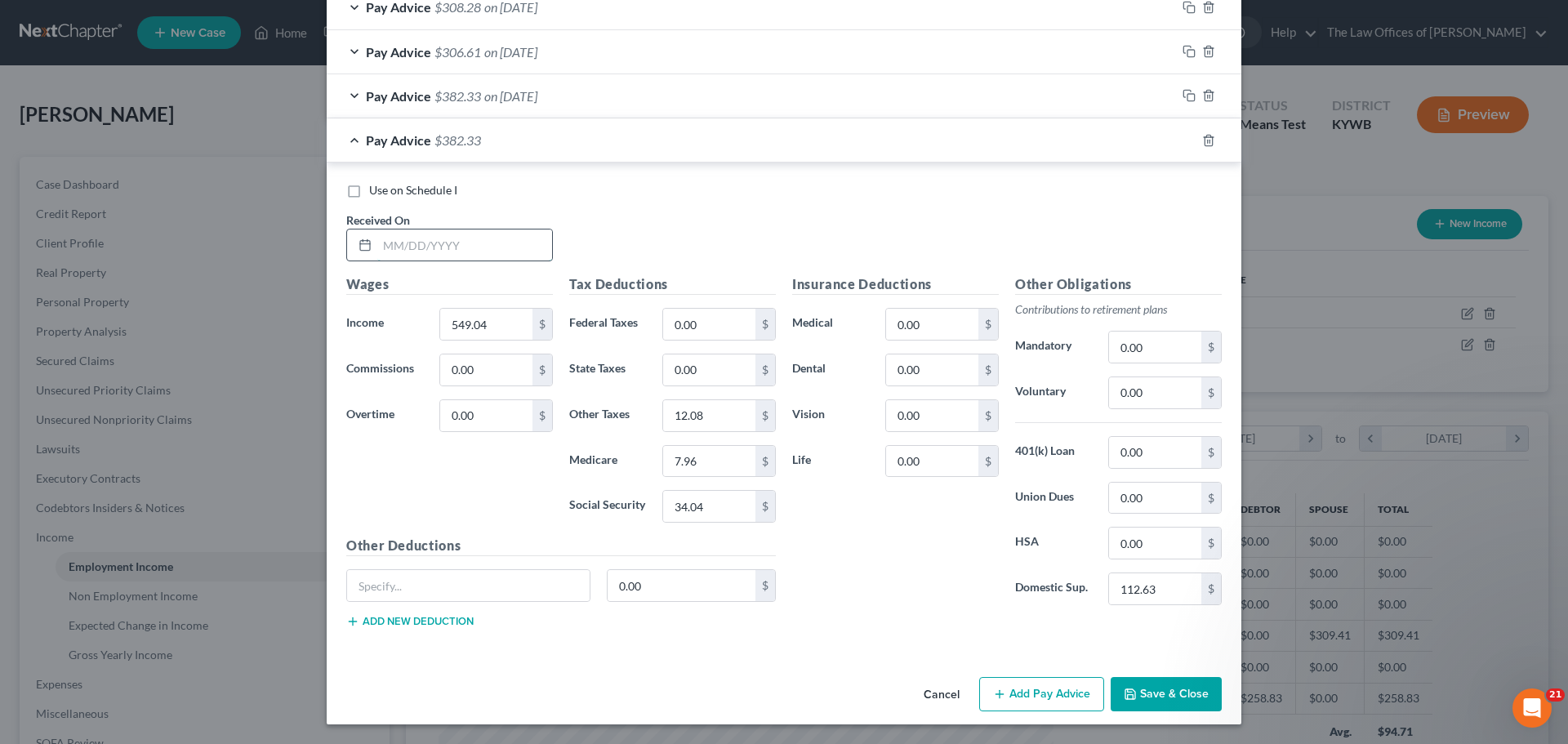
click at [381, 243] on input "text" at bounding box center [464, 245] width 175 height 31
type input "[DATE]"
type input "565.25"
type input "8.20"
click at [715, 497] on input "4.24" at bounding box center [709, 506] width 93 height 31
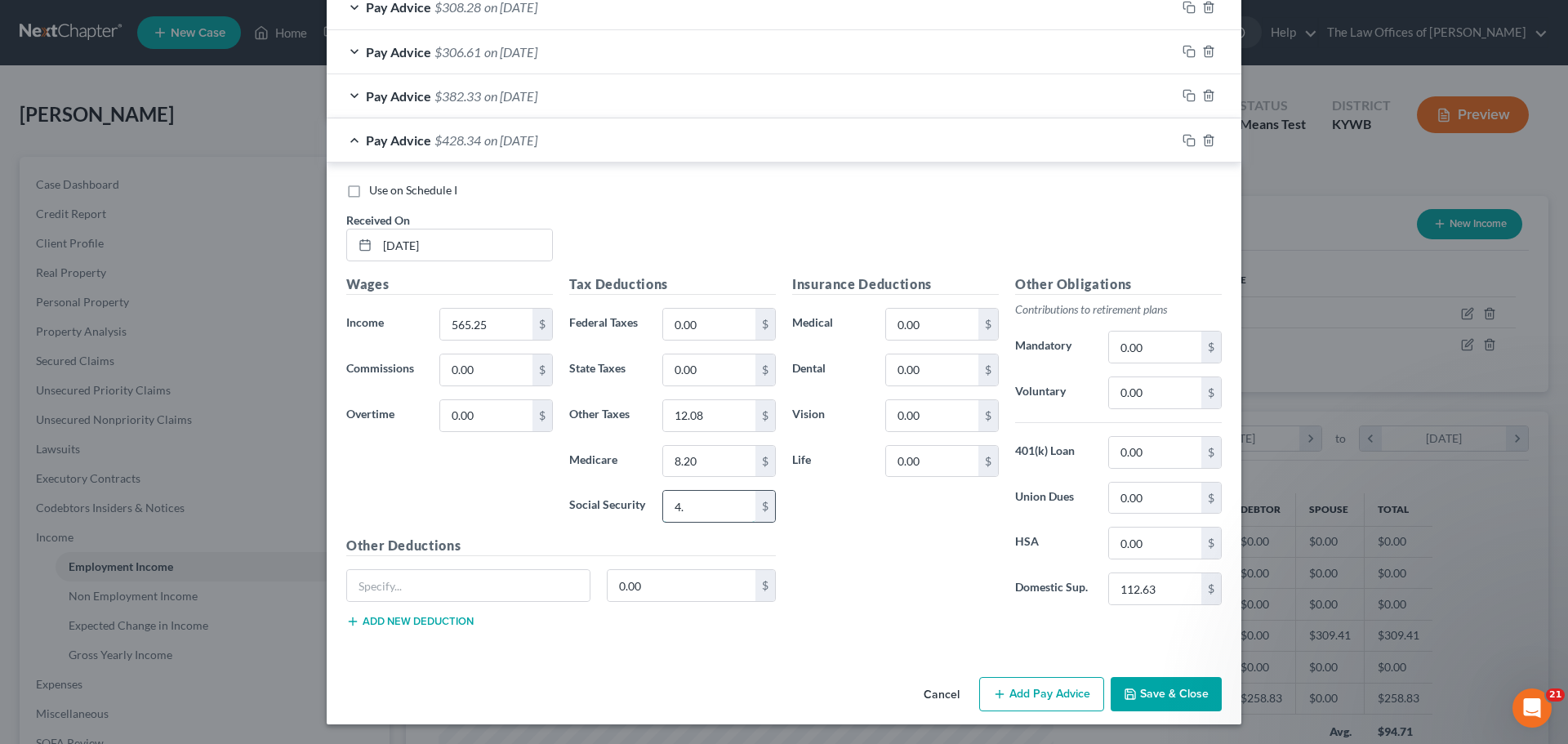
type input "4"
type input "35.05"
click at [716, 418] on input "12.08" at bounding box center [709, 416] width 93 height 31
type input "12.44"
drag, startPoint x: 1185, startPoint y: 143, endPoint x: 1169, endPoint y: 153, distance: 18.9
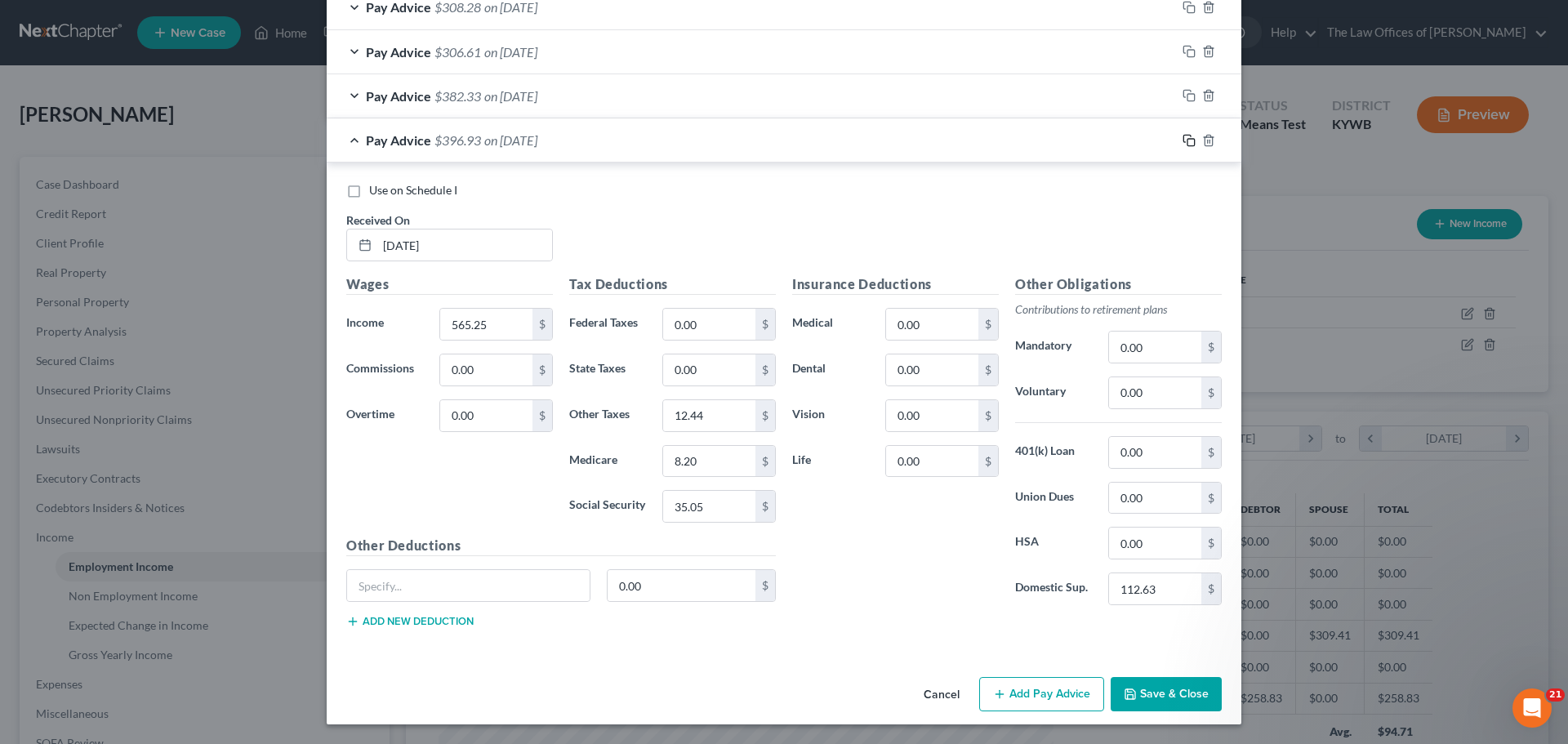
click at [1185, 142] on icon "button" at bounding box center [1189, 140] width 13 height 13
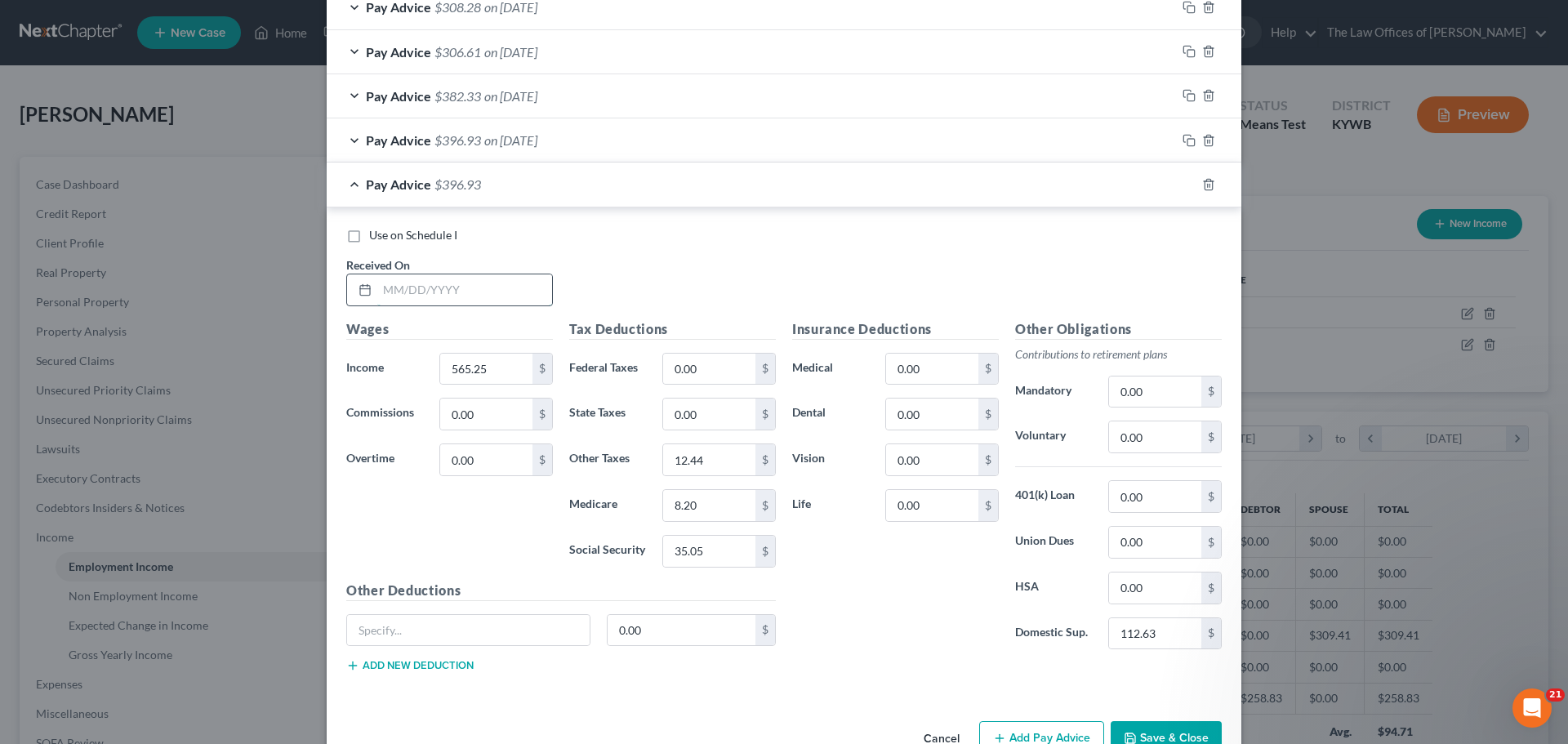
click at [389, 292] on input "text" at bounding box center [464, 290] width 175 height 31
type input "[DATE]"
type input "582.99"
type input "8.45"
type input "36.15"
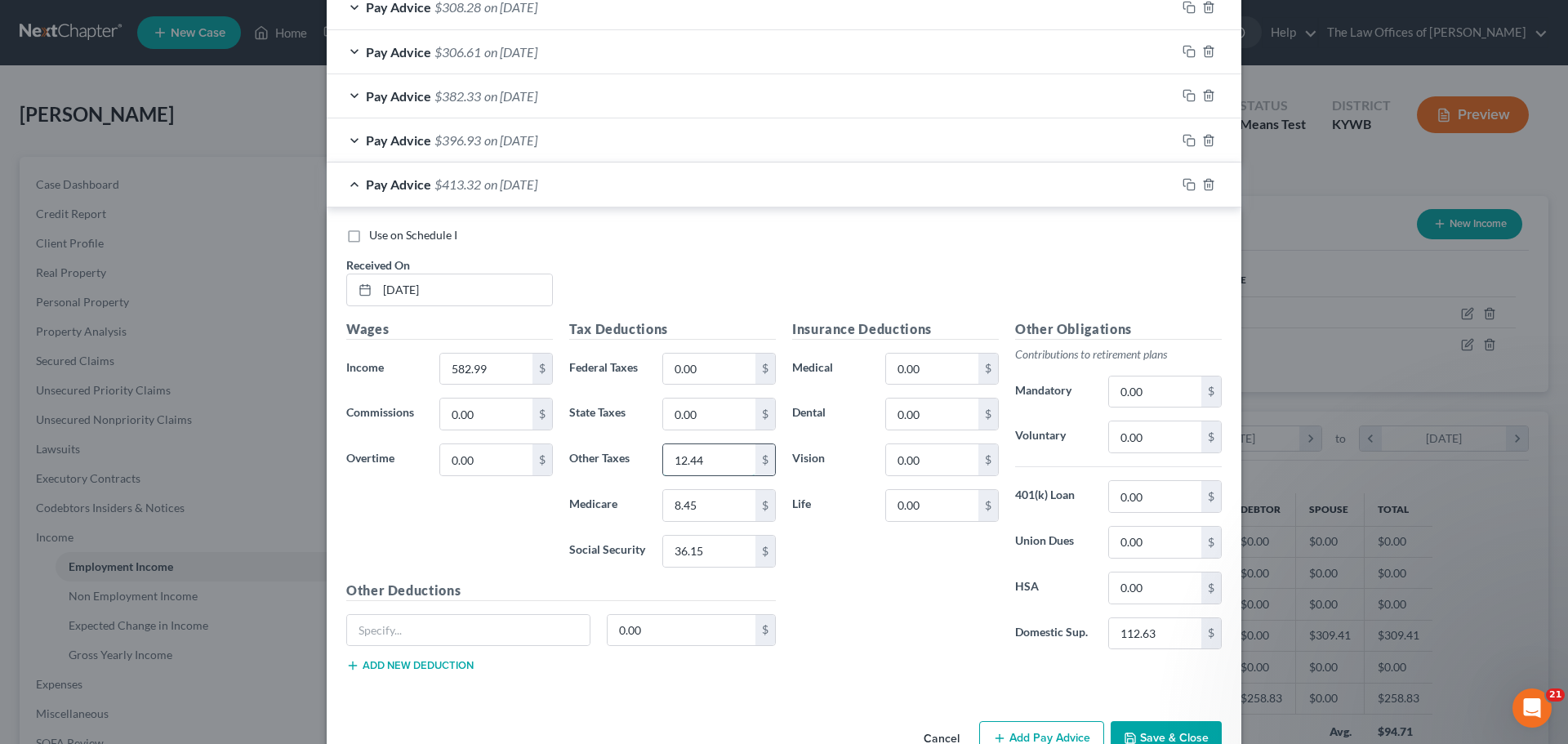
click at [703, 464] on input "12.44" at bounding box center [709, 460] width 93 height 31
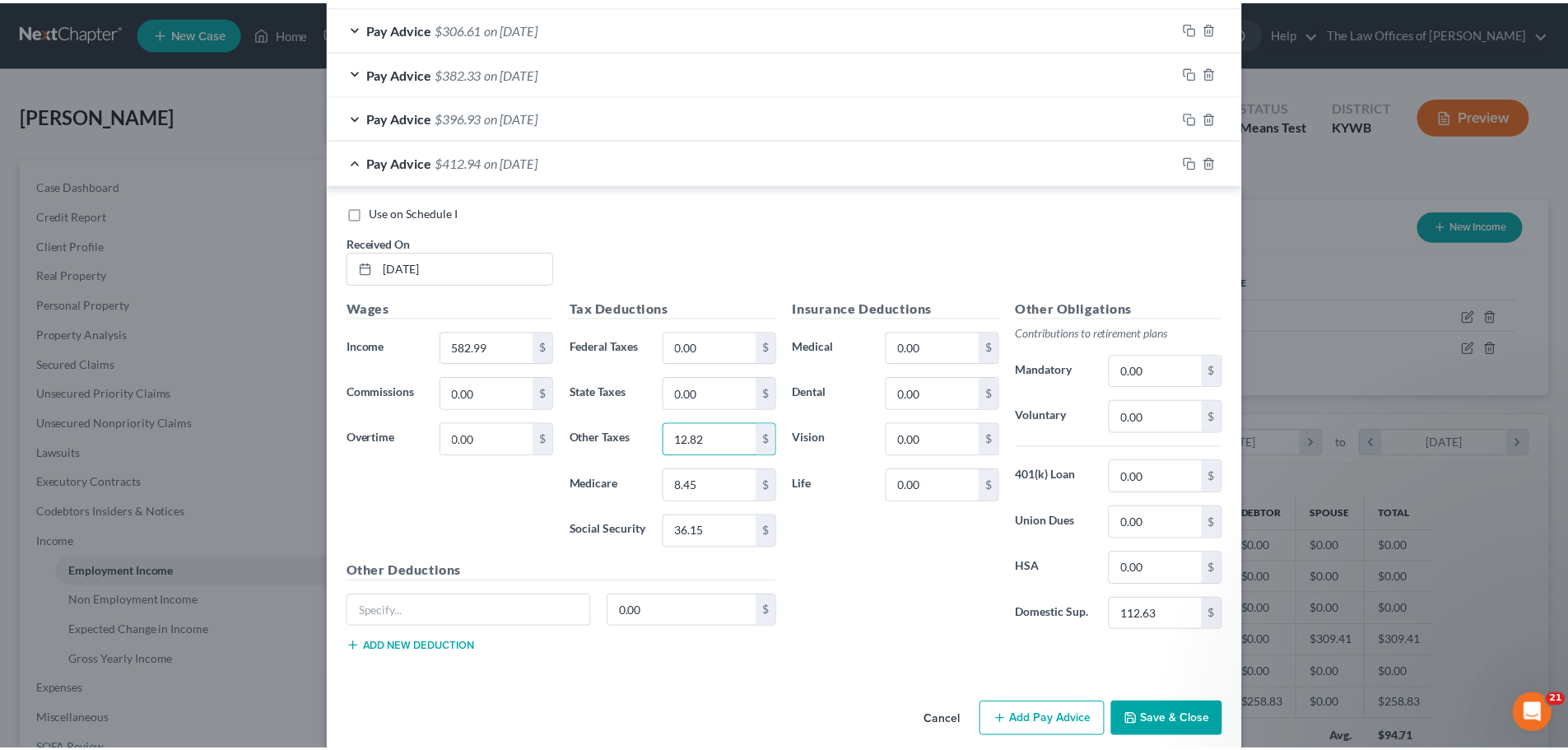
scroll to position [1019, 0]
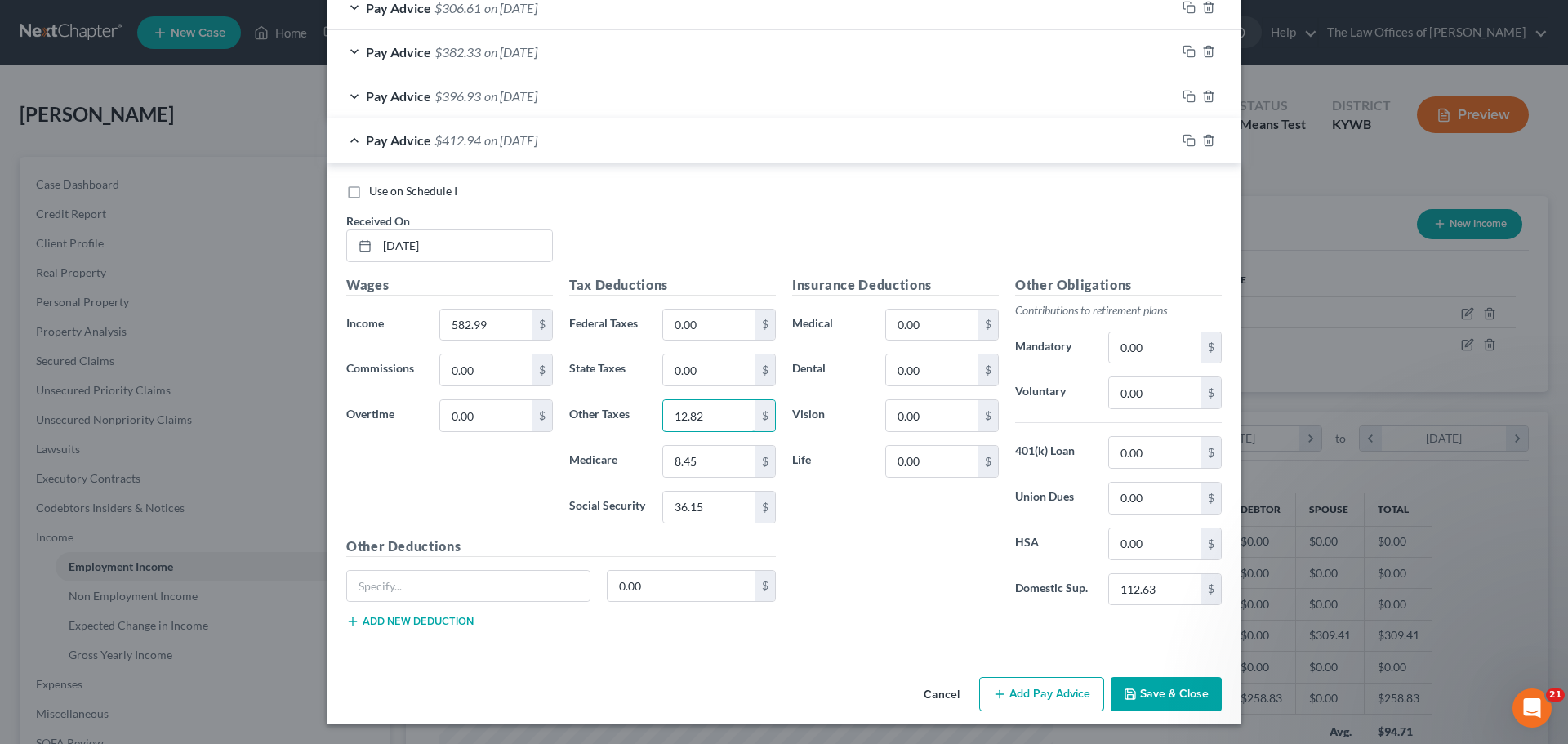
type input "12.82"
click at [1190, 697] on button "Save & Close" at bounding box center [1165, 694] width 111 height 34
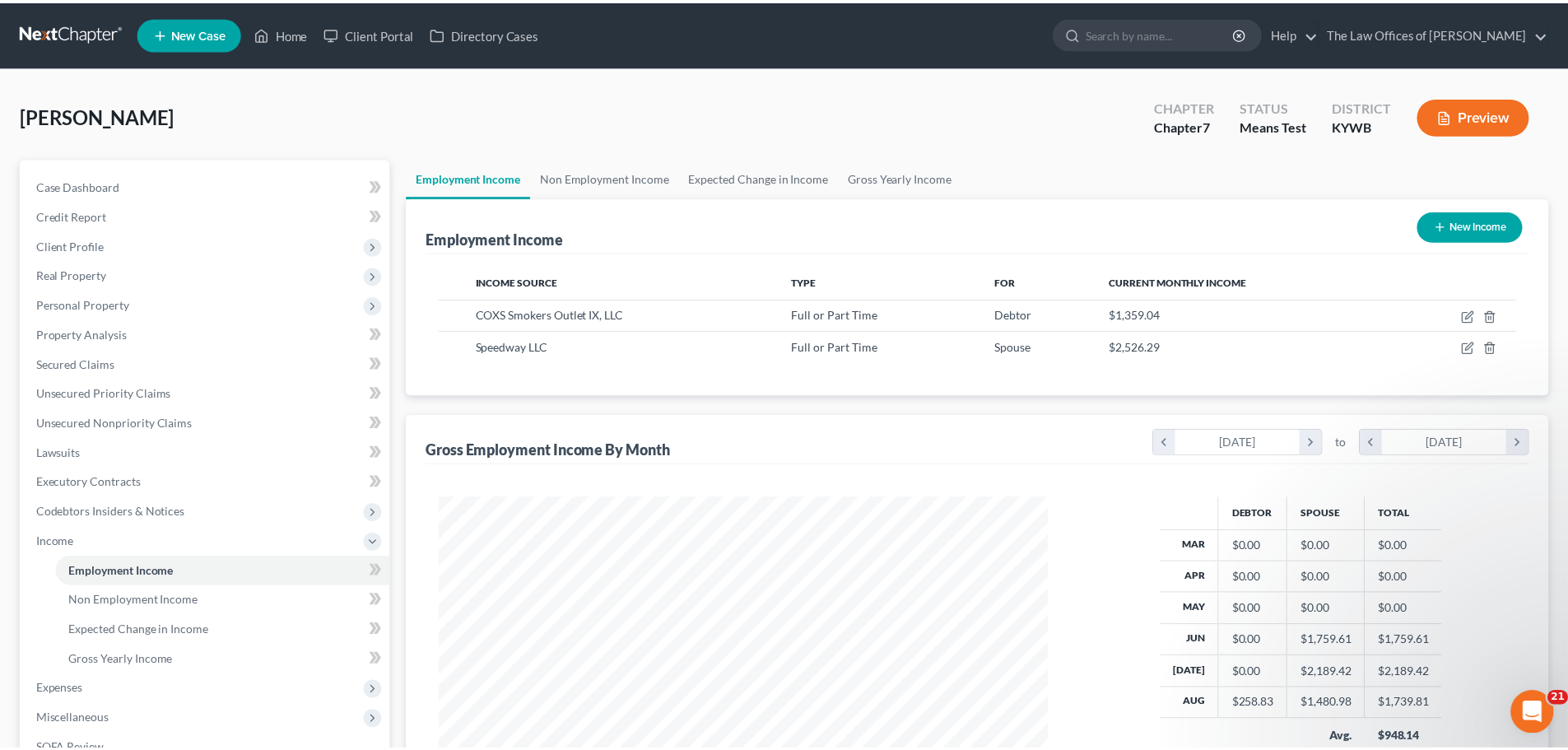
scroll to position [822943, 822272]
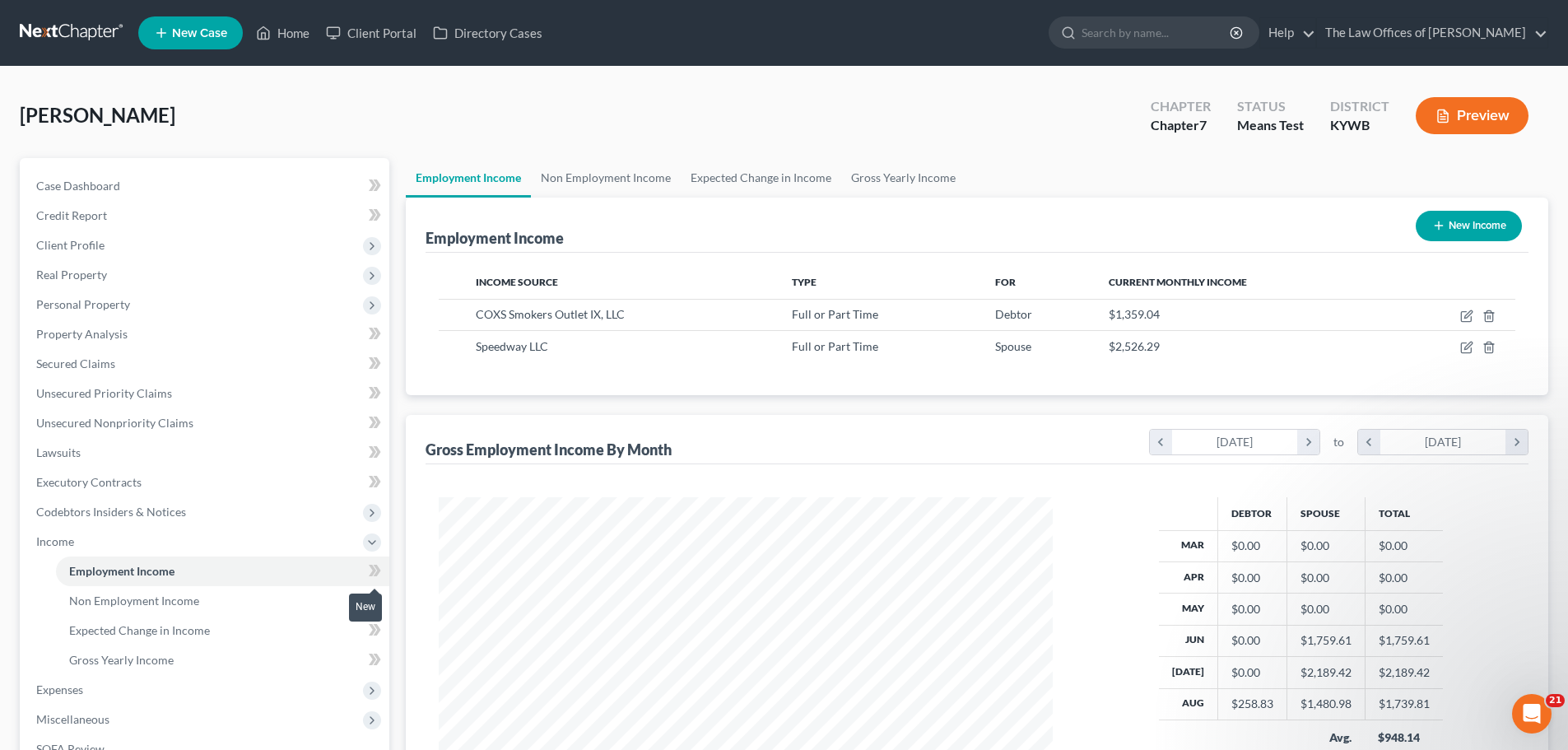
click at [370, 574] on icon at bounding box center [374, 571] width 12 height 21
click at [379, 538] on icon at bounding box center [372, 542] width 13 height 13
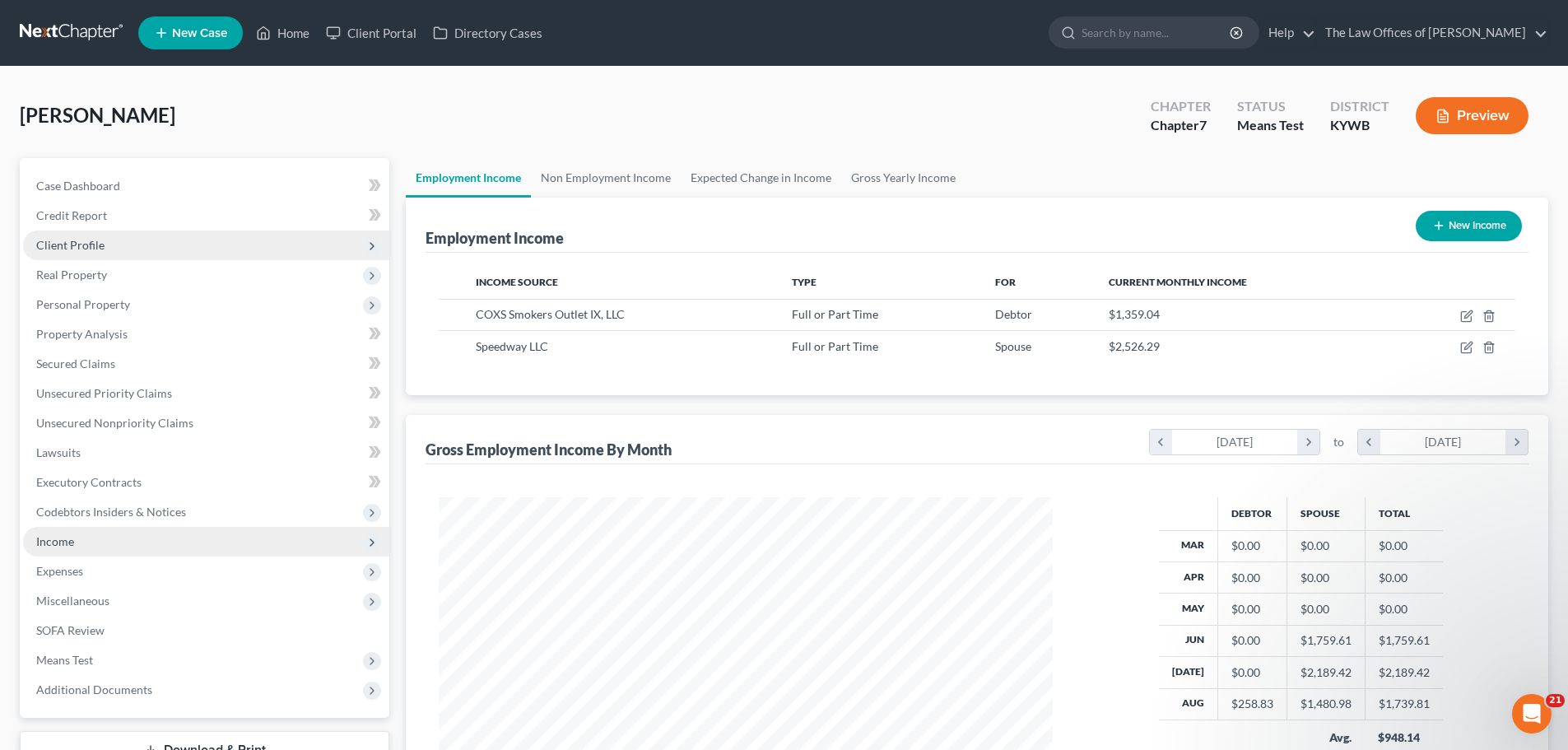
click at [127, 241] on span "Client Profile" at bounding box center [206, 246] width 366 height 30
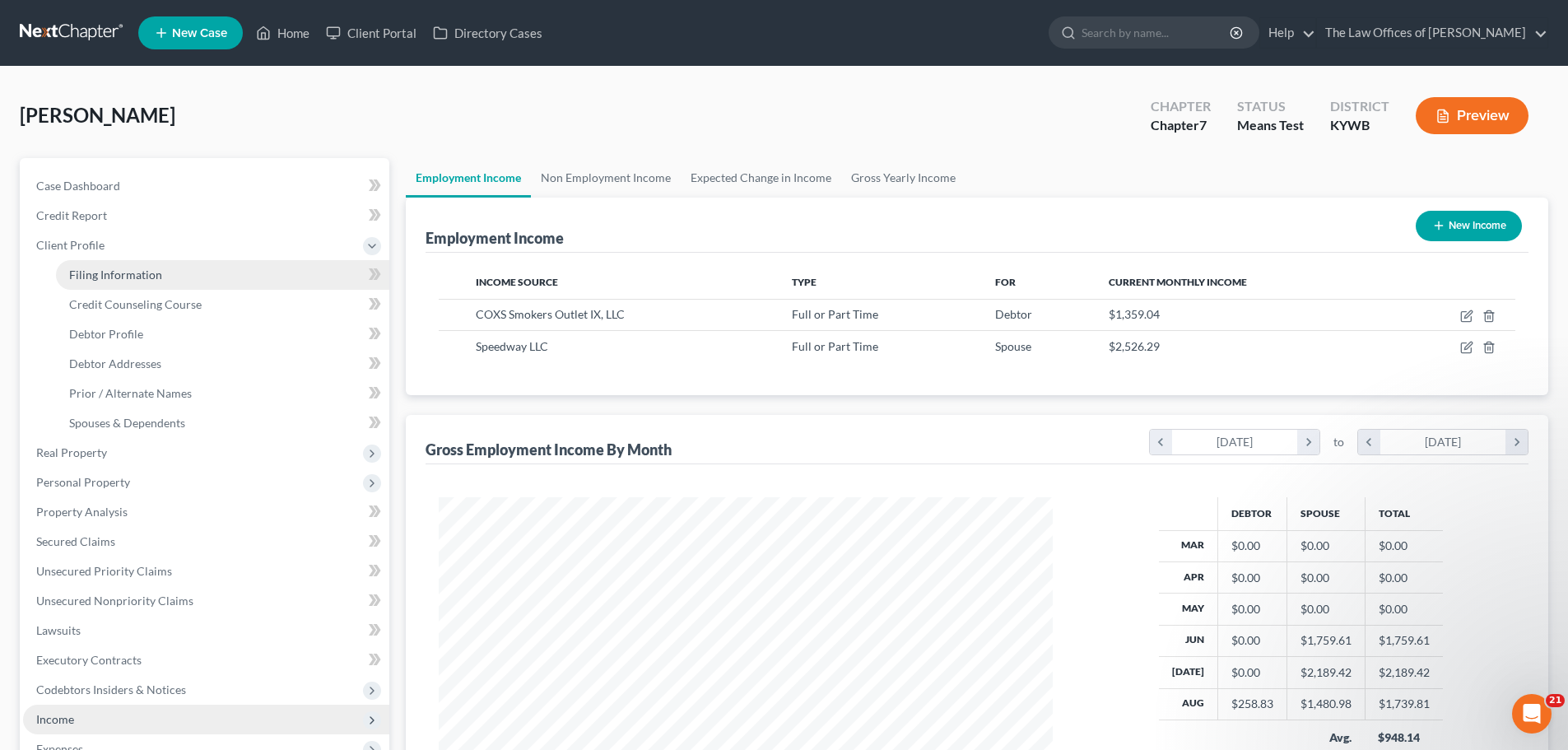
click at [176, 285] on link "Filing Information" at bounding box center [222, 275] width 333 height 30
select select "1"
select select "0"
select select "33"
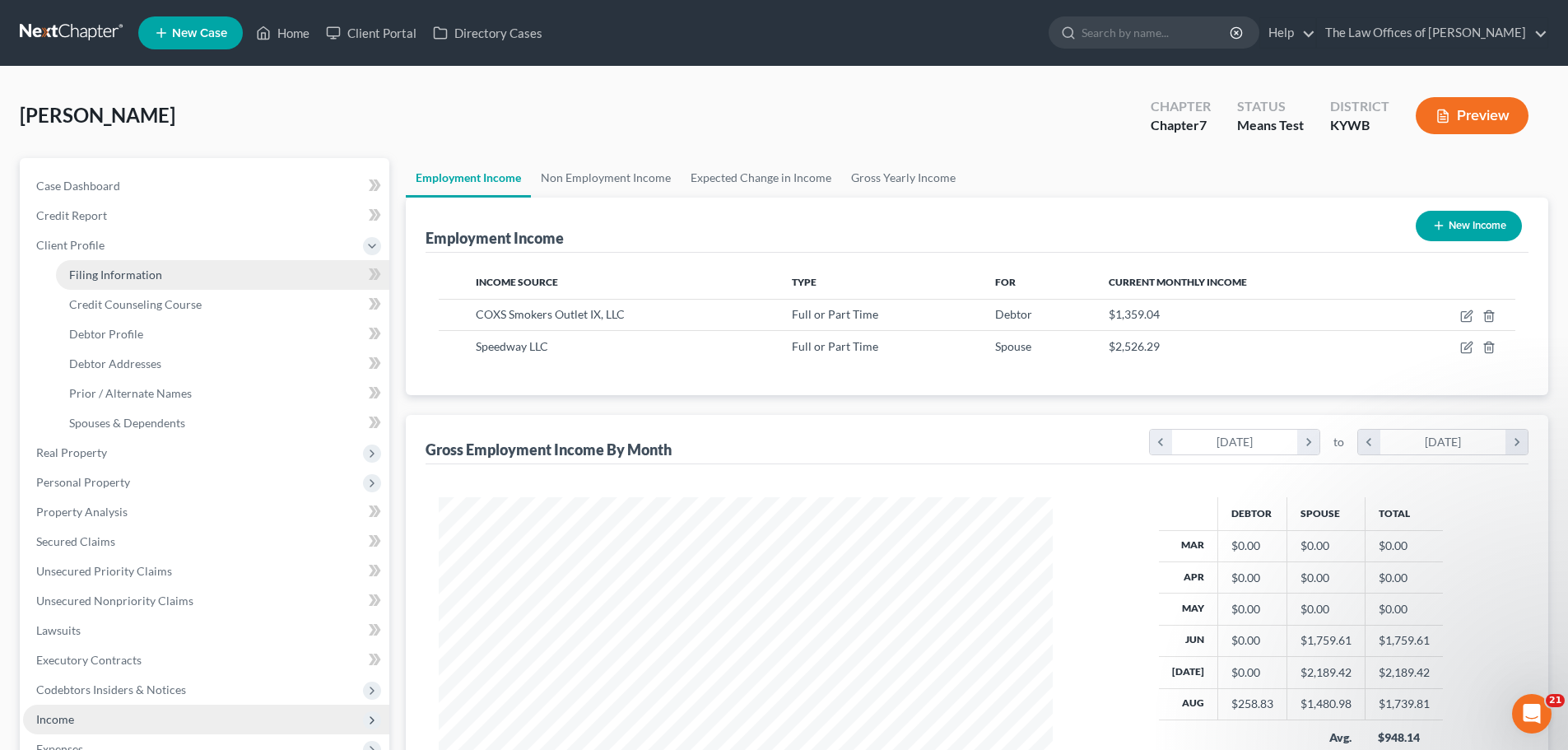
select select "5"
select select "18"
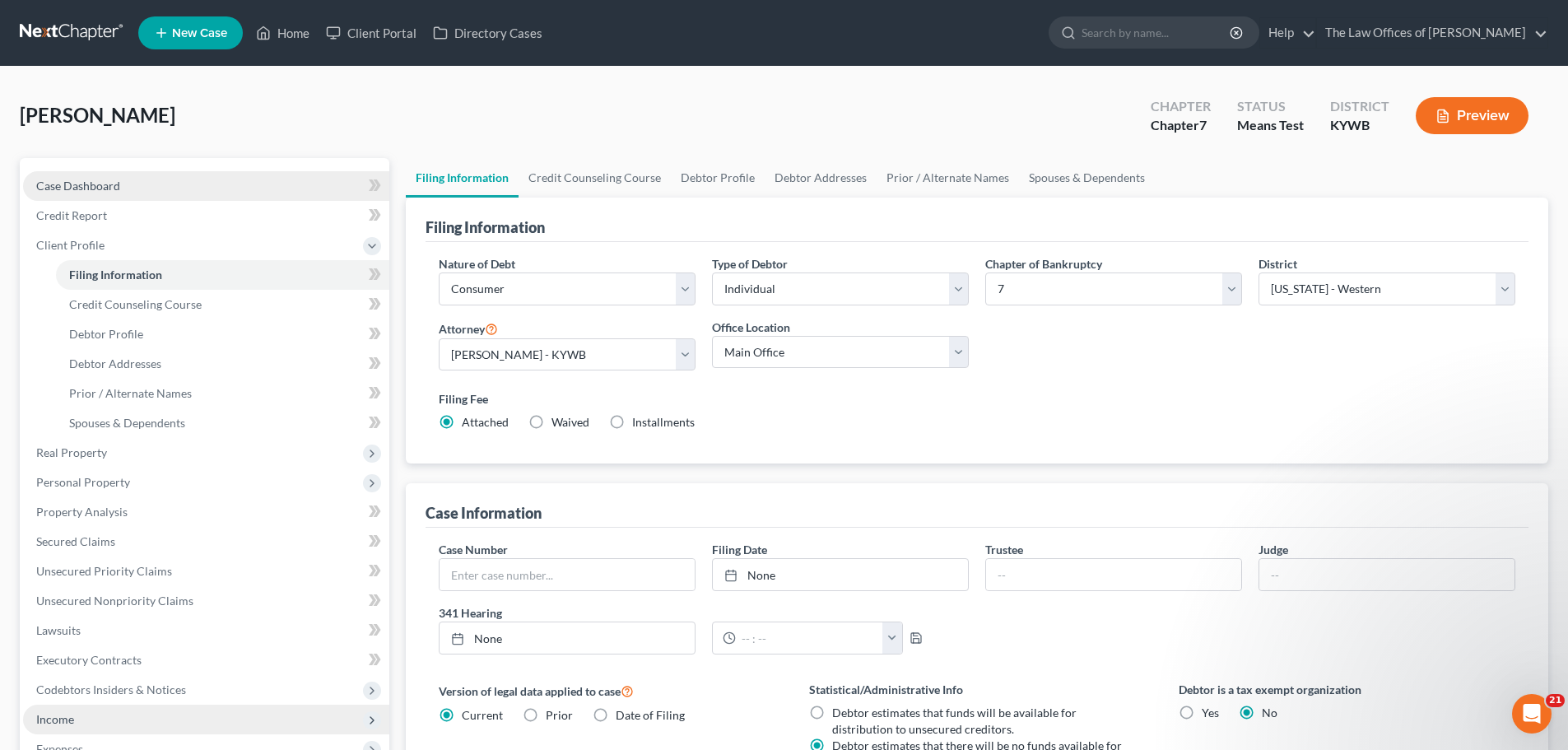
click at [176, 189] on link "Case Dashboard" at bounding box center [206, 186] width 366 height 30
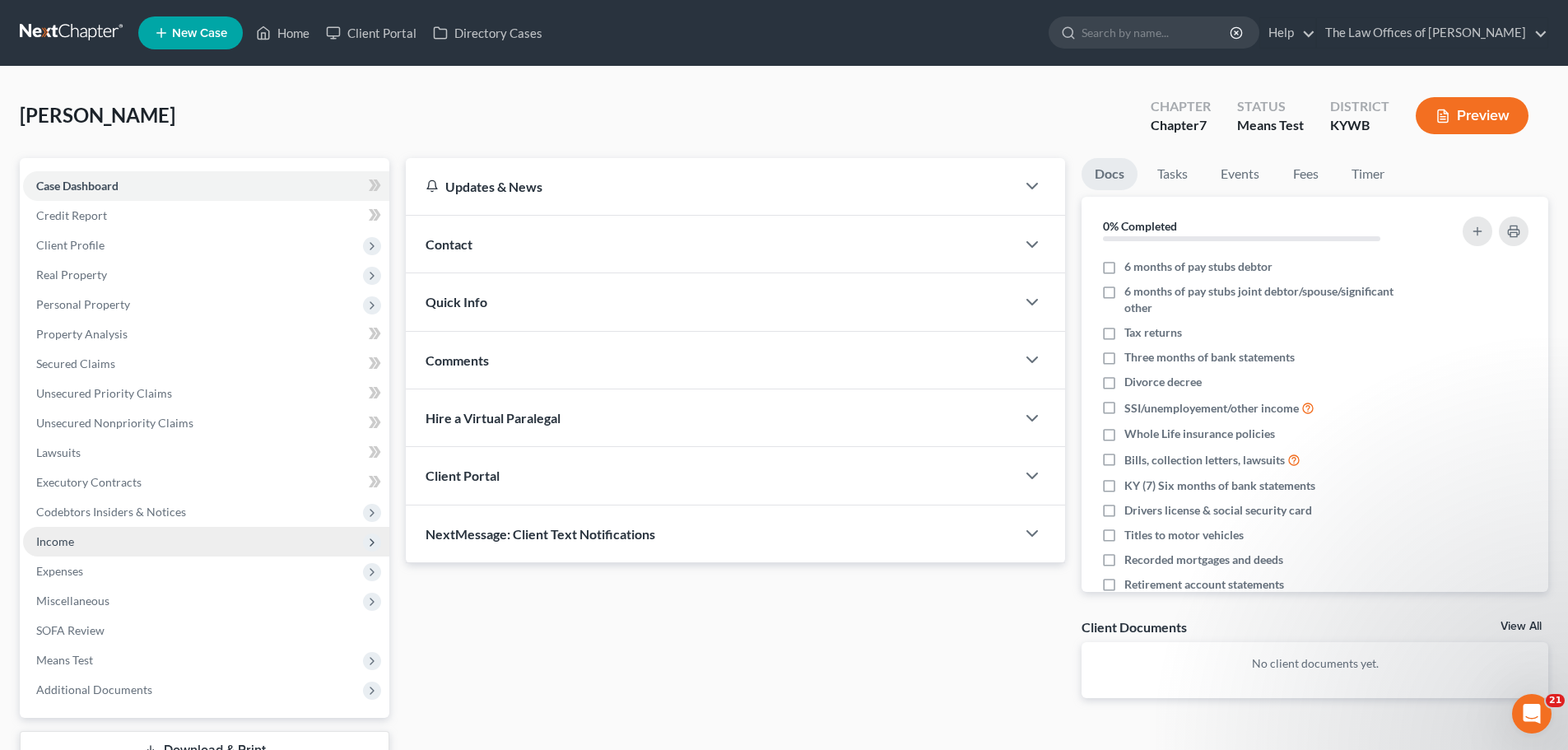
click at [597, 293] on div "Quick Info" at bounding box center [711, 302] width 610 height 57
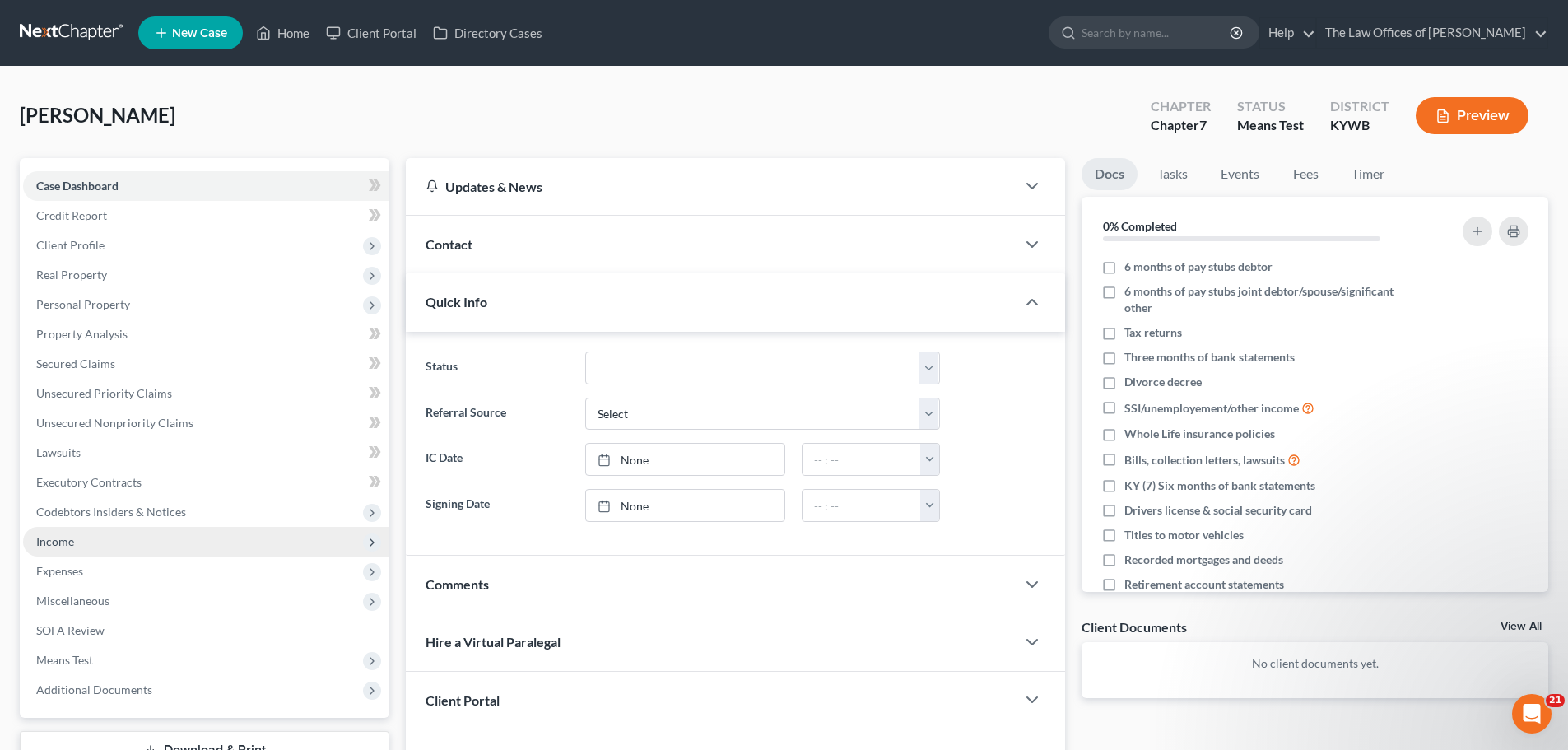
click at [597, 293] on div "Quick Info" at bounding box center [711, 302] width 610 height 57
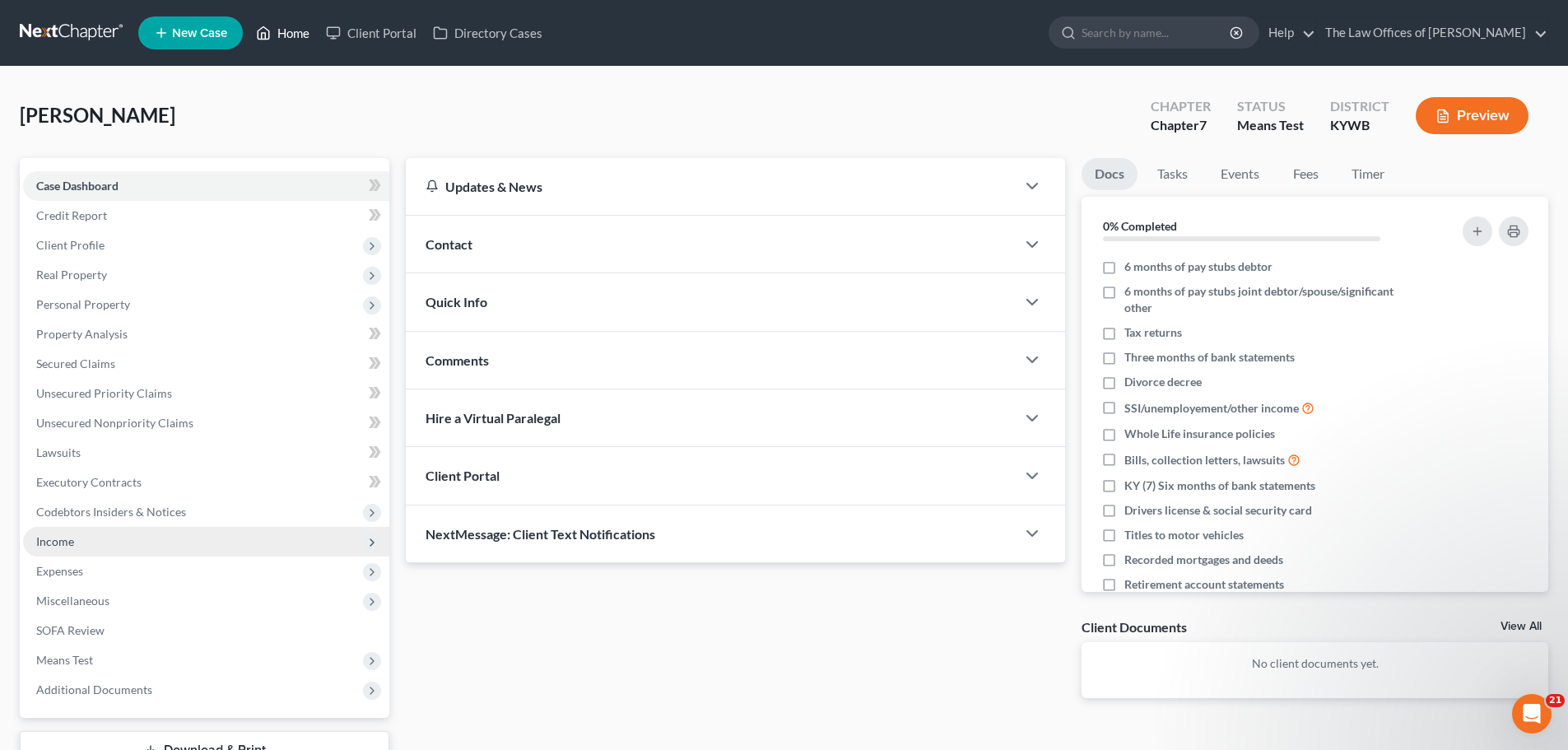
click at [298, 38] on link "Home" at bounding box center [283, 33] width 70 height 30
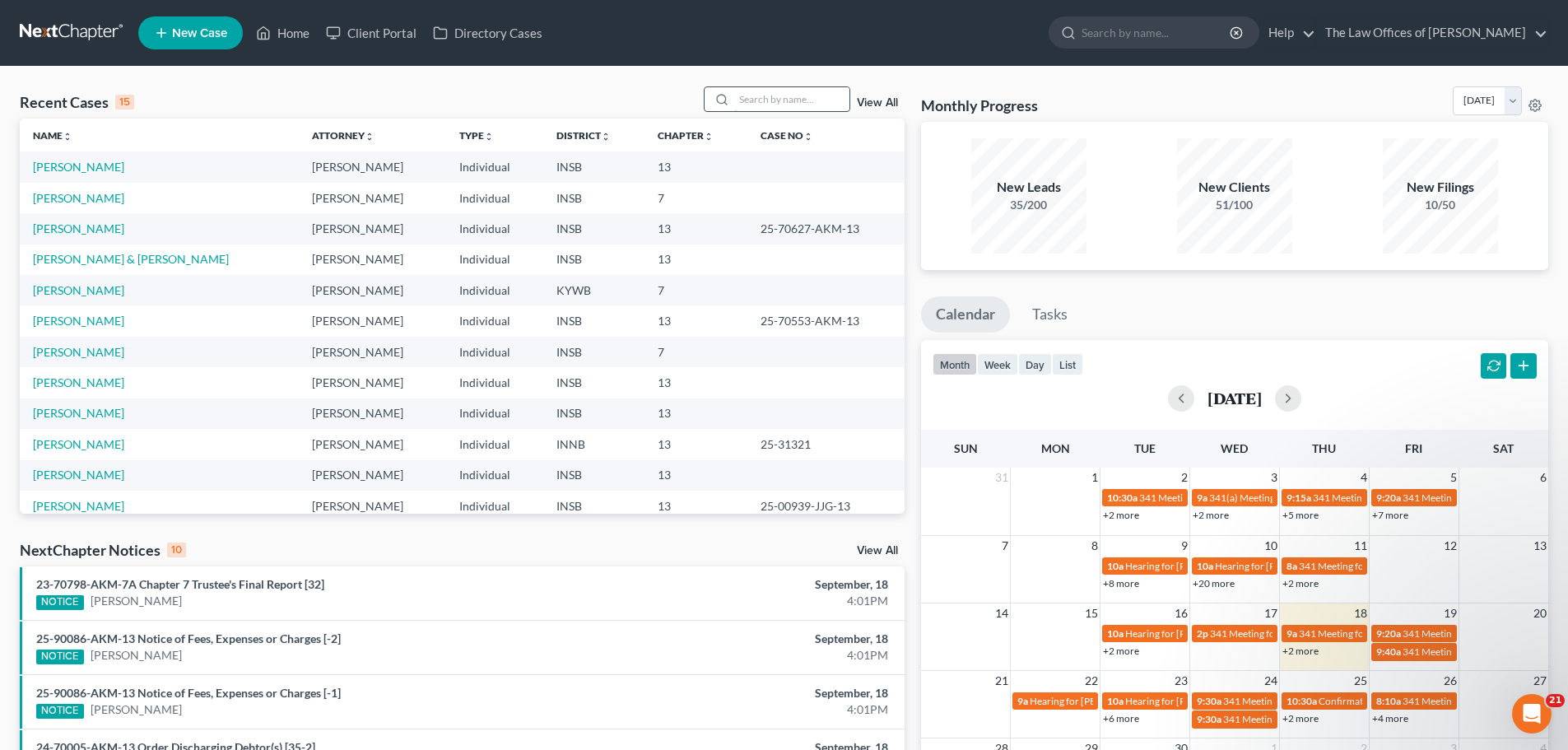
click at [755, 93] on input "search" at bounding box center [791, 99] width 115 height 24
type input "[PERSON_NAME]"
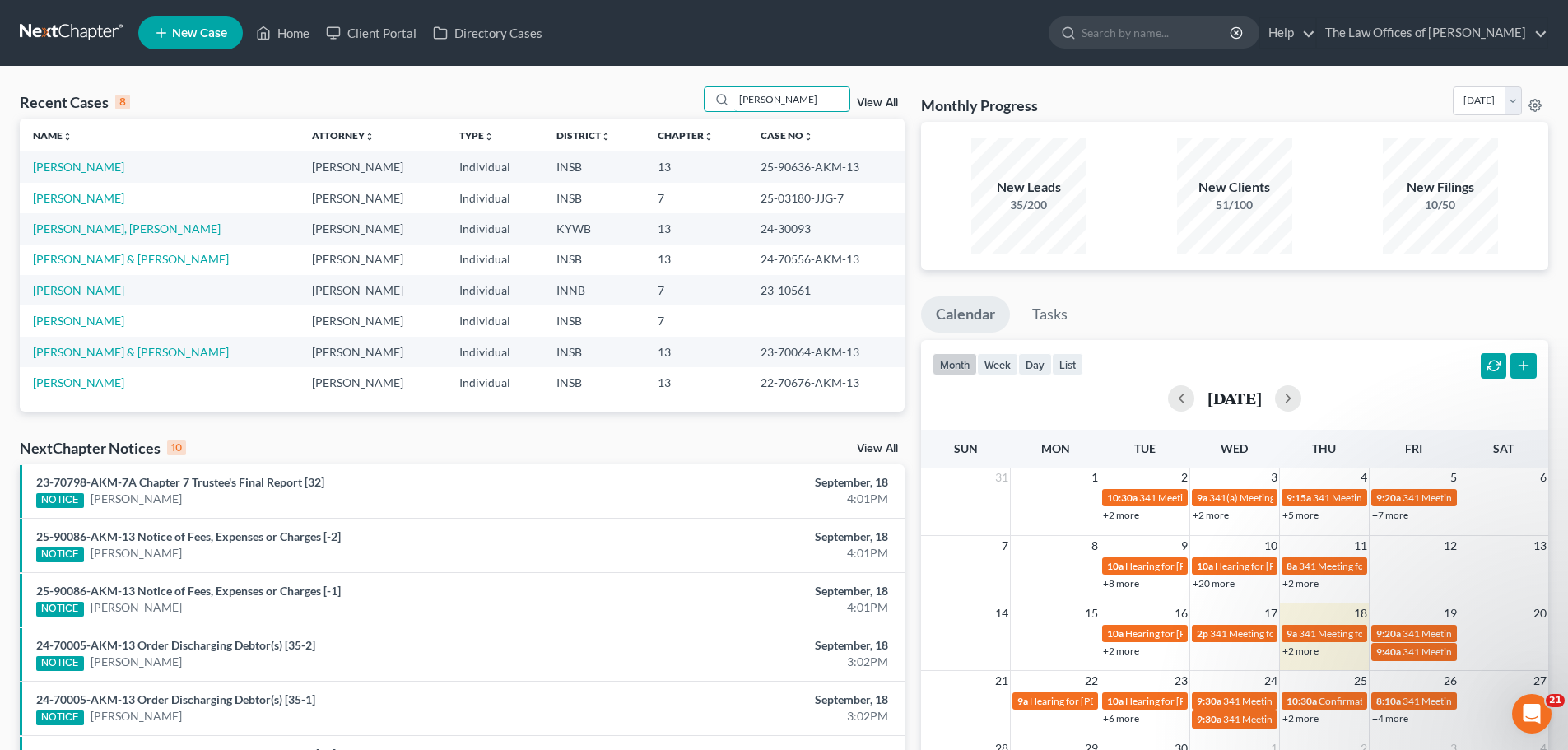
drag, startPoint x: 822, startPoint y: 103, endPoint x: 608, endPoint y: 100, distance: 214.0
click at [608, 100] on div "Recent Cases 8 [PERSON_NAME] View All" at bounding box center [462, 103] width 884 height 32
click at [193, 40] on span "New Case" at bounding box center [199, 33] width 55 height 12
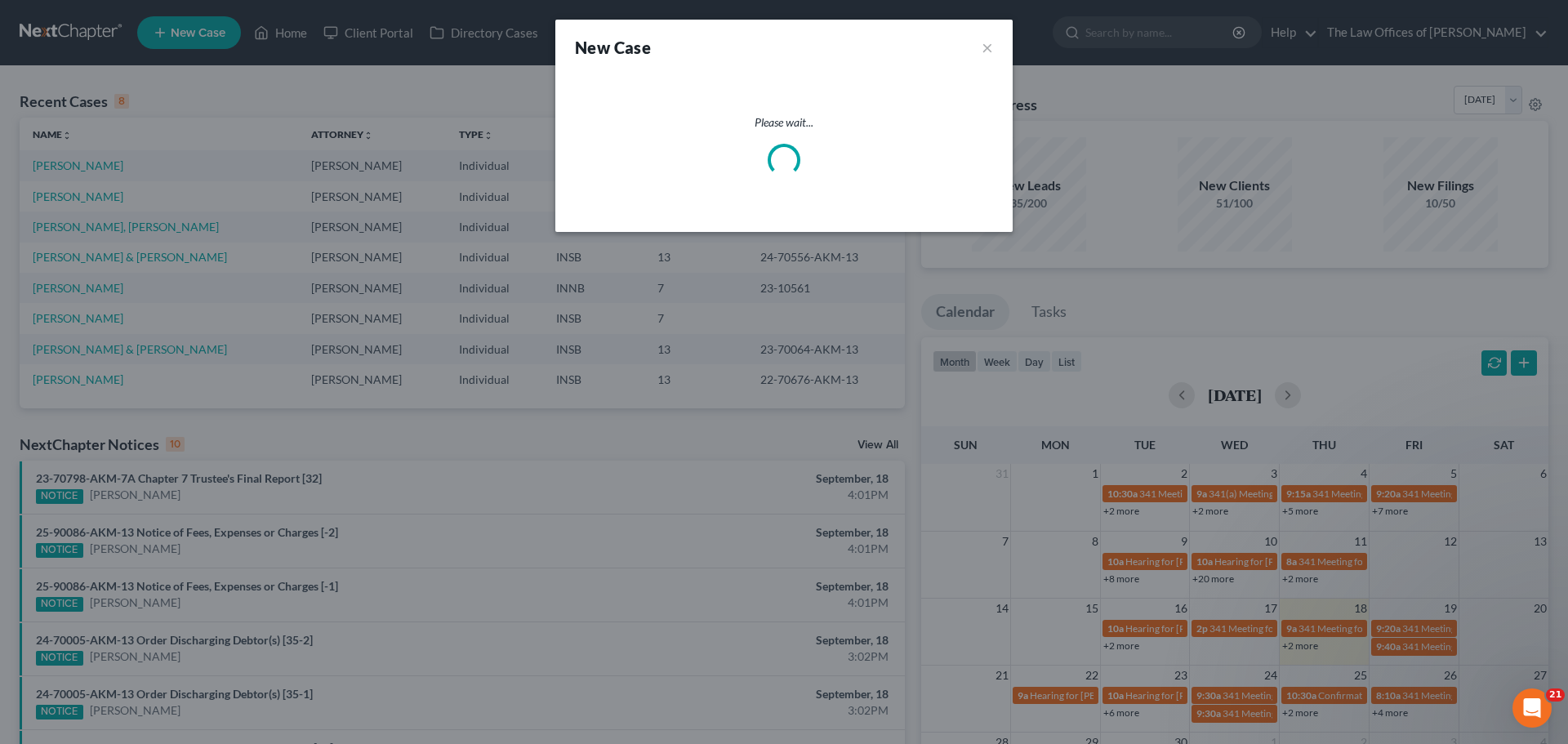
select select "28"
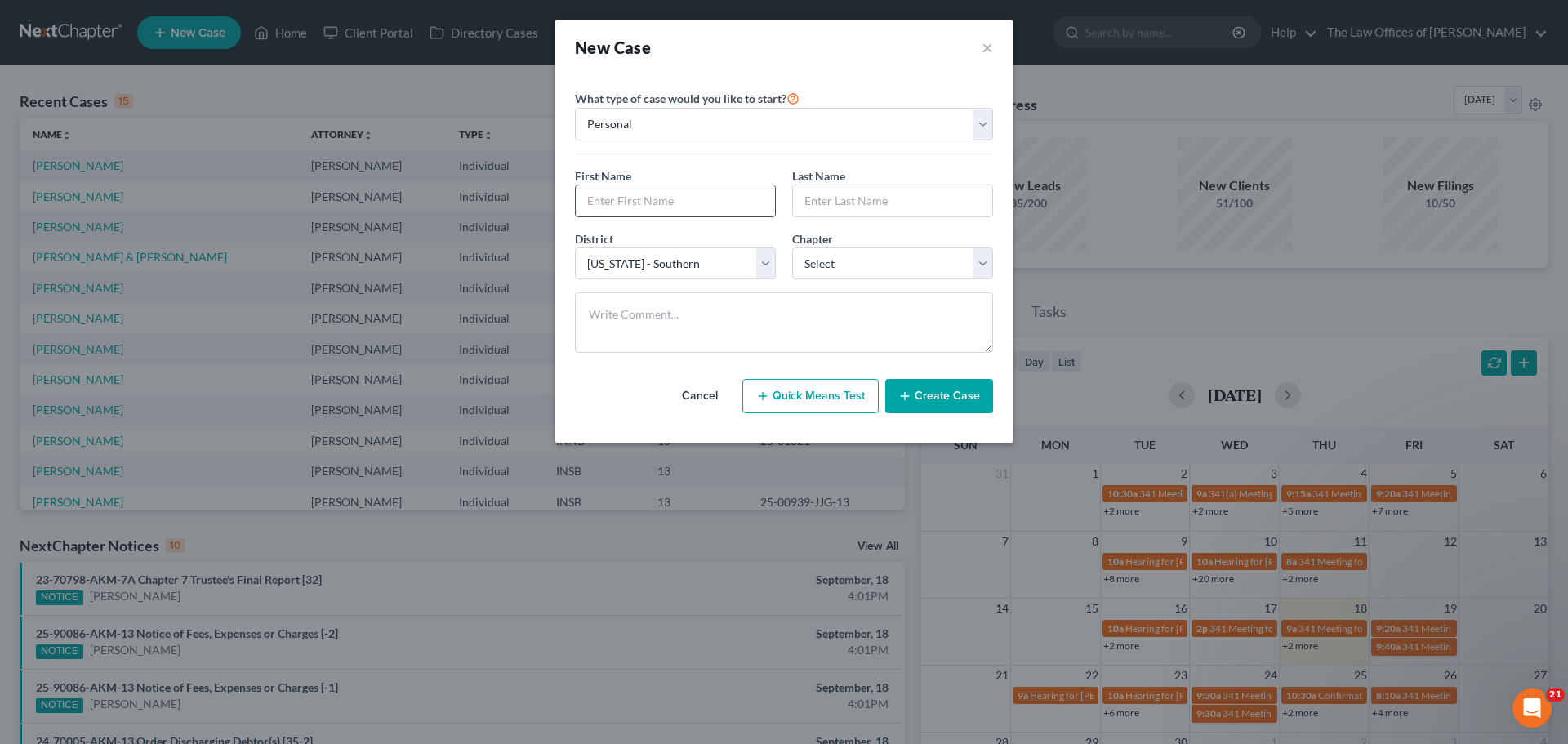
click at [718, 198] on input "text" at bounding box center [675, 201] width 199 height 31
drag, startPoint x: 748, startPoint y: 201, endPoint x: 755, endPoint y: 205, distance: 8.1
click at [755, 205] on input "mARK" at bounding box center [675, 201] width 199 height 31
type input "m"
type input "Mark"
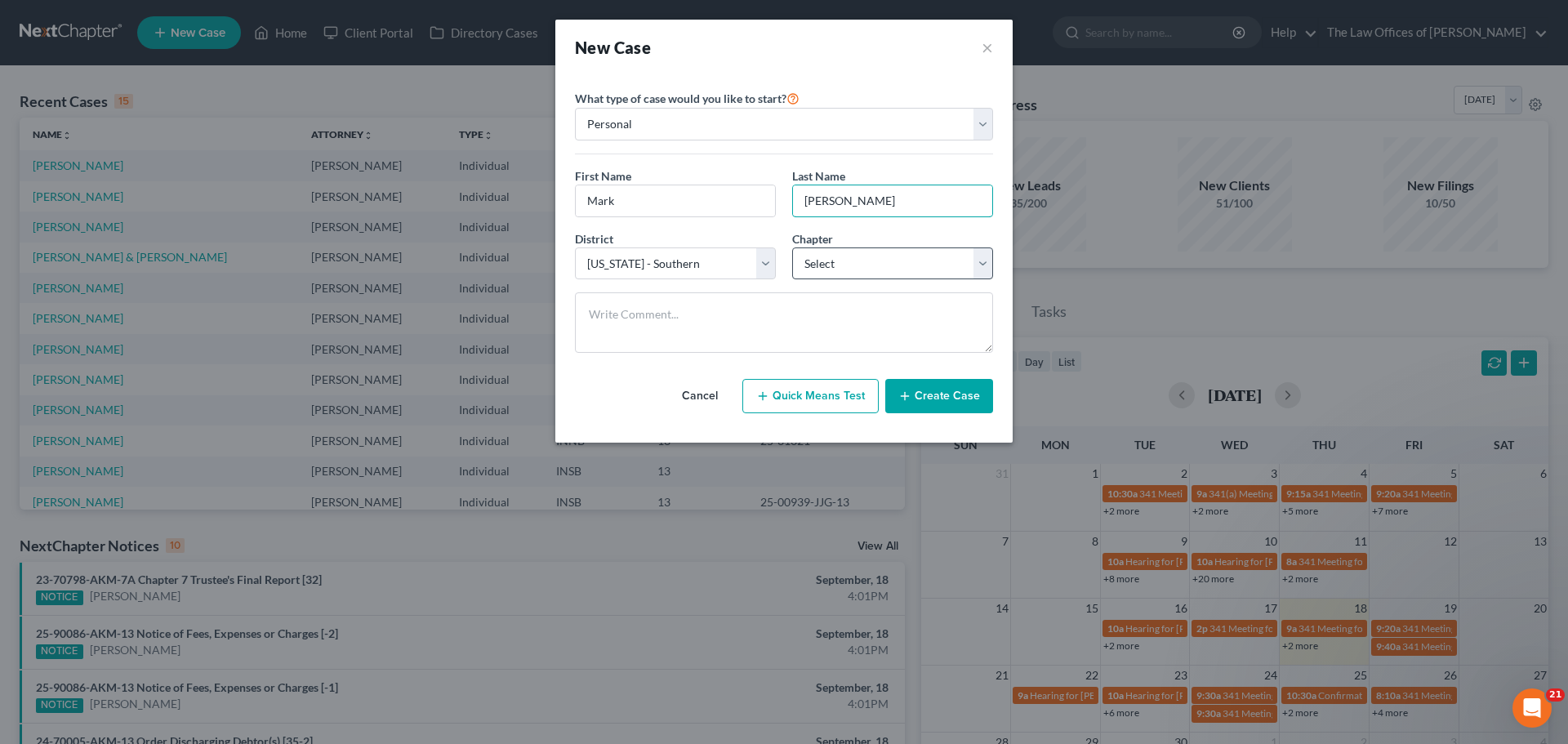
type input "[PERSON_NAME]"
click at [841, 272] on select "Select 7 11 12 13" at bounding box center [892, 264] width 201 height 33
select select "0"
click at [792, 248] on select "Select 7 11 12 13" at bounding box center [892, 264] width 201 height 33
click at [968, 401] on button "Create Case" at bounding box center [938, 396] width 107 height 34
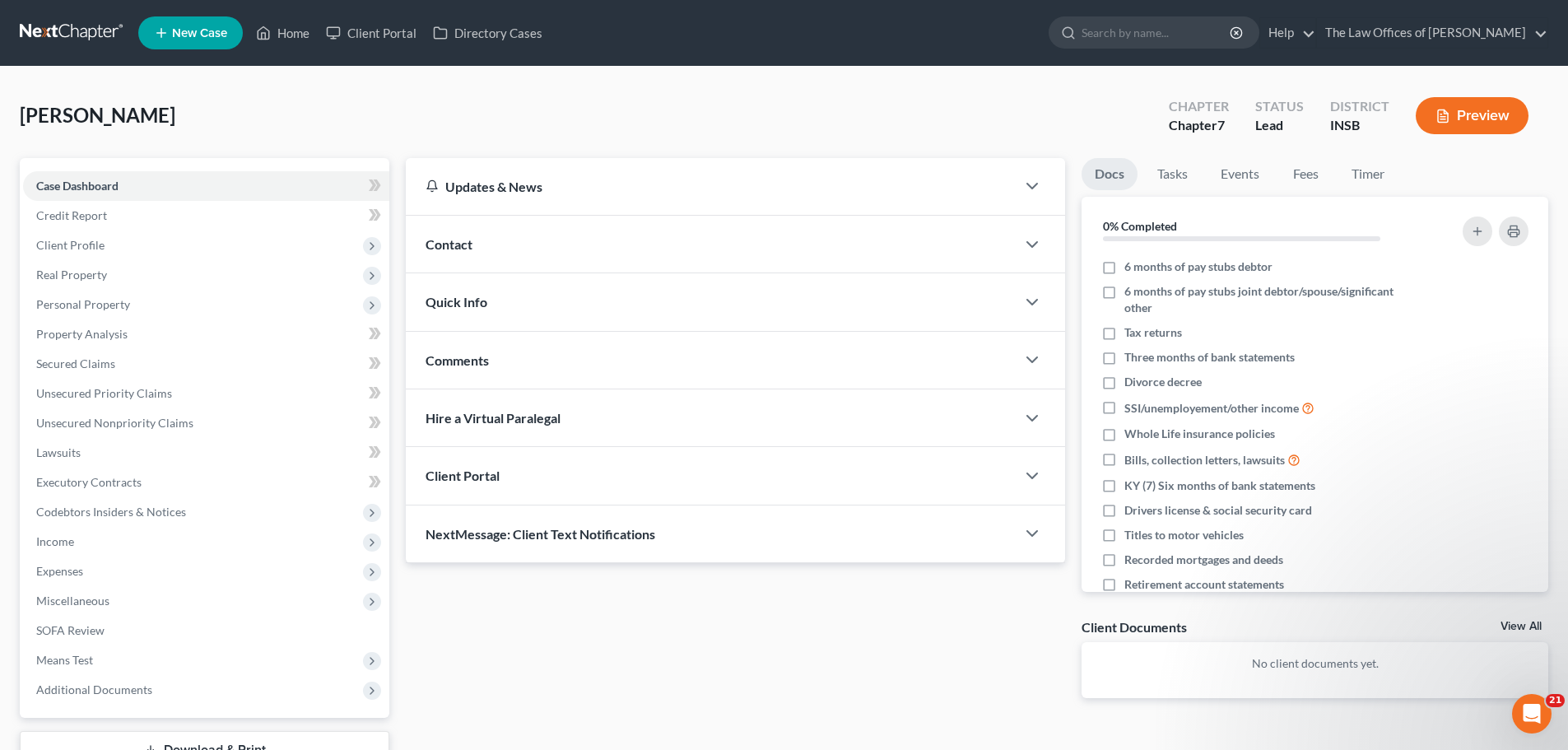
click at [603, 283] on div "Quick Info" at bounding box center [711, 302] width 610 height 57
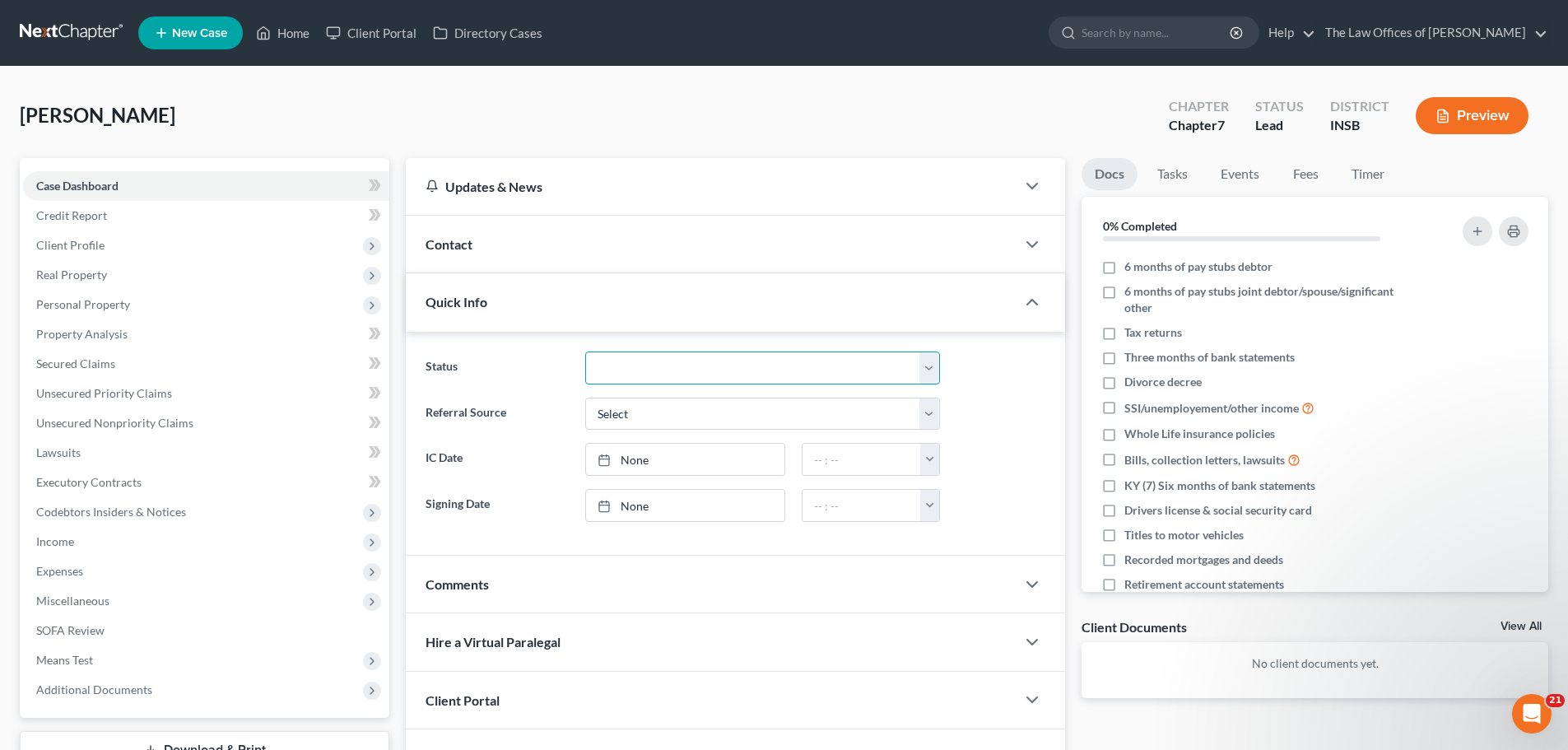
click at [650, 365] on select "Confirmed Discharged Dismissed Filed In Progress Means Test Objection to Confir…" at bounding box center [762, 368] width 355 height 33
select select "5"
click at [585, 351] on select "Confirmed Discharged Dismissed Filed In Progress Means Test Objection to Confir…" at bounding box center [762, 368] width 355 height 33
click at [720, 305] on div "Quick Info" at bounding box center [711, 302] width 610 height 57
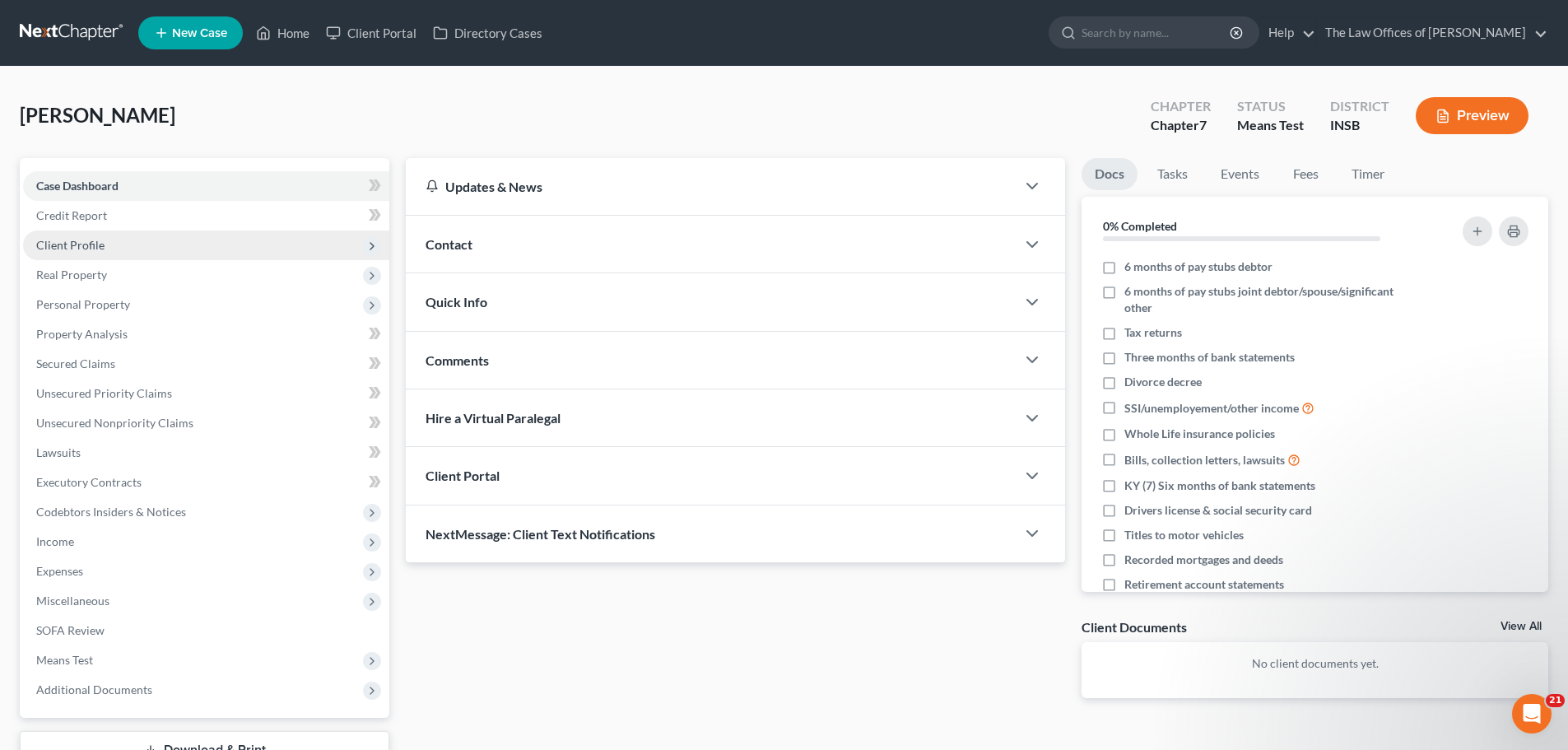
click at [156, 249] on span "Client Profile" at bounding box center [206, 246] width 366 height 30
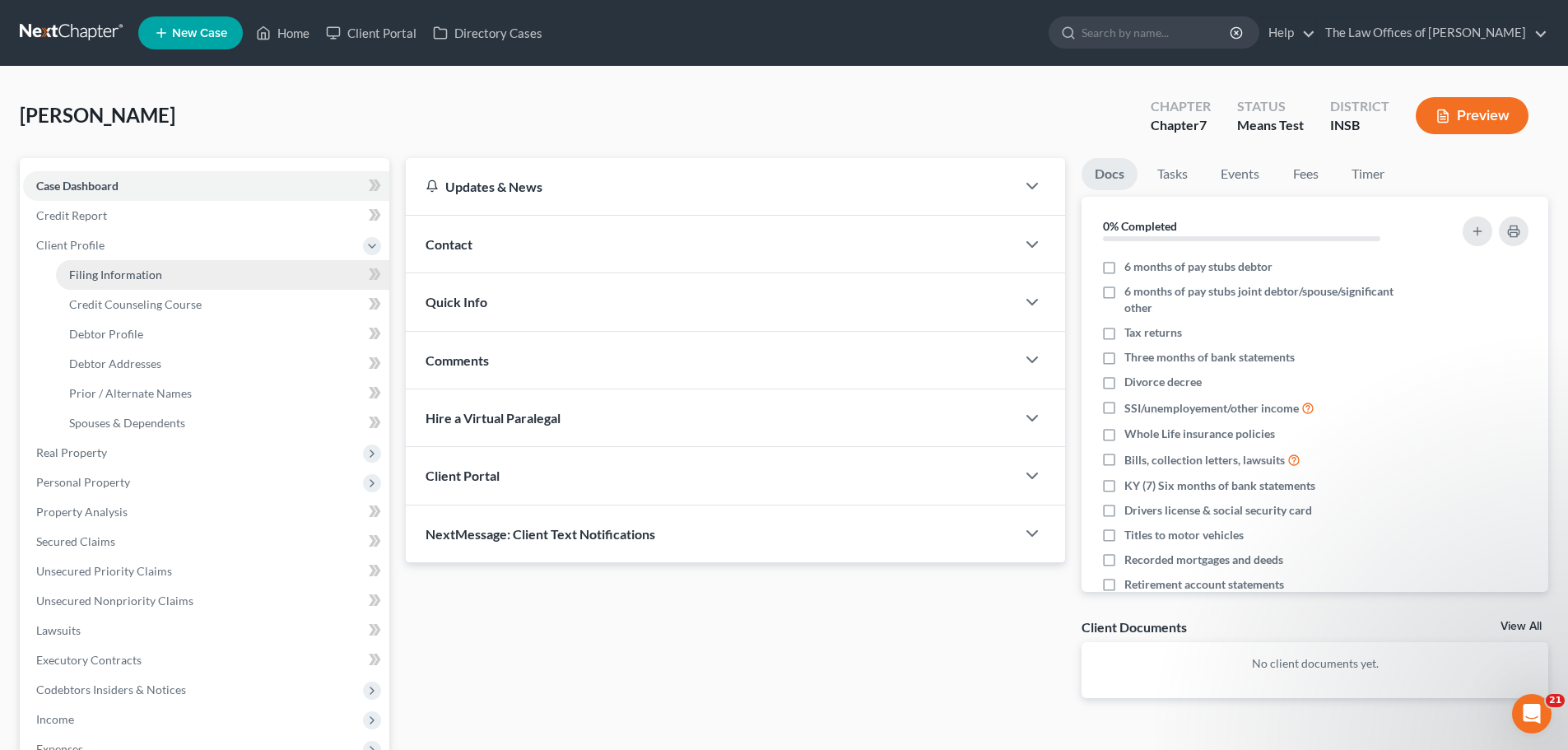
click at [216, 272] on link "Filing Information" at bounding box center [222, 275] width 333 height 30
select select "1"
select select "0"
select select "28"
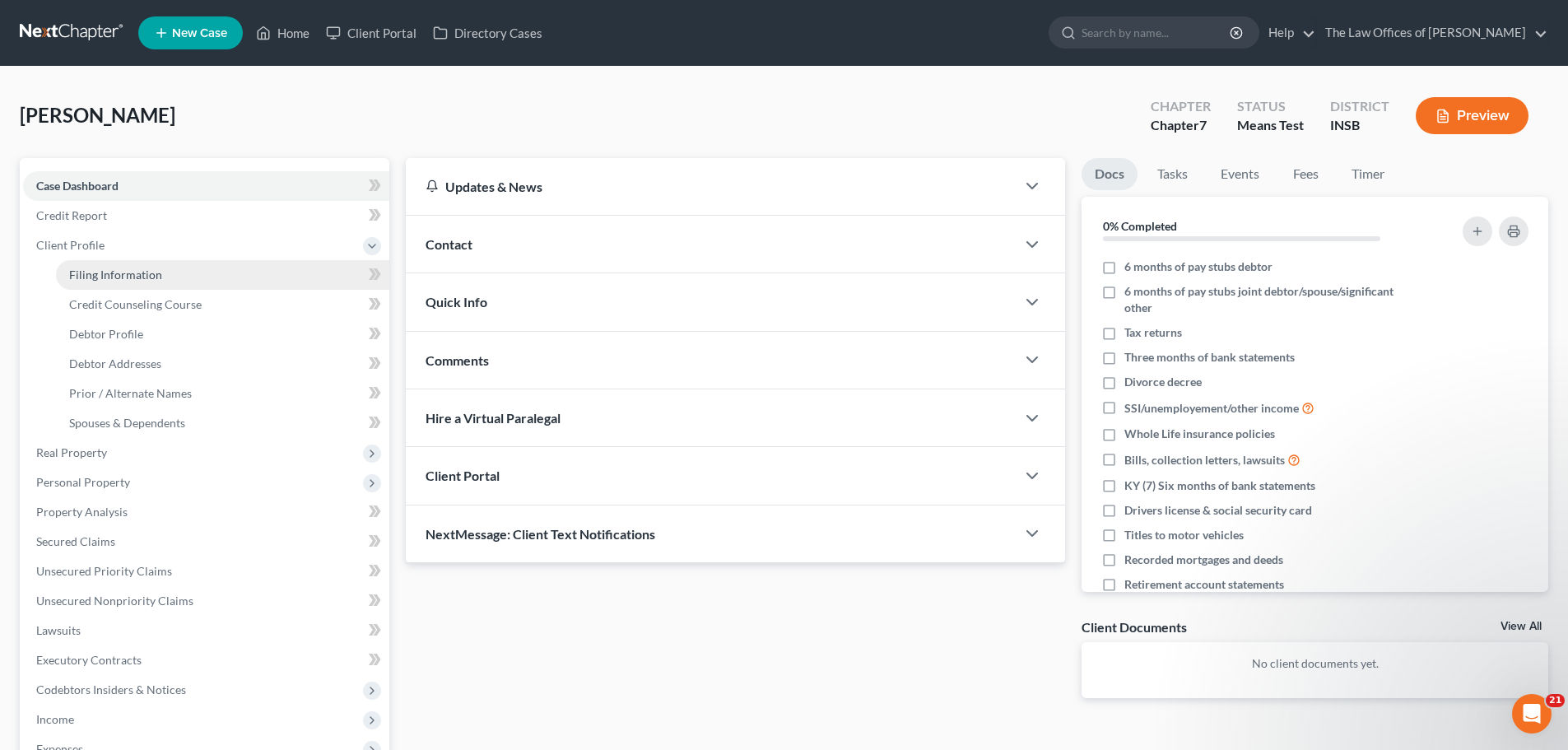
select select "15"
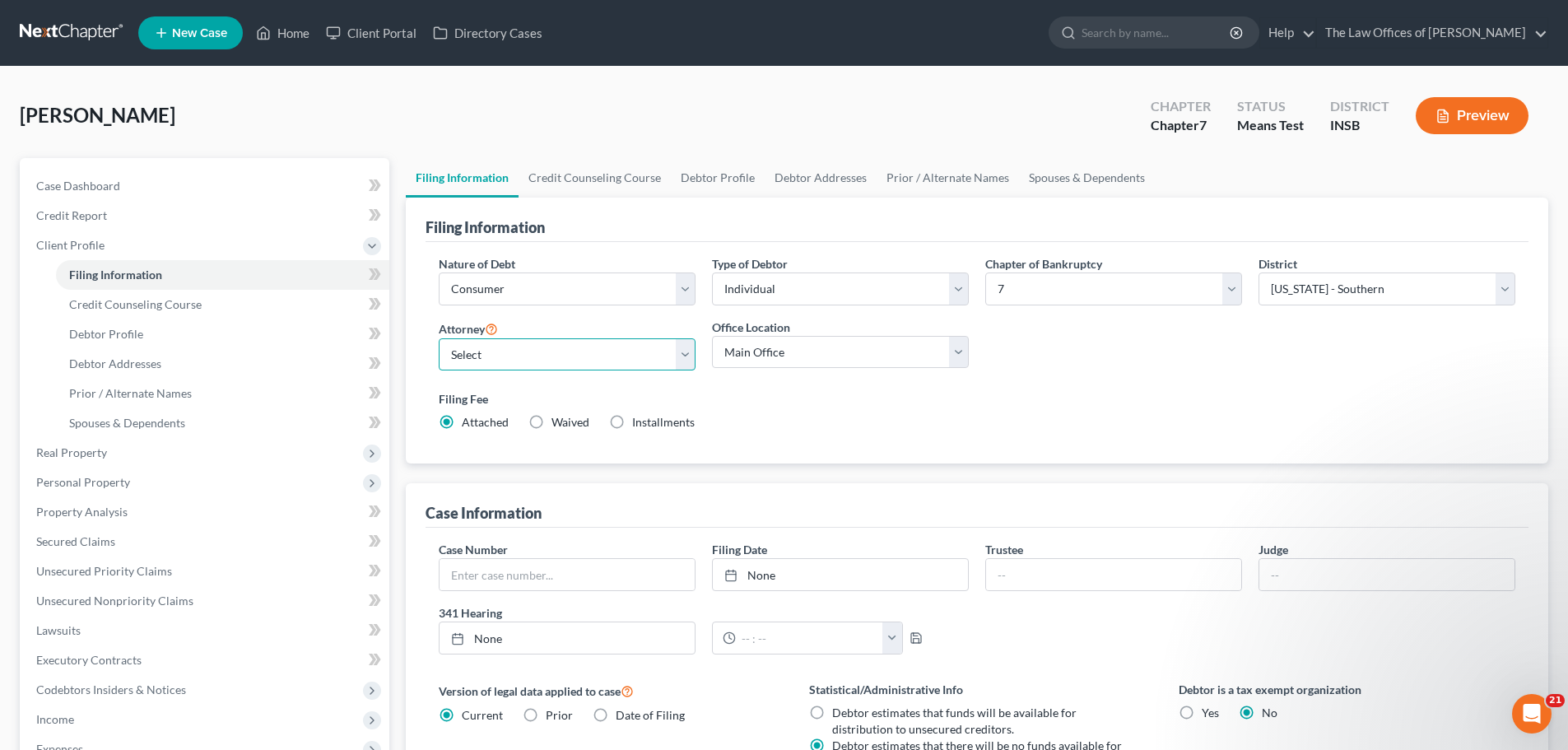
click at [689, 351] on select "Select [PERSON_NAME] - INSB [PERSON_NAME] - INSB [PERSON_NAME] [PERSON_NAME] - …" at bounding box center [567, 355] width 257 height 33
select select "1"
click at [439, 338] on select "Select [PERSON_NAME] - INSB [PERSON_NAME] - INSB [PERSON_NAME] [PERSON_NAME] - …" at bounding box center [567, 355] width 257 height 33
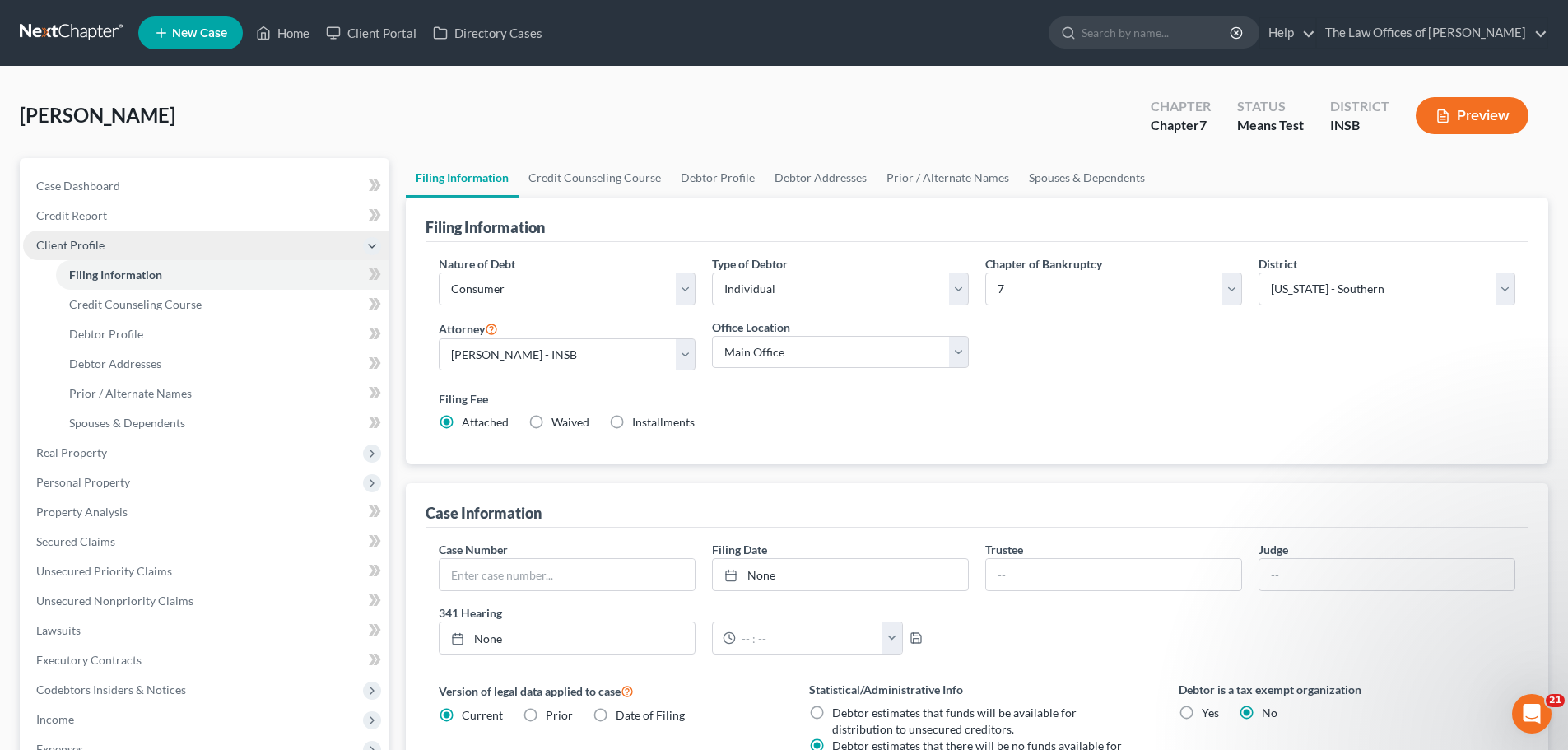
click at [372, 245] on icon at bounding box center [372, 246] width 13 height 13
